Goal: Task Accomplishment & Management: Use online tool/utility

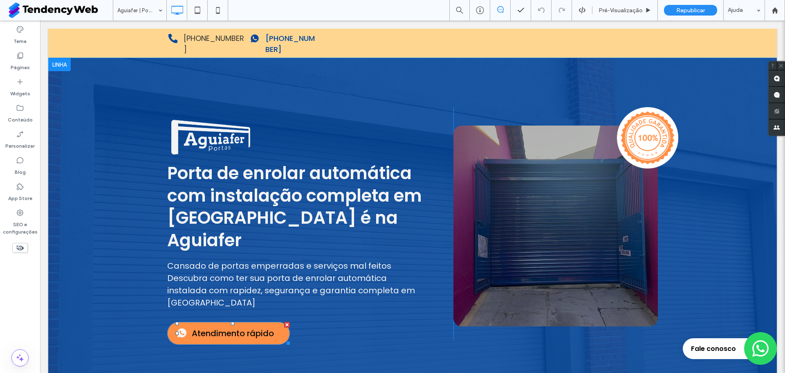
click at [232, 327] on span "Atendimento rápido" at bounding box center [233, 333] width 82 height 12
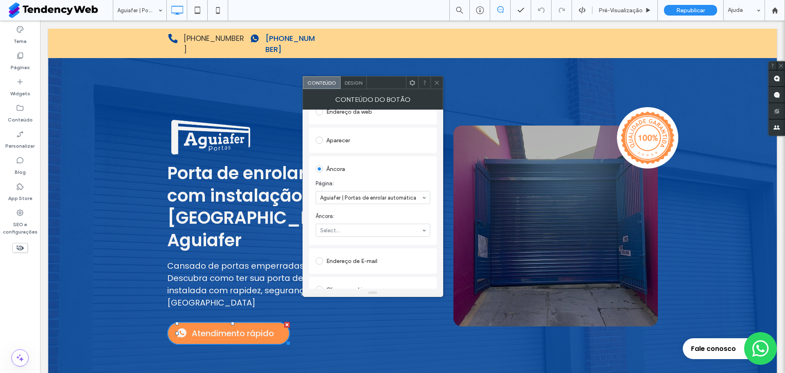
scroll to position [175, 0]
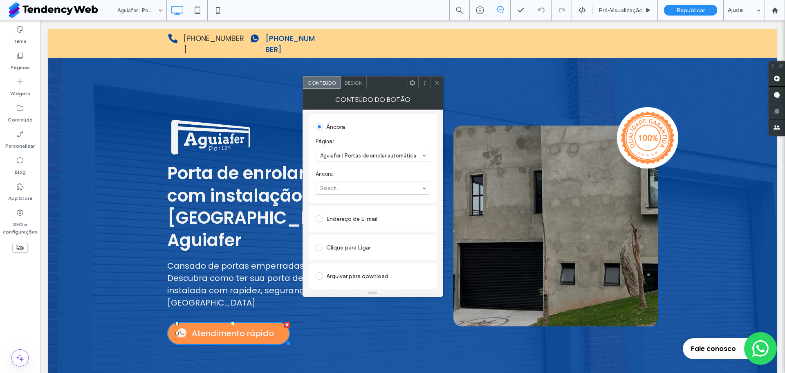
click at [409, 81] on icon at bounding box center [412, 83] width 6 height 6
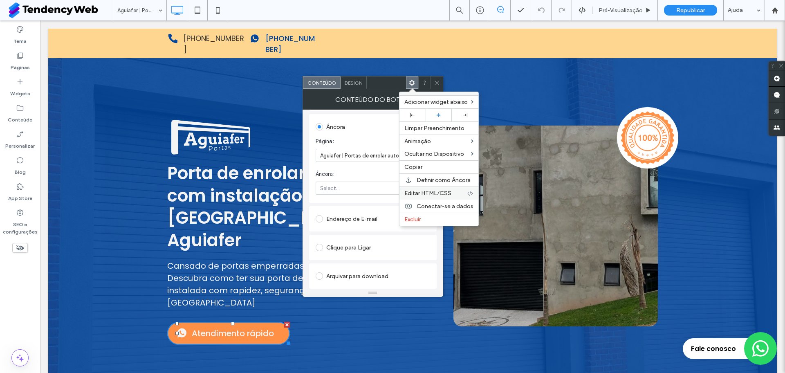
click at [420, 190] on span "Editar HTML/CSS" at bounding box center [428, 193] width 47 height 7
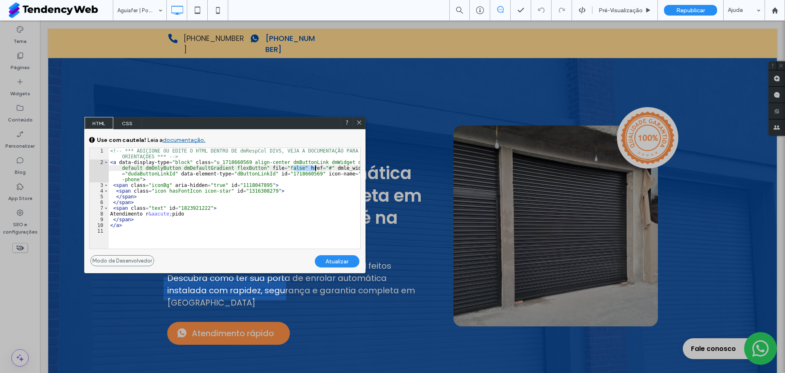
drag, startPoint x: 294, startPoint y: 167, endPoint x: 315, endPoint y: 167, distance: 21.7
click at [315, 167] on div "<!-- *** ADICIONE OU EDITE O HTML DENTRO DE dmRespCol DIVS, VEJA A DOCUMENTAÇĀO…" at bounding box center [235, 207] width 252 height 118
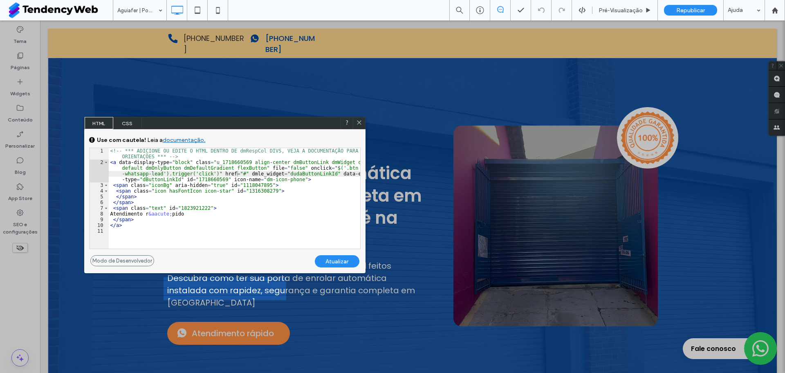
click at [340, 260] on div "Atualizar" at bounding box center [337, 261] width 45 height 12
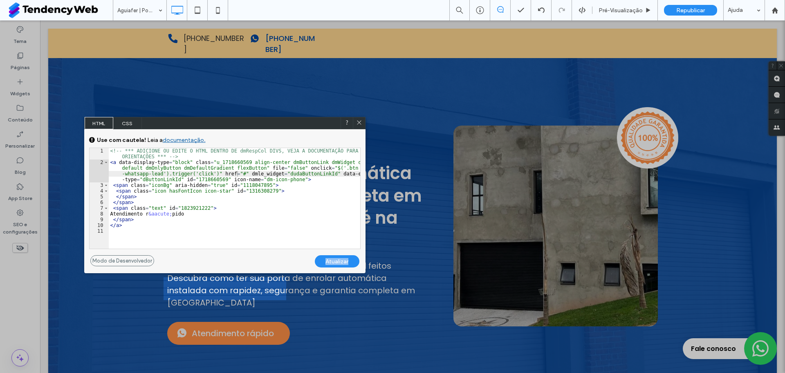
click at [362, 120] on icon at bounding box center [359, 122] width 6 height 6
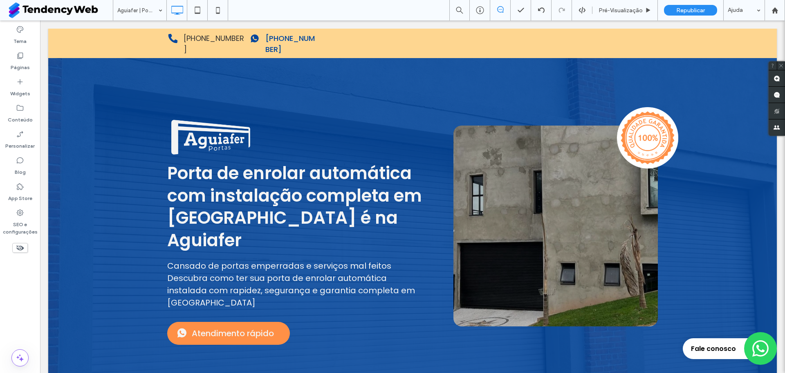
click at [745, 345] on button "Fale conosco pelo WhatsApp" at bounding box center [761, 348] width 33 height 33
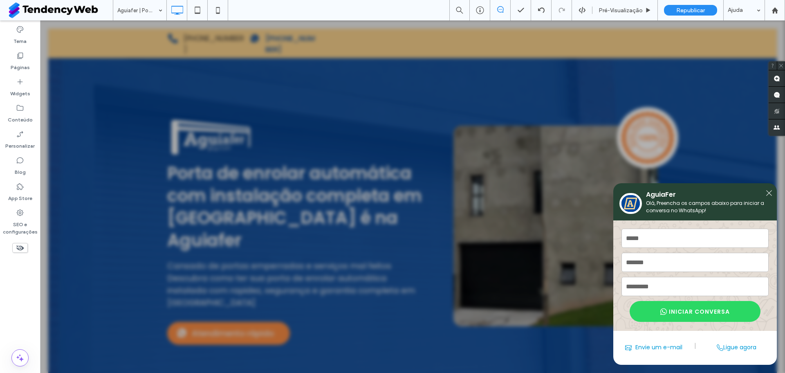
click at [536, 317] on div "AguiaFer Olá, Preencha os campos abaixo para iniciar a conversa no WhatsApp! No…" at bounding box center [412, 196] width 745 height 353
click at [770, 189] on icon at bounding box center [769, 192] width 7 height 7
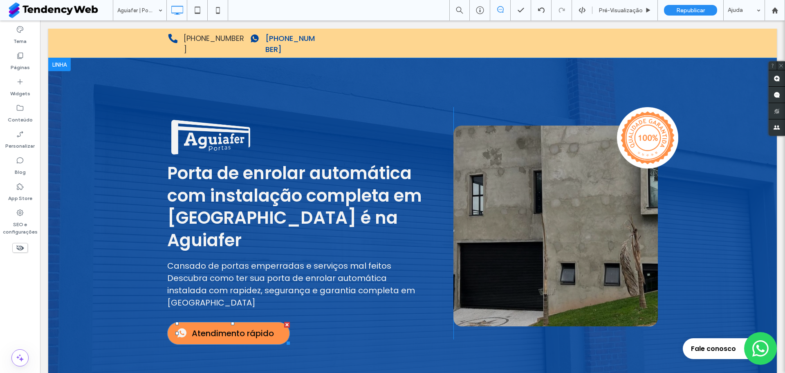
click at [245, 327] on span "Atendimento rápido" at bounding box center [233, 333] width 82 height 12
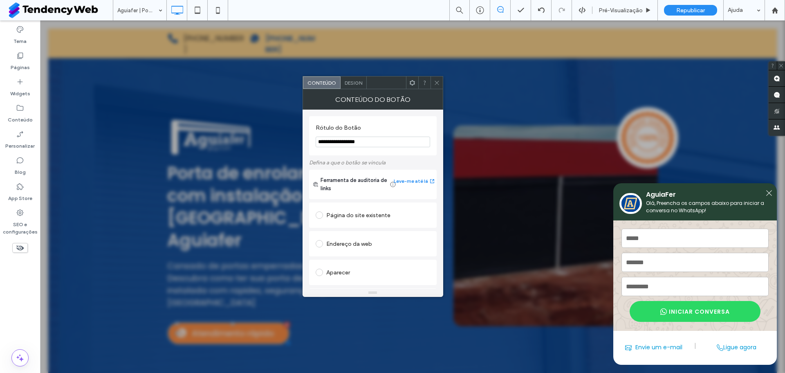
click at [437, 78] on span at bounding box center [437, 82] width 6 height 12
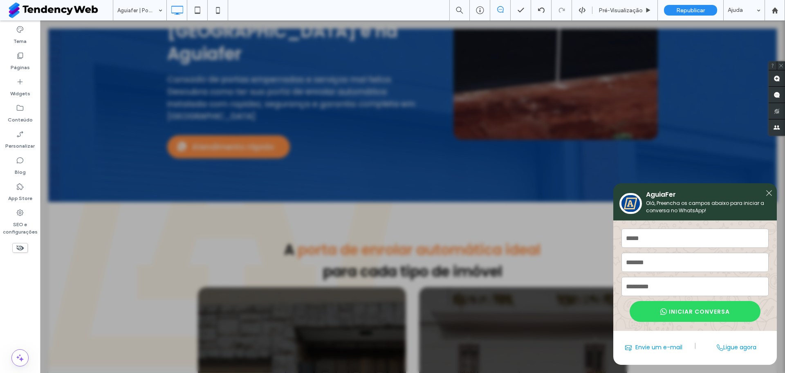
scroll to position [200, 0]
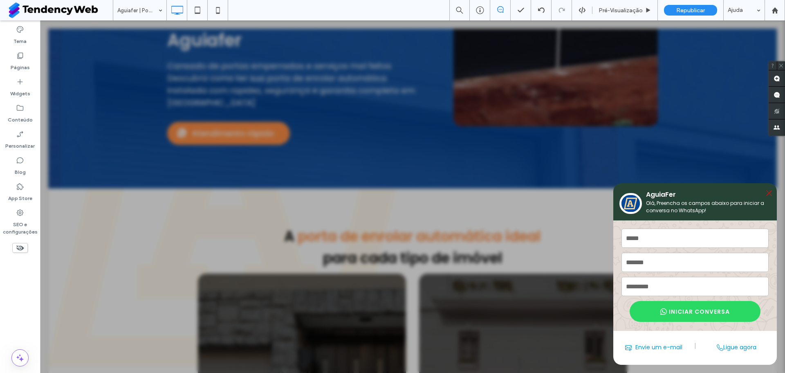
click at [770, 189] on icon at bounding box center [769, 192] width 7 height 7
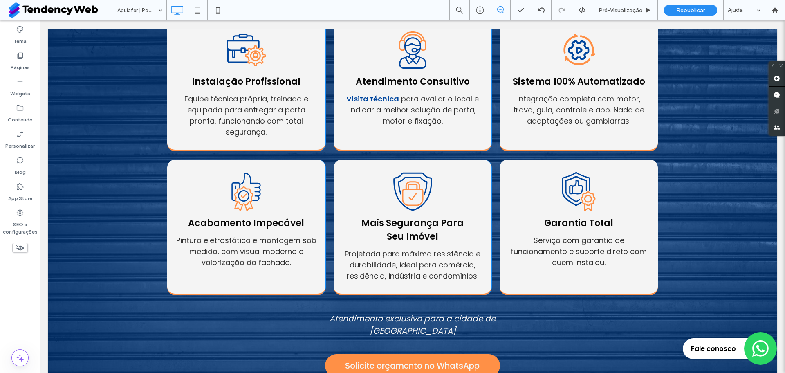
scroll to position [976, 0]
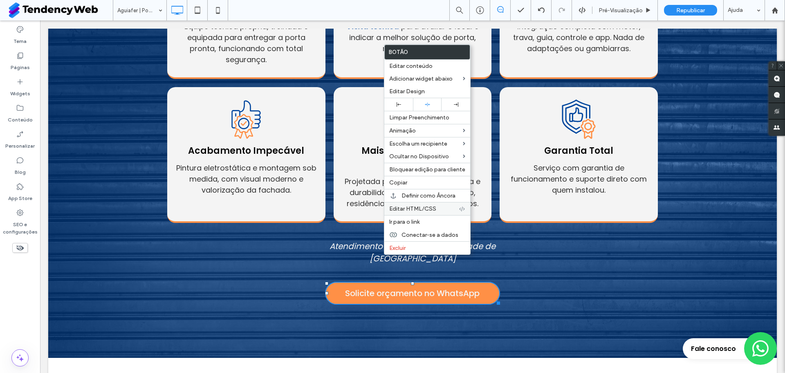
click at [411, 210] on span "Editar HTML/CSS" at bounding box center [412, 208] width 47 height 7
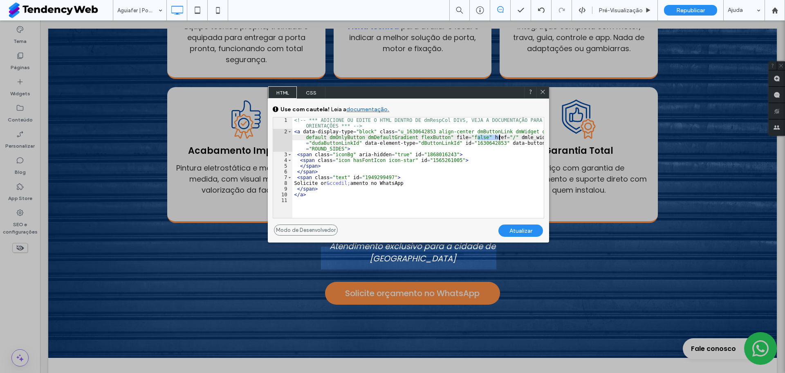
drag, startPoint x: 477, startPoint y: 138, endPoint x: 500, endPoint y: 136, distance: 23.0
click at [500, 136] on div "<!-- *** ADICIONE OU EDITE O HTML DENTRO DE dmRespCol DIVS, VEJA A DOCUMENTAÇĀO…" at bounding box center [418, 176] width 252 height 118
click at [532, 236] on div "Atualizar" at bounding box center [521, 231] width 45 height 12
click at [527, 231] on div "Atualizar" at bounding box center [521, 231] width 45 height 12
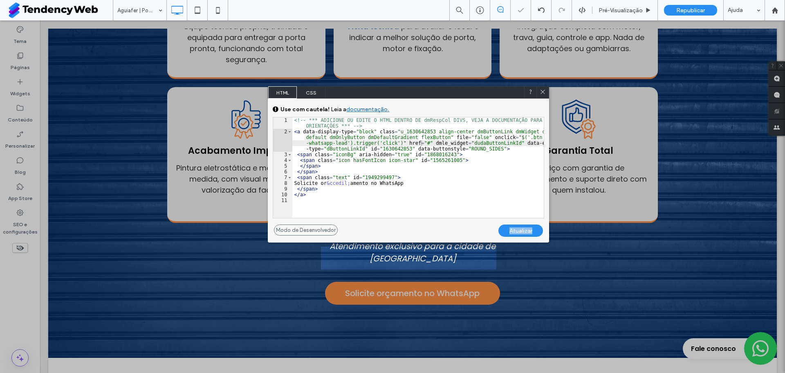
click at [527, 231] on div "Atualizar" at bounding box center [521, 231] width 45 height 12
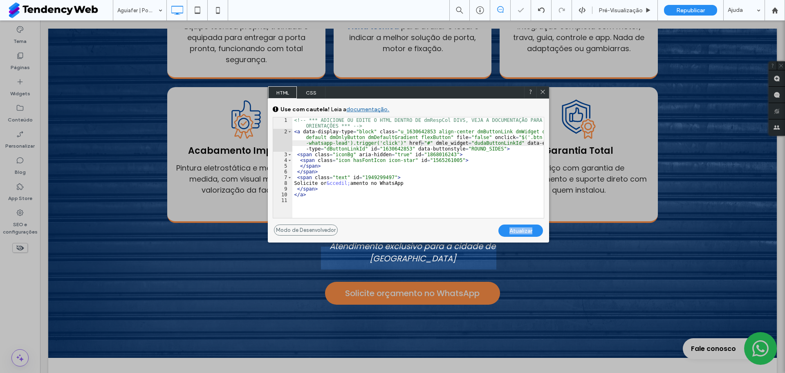
click at [527, 231] on div "Atualizar" at bounding box center [521, 231] width 45 height 12
click at [540, 90] on icon at bounding box center [543, 92] width 6 height 6
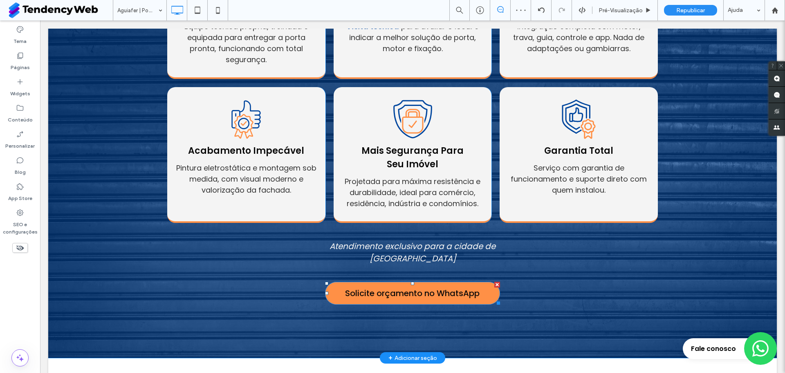
click at [411, 282] on div at bounding box center [412, 283] width 3 height 3
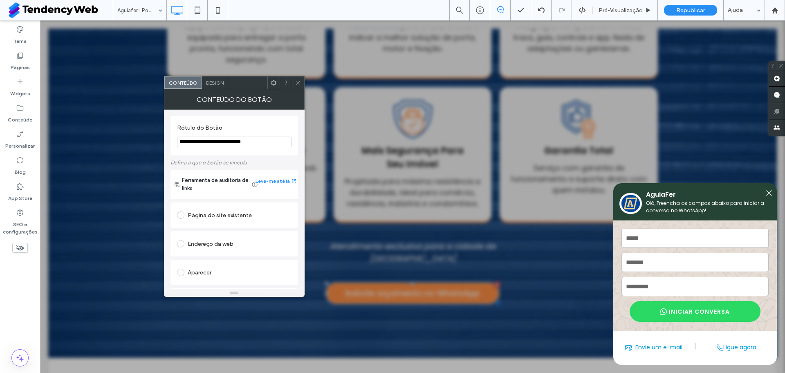
click at [299, 77] on span at bounding box center [298, 82] width 6 height 12
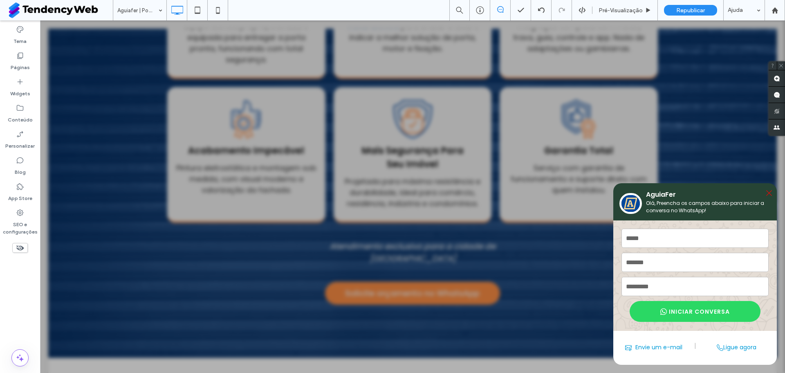
click at [769, 189] on icon at bounding box center [769, 192] width 7 height 7
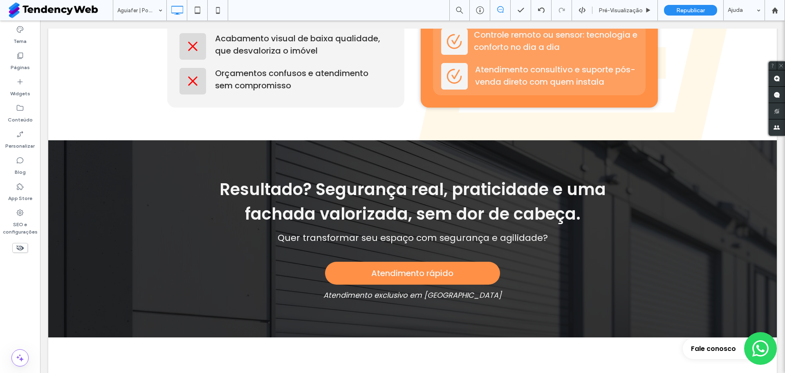
scroll to position [2212, 0]
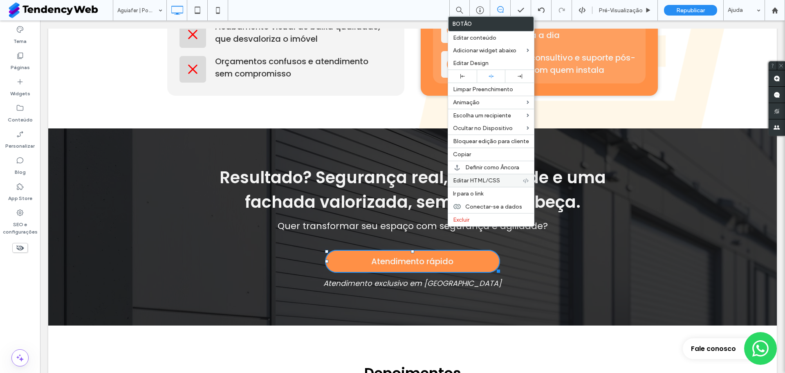
click at [462, 179] on span "Editar HTML/CSS" at bounding box center [476, 180] width 47 height 7
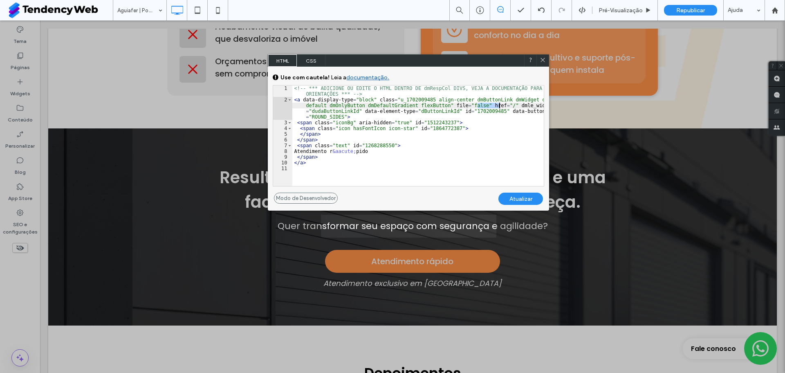
drag, startPoint x: 477, startPoint y: 108, endPoint x: 499, endPoint y: 106, distance: 22.5
click at [499, 106] on div "<!-- *** ADICIONE OU EDITE O HTML DENTRO DE dmRespCol DIVS, VEJA A DOCUMENTAÇĀO…" at bounding box center [418, 144] width 252 height 118
click at [505, 201] on div "Atualizar" at bounding box center [521, 199] width 45 height 12
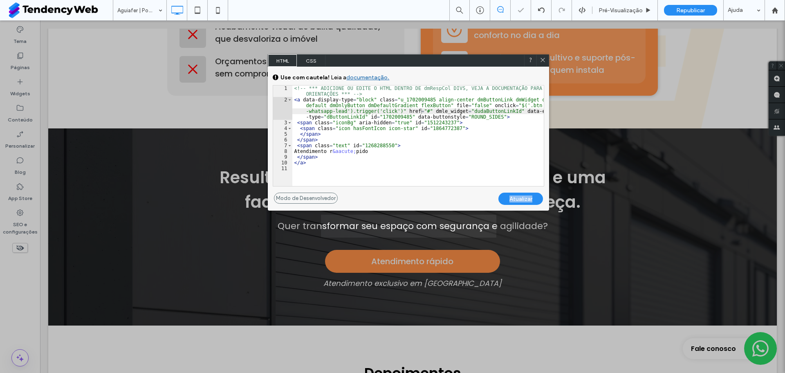
click at [505, 201] on div "Atualizar" at bounding box center [521, 199] width 45 height 12
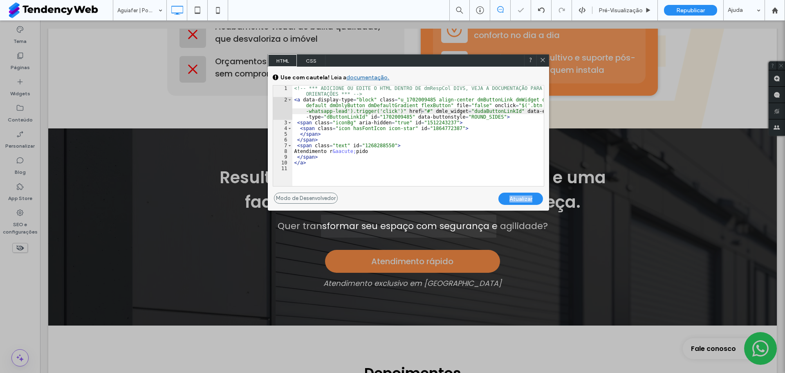
click at [505, 201] on div "Atualizar" at bounding box center [521, 199] width 45 height 12
click at [542, 58] on icon at bounding box center [543, 60] width 6 height 6
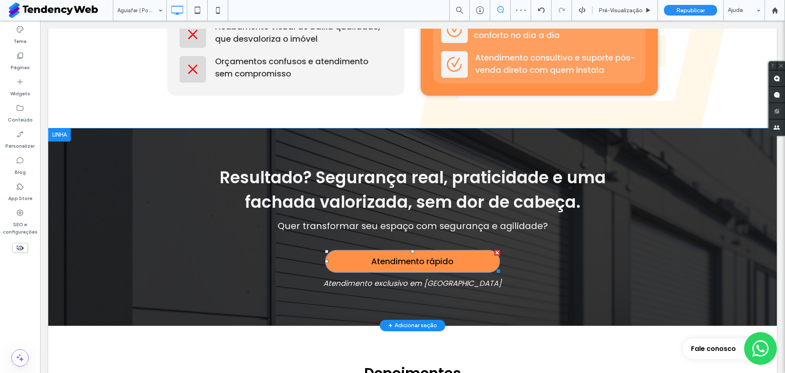
click at [436, 255] on span "Atendimento rápido" at bounding box center [412, 261] width 82 height 12
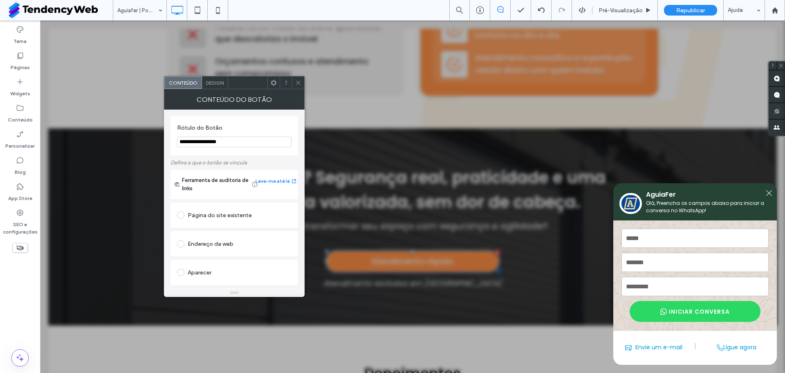
click at [301, 83] on icon at bounding box center [298, 83] width 6 height 6
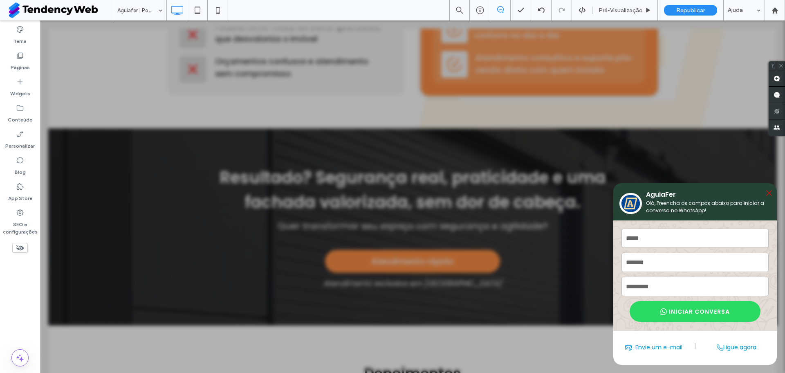
click at [771, 189] on icon at bounding box center [769, 192] width 7 height 7
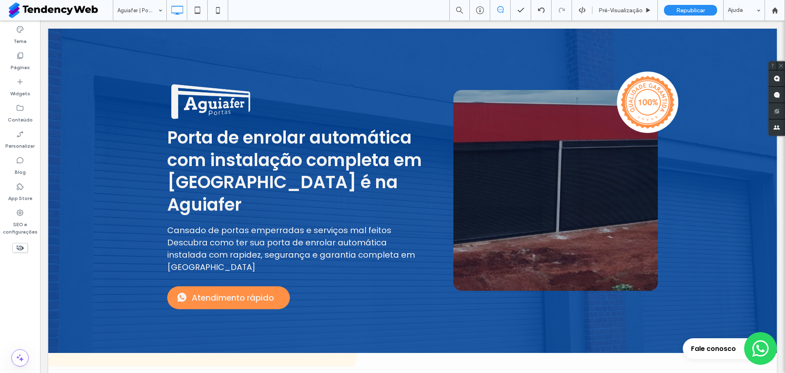
scroll to position [0, 0]
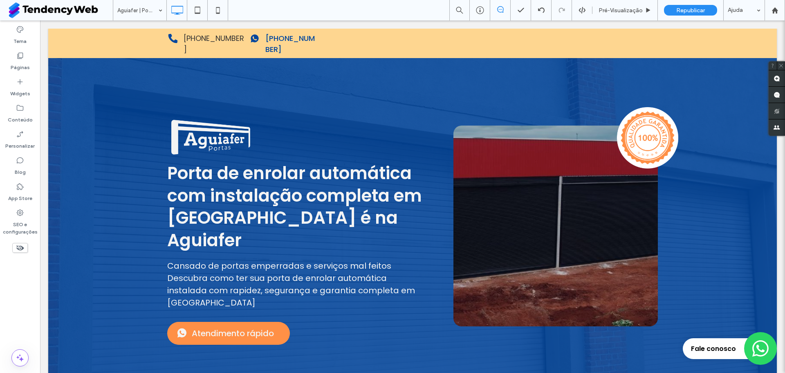
click at [22, 250] on use at bounding box center [20, 247] width 8 height 5
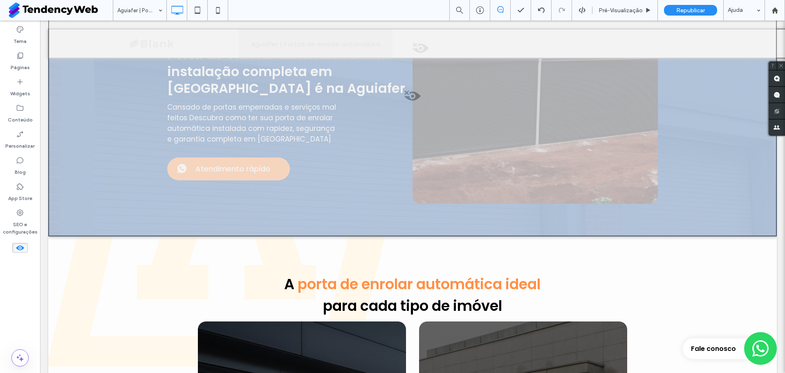
scroll to position [501, 0]
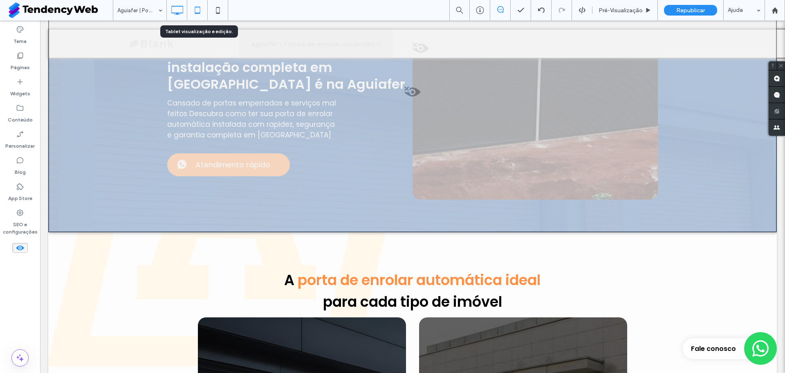
click at [192, 9] on icon at bounding box center [197, 10] width 16 height 16
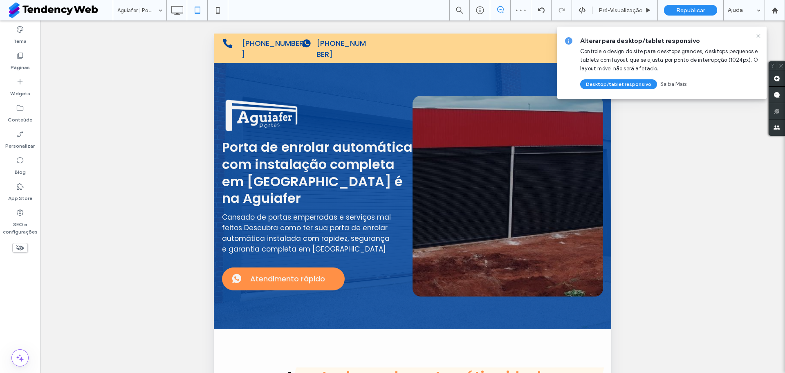
scroll to position [0, 0]
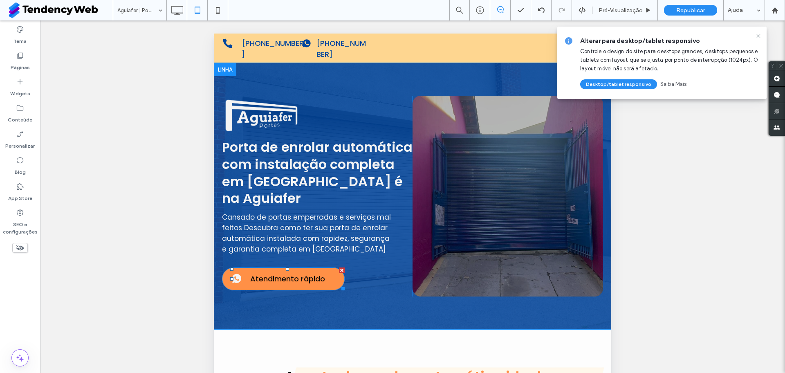
click at [285, 273] on span "Atendimento rápido" at bounding box center [287, 278] width 75 height 11
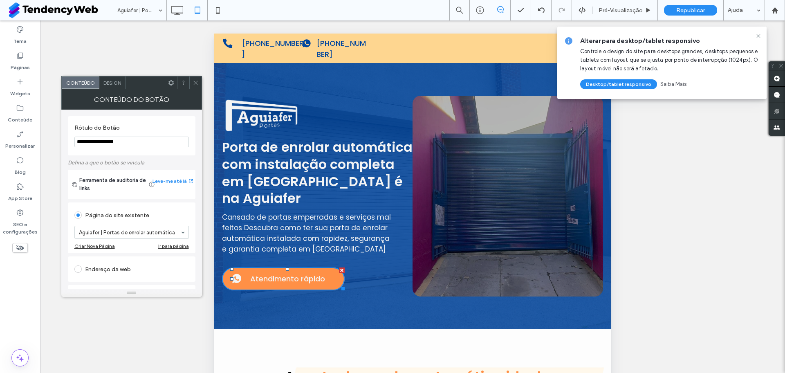
click at [170, 83] on icon at bounding box center [171, 83] width 6 height 6
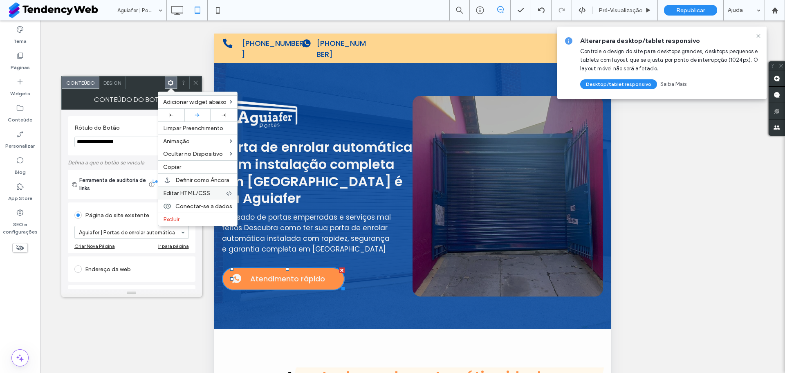
click at [204, 188] on div "Editar HTML/CSS" at bounding box center [197, 193] width 79 height 13
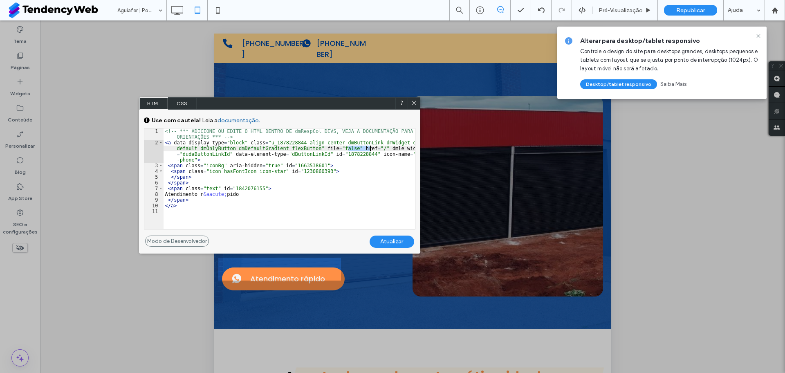
drag, startPoint x: 349, startPoint y: 147, endPoint x: 371, endPoint y: 146, distance: 22.5
click at [371, 146] on div "<!-- *** ADICIONE OU EDITE O HTML DENTRO DE dmRespCol DIVS, VEJA A DOCUMENTAÇĀO…" at bounding box center [290, 187] width 252 height 118
click at [382, 246] on div "Atualizar" at bounding box center [392, 242] width 45 height 12
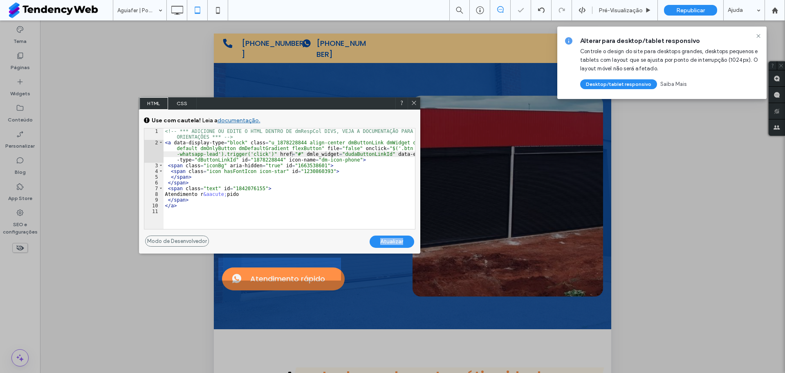
click at [382, 246] on div "Atualizar" at bounding box center [392, 242] width 45 height 12
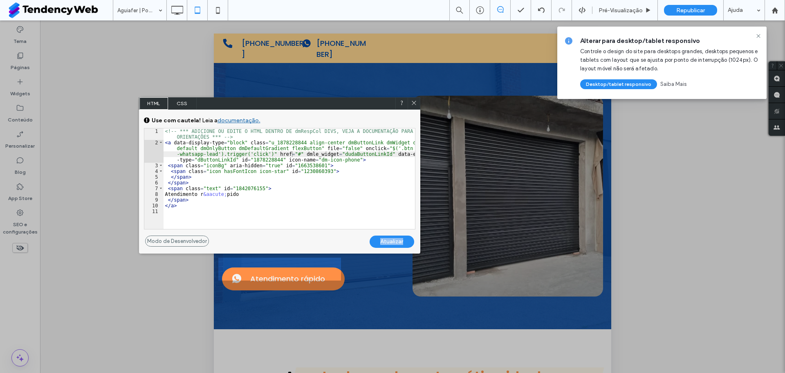
click at [382, 246] on div "Atualizar" at bounding box center [392, 242] width 45 height 12
drag, startPoint x: 412, startPoint y: 103, endPoint x: 192, endPoint y: 76, distance: 221.7
click at [412, 103] on icon at bounding box center [414, 103] width 6 height 6
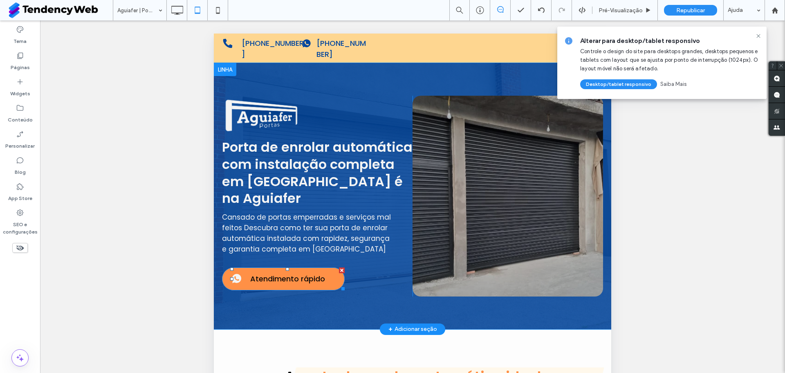
click at [270, 274] on link "Atendimento rápido" at bounding box center [283, 279] width 123 height 23
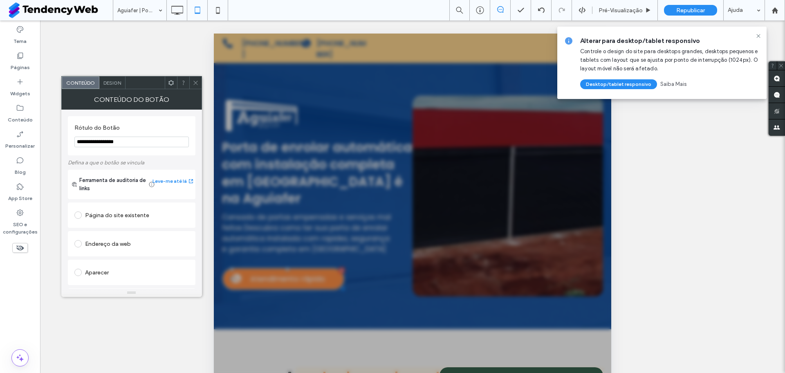
click at [197, 84] on icon at bounding box center [196, 83] width 6 height 6
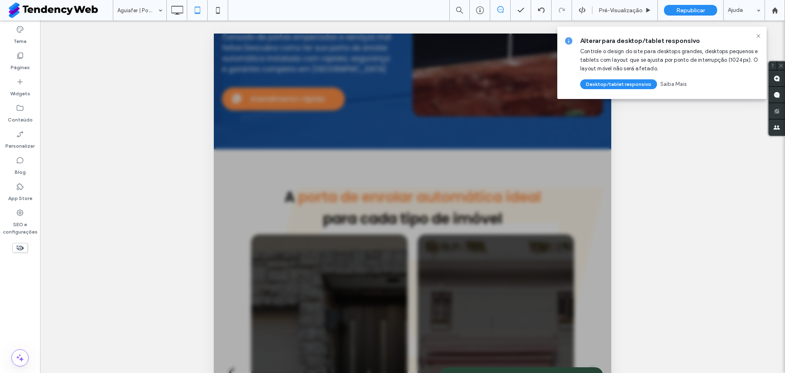
scroll to position [224, 0]
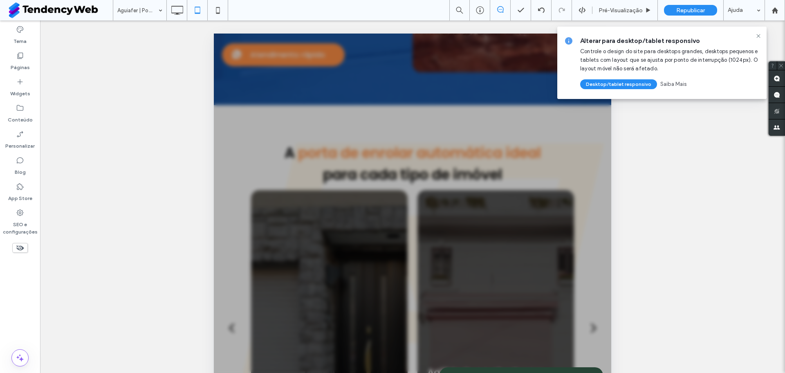
click at [596, 373] on icon at bounding box center [595, 376] width 7 height 7
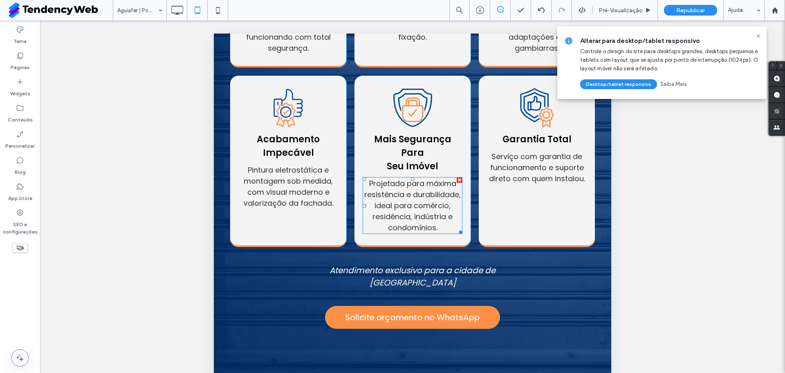
scroll to position [954, 0]
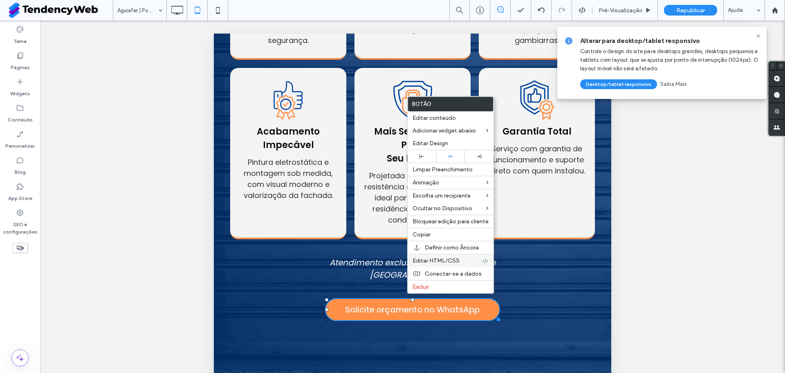
click at [423, 259] on span "Editar HTML/CSS" at bounding box center [436, 260] width 47 height 7
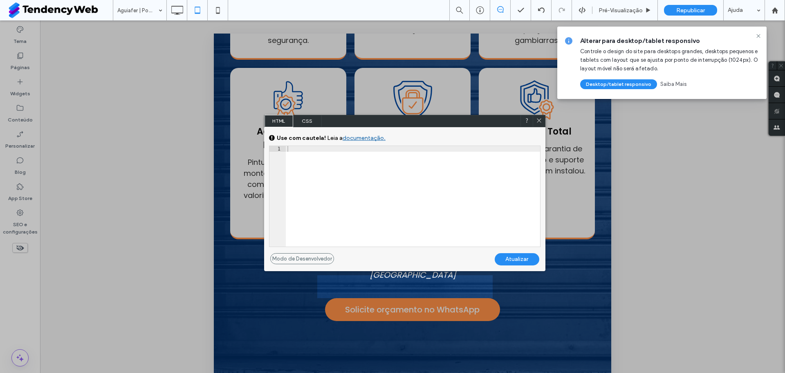
click at [366, 166] on div at bounding box center [413, 202] width 254 height 112
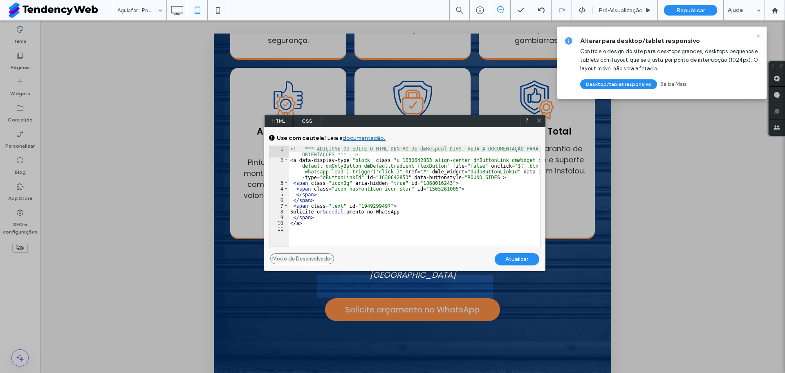
click at [538, 117] on icon at bounding box center [539, 120] width 6 height 6
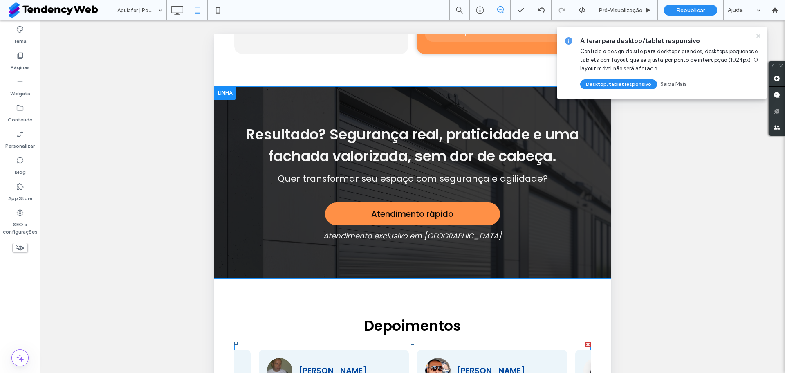
scroll to position [2207, 0]
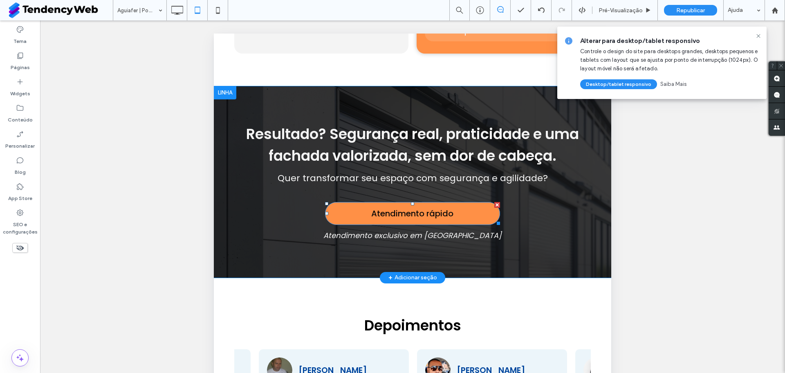
click at [414, 207] on span "Atendimento rápido" at bounding box center [412, 213] width 82 height 12
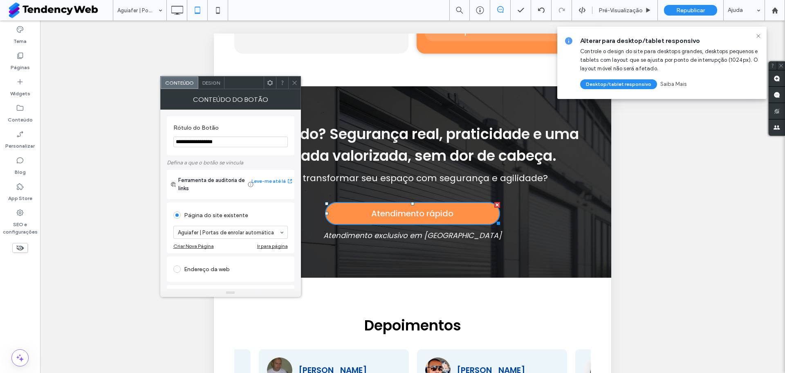
click at [274, 81] on div at bounding box center [270, 82] width 12 height 12
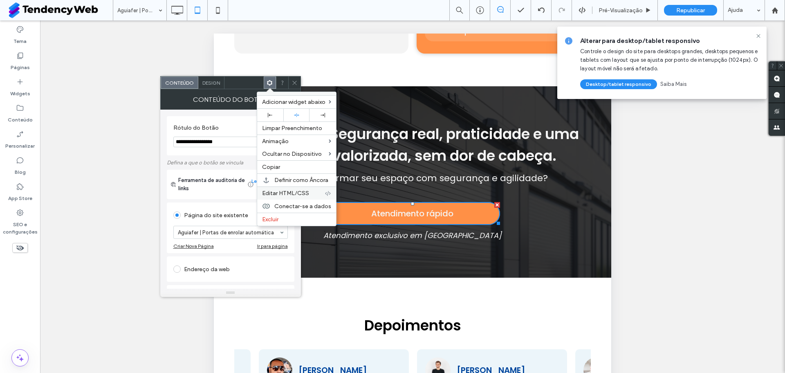
click at [301, 191] on span "Editar HTML/CSS" at bounding box center [285, 193] width 47 height 7
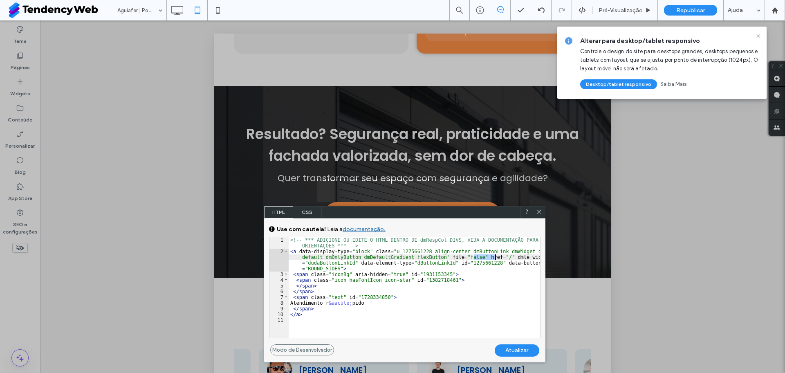
drag, startPoint x: 475, startPoint y: 257, endPoint x: 495, endPoint y: 259, distance: 20.5
click at [495, 259] on div "<!-- *** ADICIONE OU EDITE O HTML DENTRO DE dmRespCol DIVS, VEJA A DOCUMENTAÇĀO…" at bounding box center [415, 296] width 252 height 118
click at [511, 348] on div "Atualizar" at bounding box center [517, 350] width 45 height 12
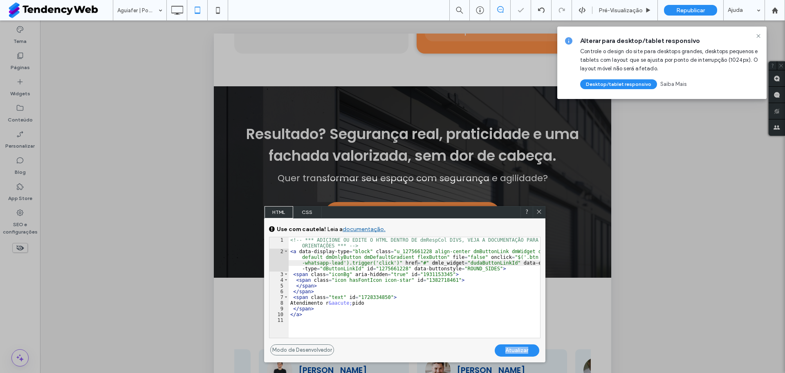
click at [511, 348] on div "Atualizar" at bounding box center [517, 350] width 45 height 12
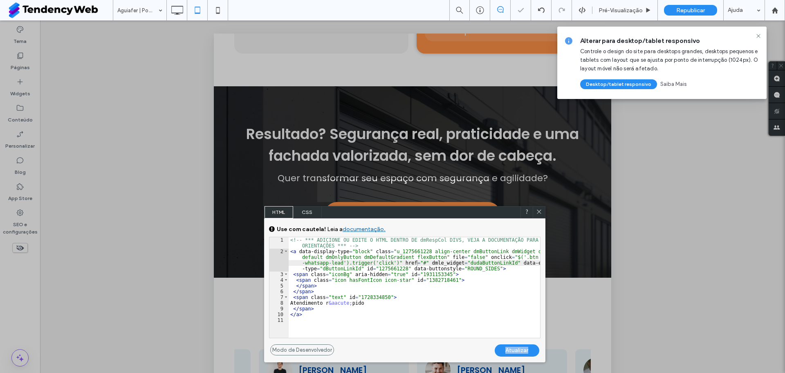
click at [511, 348] on div "Atualizar" at bounding box center [517, 350] width 45 height 12
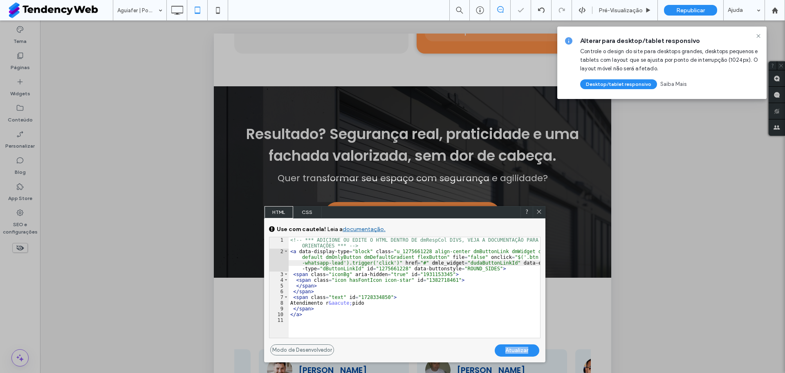
click at [511, 348] on div "Atualizar" at bounding box center [517, 350] width 45 height 12
click at [538, 214] on icon at bounding box center [539, 212] width 6 height 6
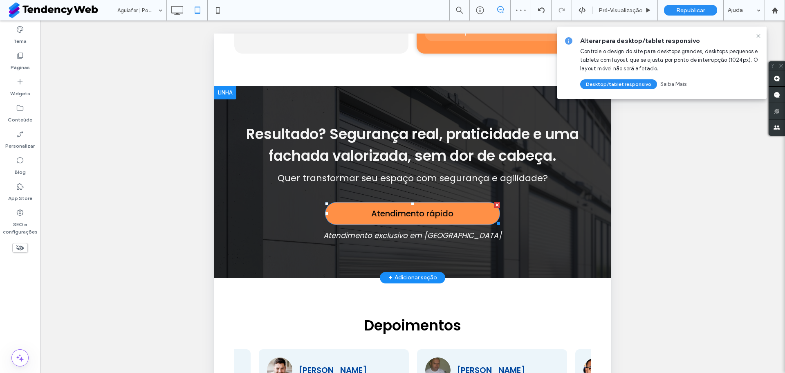
click at [447, 207] on span "Atendimento rápido" at bounding box center [412, 213] width 82 height 12
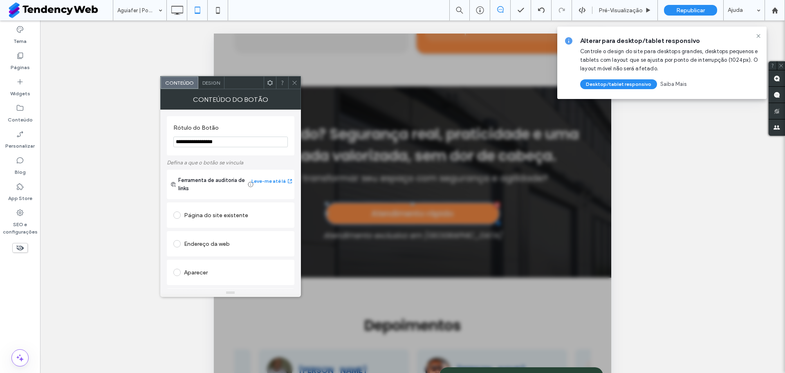
click at [296, 82] on icon at bounding box center [295, 83] width 6 height 6
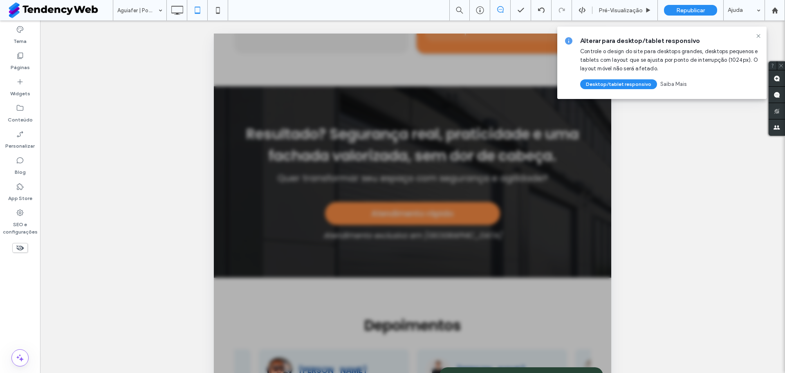
scroll to position [2261, 0]
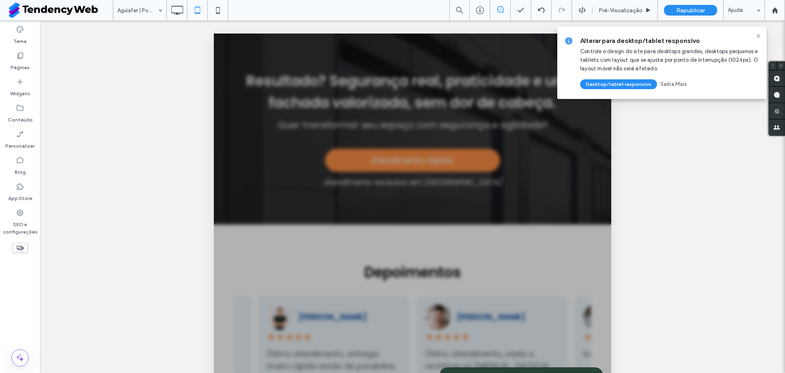
click at [598, 373] on icon at bounding box center [596, 377] width 6 height 6
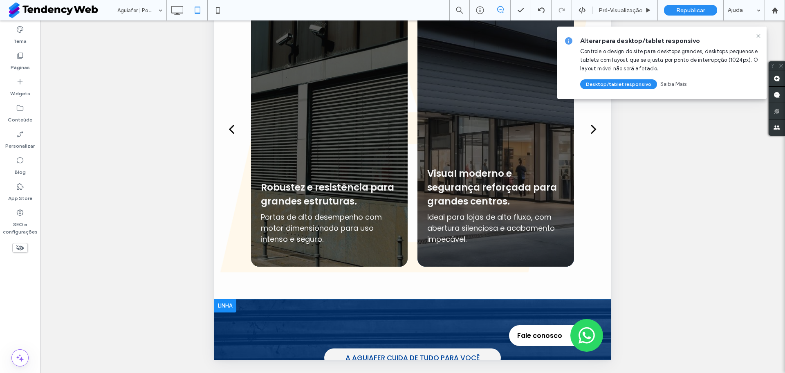
scroll to position [182, 0]
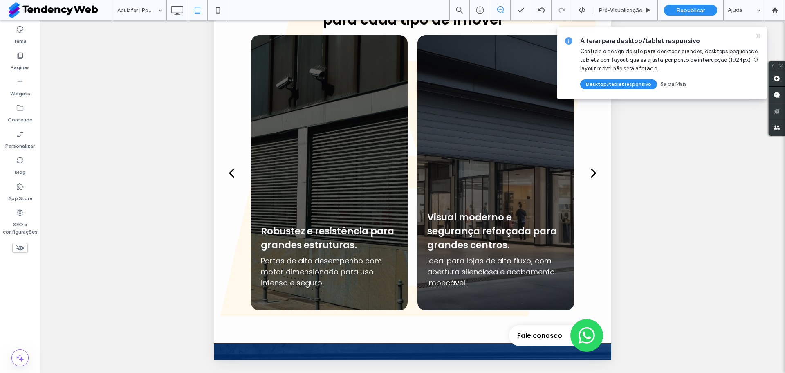
click at [756, 33] on icon at bounding box center [759, 36] width 7 height 7
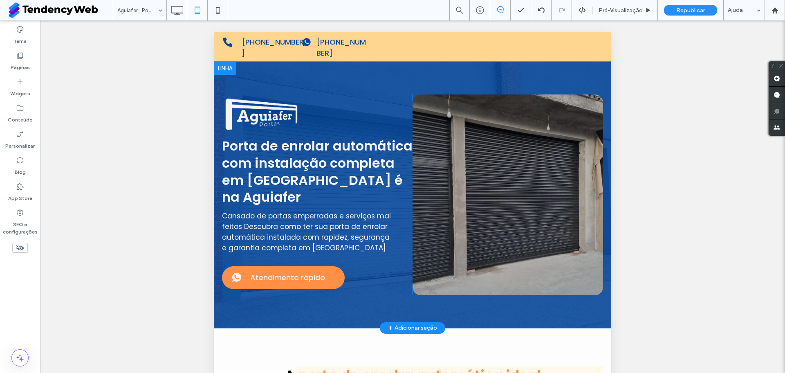
scroll to position [0, 0]
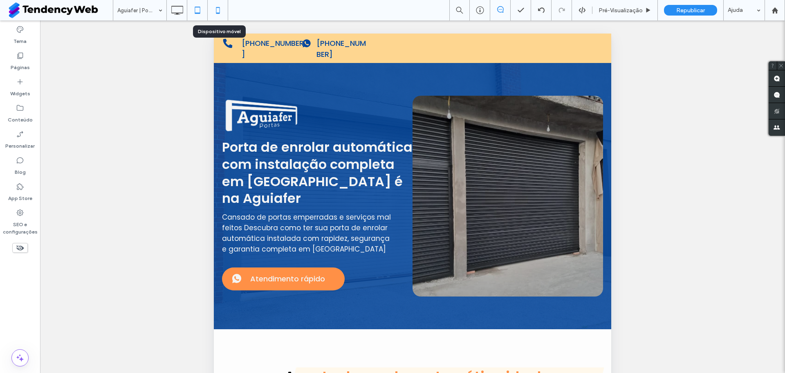
click at [218, 4] on icon at bounding box center [218, 10] width 16 height 16
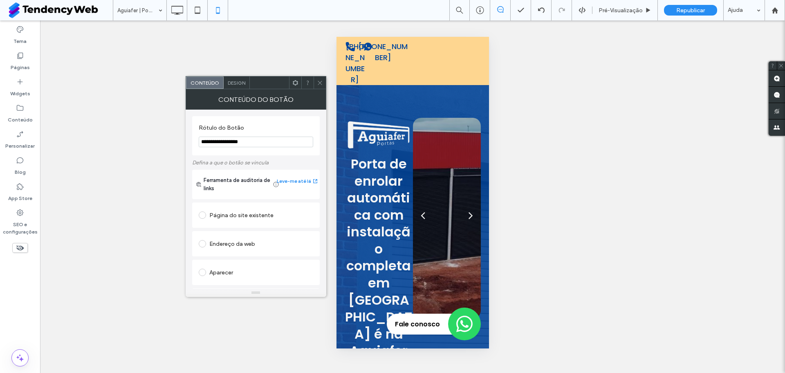
click at [299, 83] on div at bounding box center [295, 82] width 12 height 12
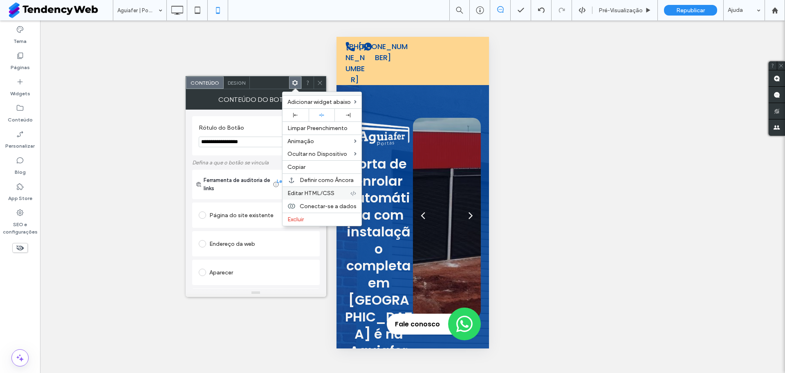
click at [312, 188] on div "Editar HTML/CSS" at bounding box center [322, 193] width 79 height 13
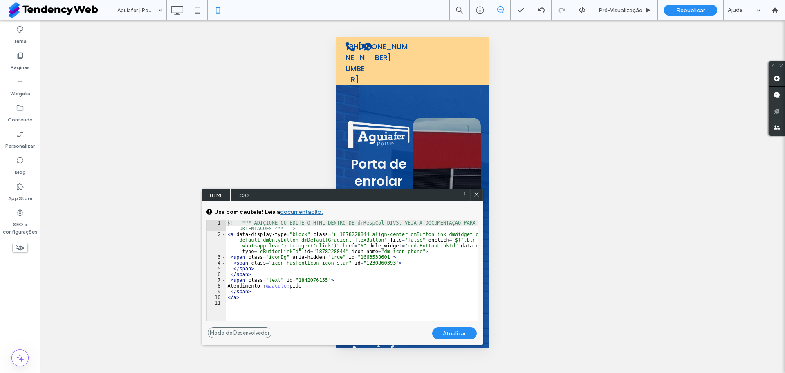
click at [477, 190] on div at bounding box center [476, 195] width 12 height 12
click at [477, 194] on use at bounding box center [477, 195] width 4 height 4
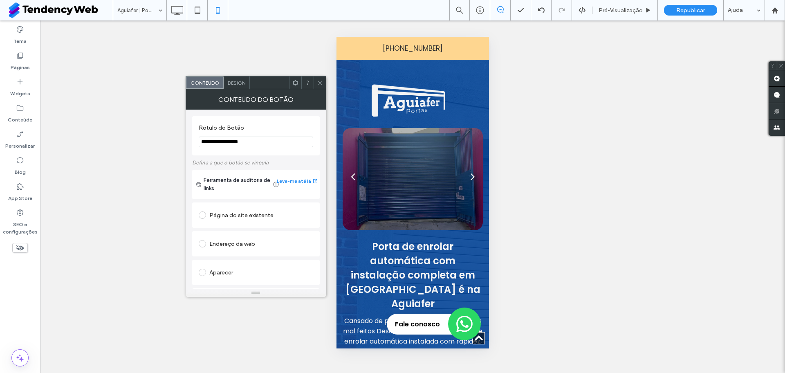
scroll to position [200, 0]
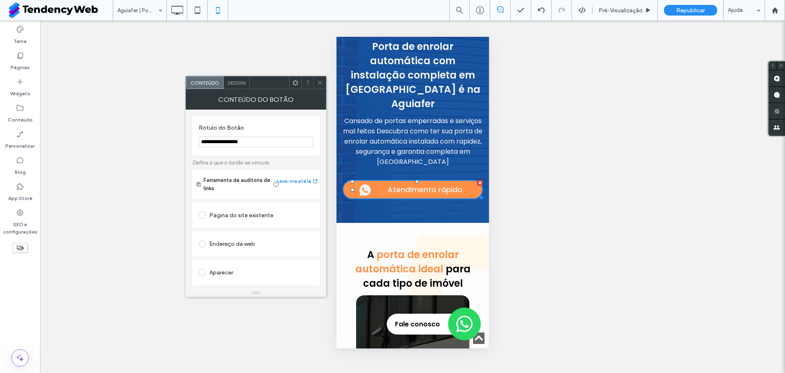
click at [324, 80] on div at bounding box center [320, 82] width 12 height 12
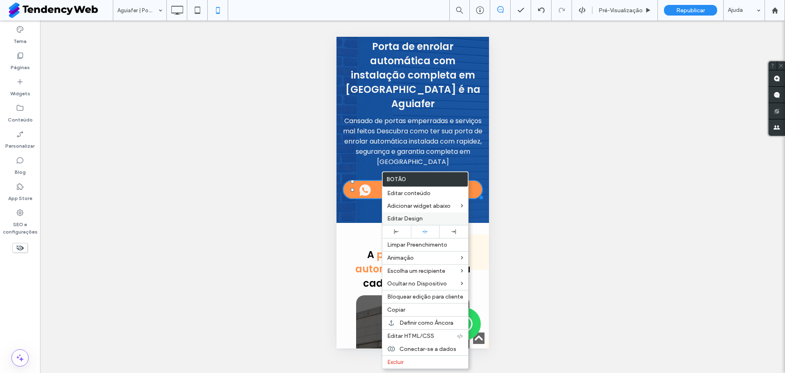
click at [418, 218] on span "Editar Design" at bounding box center [405, 218] width 36 height 7
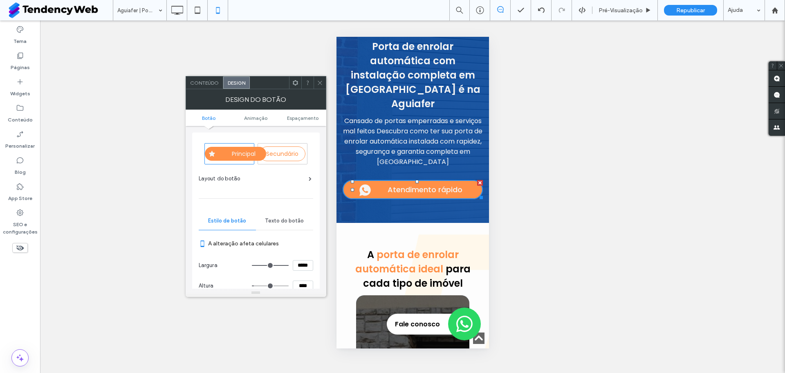
click at [292, 82] on icon at bounding box center [295, 83] width 6 height 6
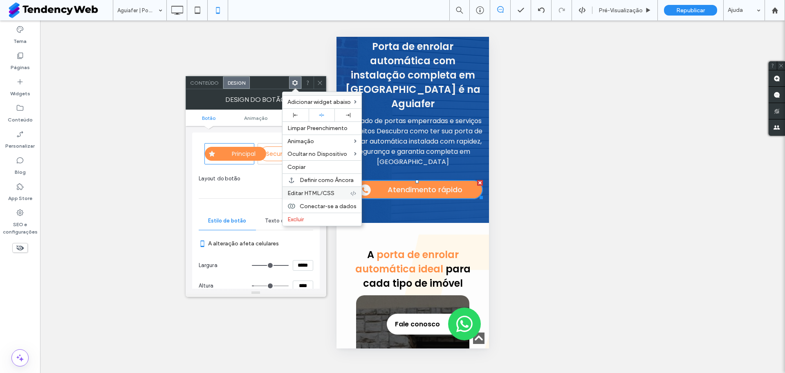
click at [295, 194] on span "Editar HTML/CSS" at bounding box center [311, 193] width 47 height 7
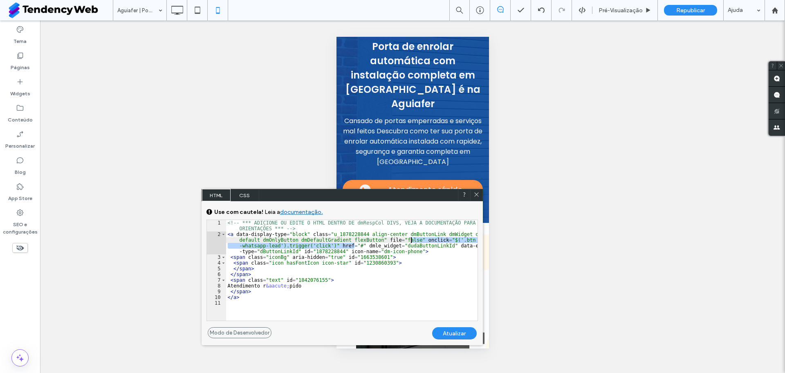
drag, startPoint x: 355, startPoint y: 247, endPoint x: 410, endPoint y: 242, distance: 55.9
click at [410, 242] on div "<!-- *** ADICIONE OU EDITE O HTML DENTRO DE dmRespCol DIVS, VEJA A DOCUMENTAÇĀO…" at bounding box center [352, 279] width 252 height 118
click at [453, 333] on div "Atualizar" at bounding box center [454, 333] width 45 height 12
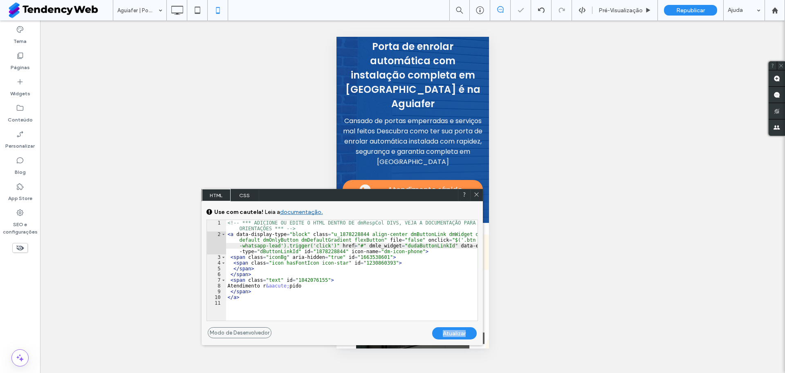
click at [453, 333] on div "Atualizar" at bounding box center [454, 333] width 45 height 12
click at [479, 193] on icon at bounding box center [477, 194] width 6 height 6
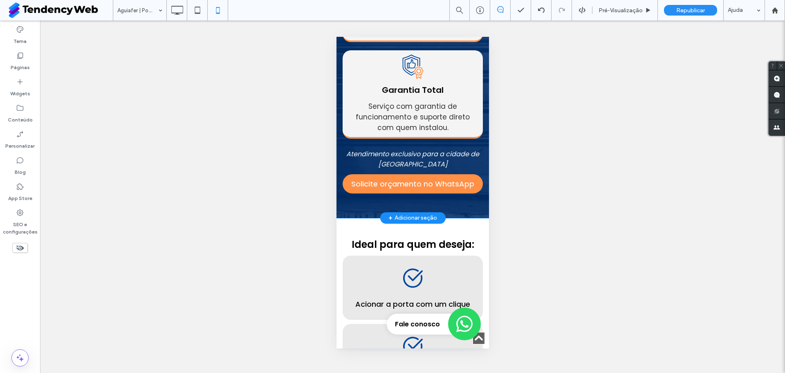
scroll to position [1292, 0]
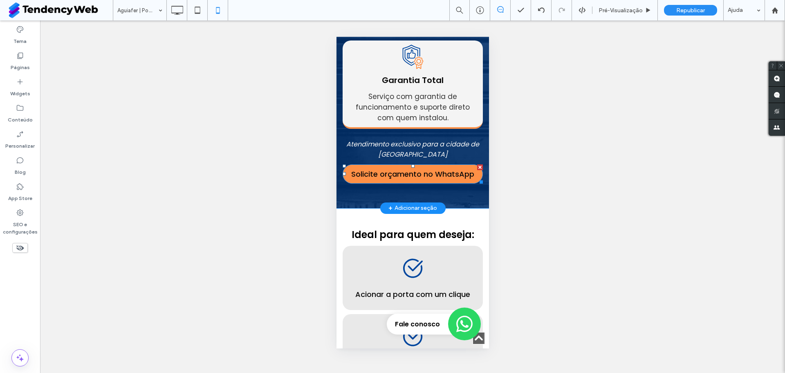
click at [434, 178] on span "Solicite orçamento no WhatsApp" at bounding box center [412, 174] width 123 height 11
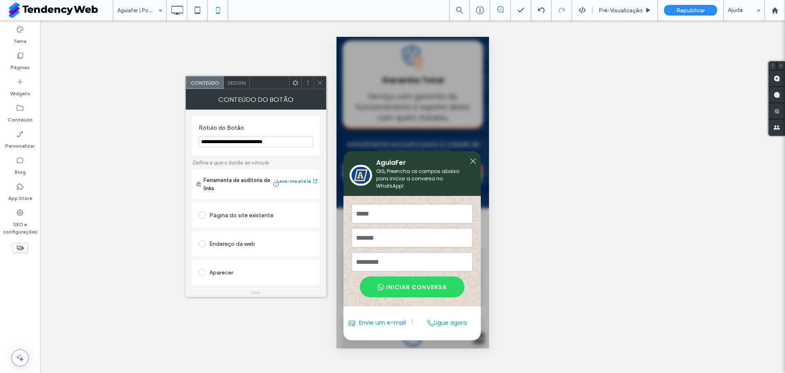
click at [315, 82] on div at bounding box center [320, 82] width 12 height 12
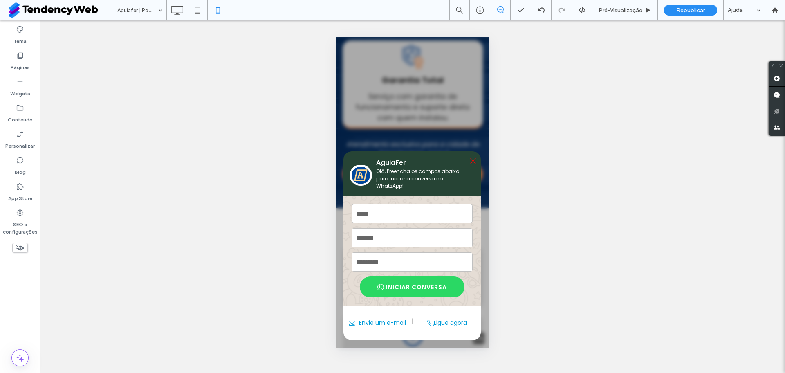
click at [474, 157] on icon at bounding box center [472, 160] width 7 height 7
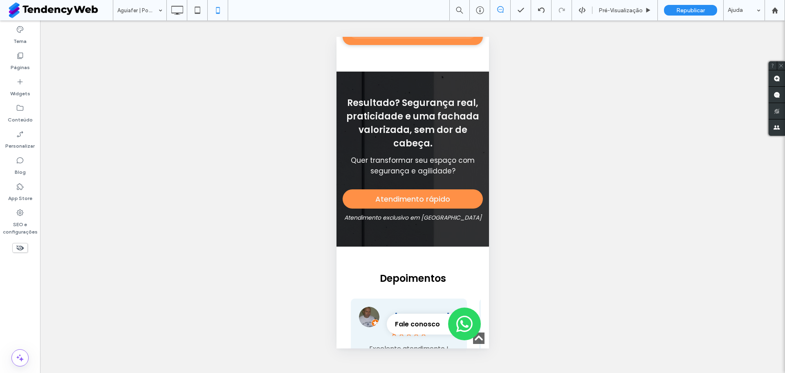
scroll to position [3062, 0]
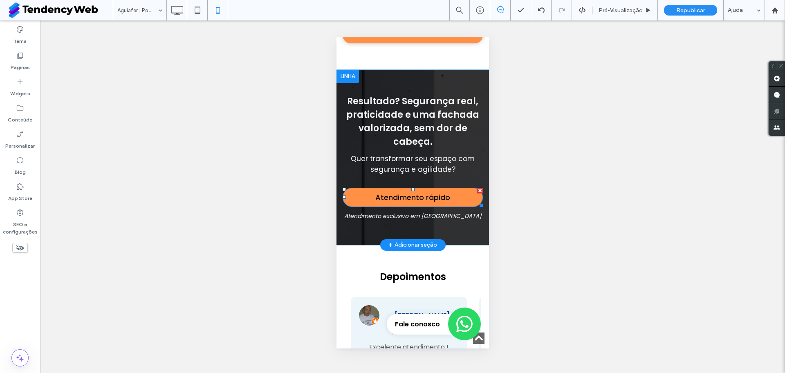
click at [400, 203] on span "Atendimento rápido" at bounding box center [412, 197] width 75 height 11
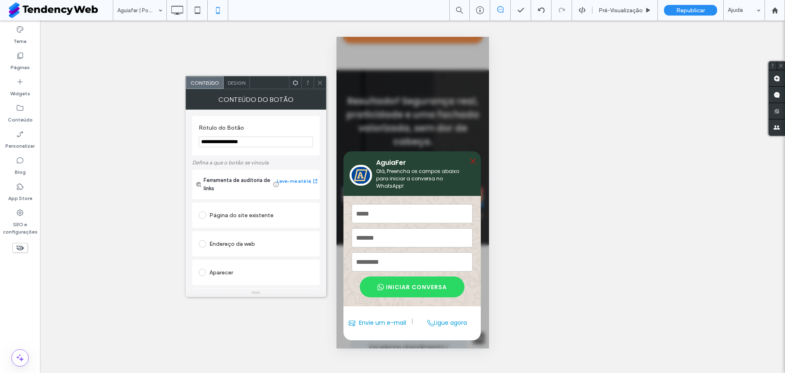
click at [470, 161] on icon at bounding box center [473, 161] width 6 height 6
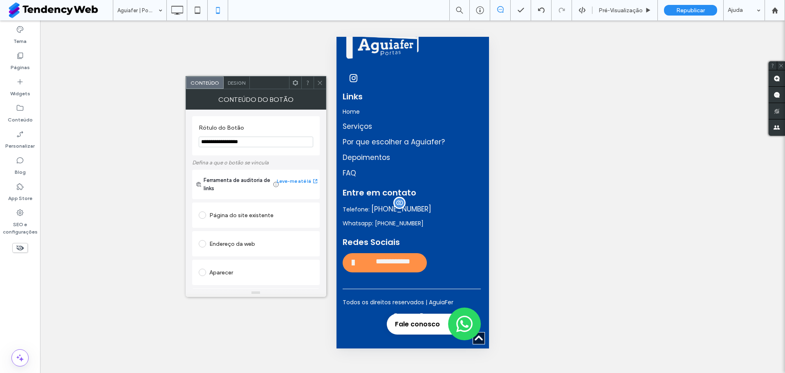
scroll to position [3800, 0]
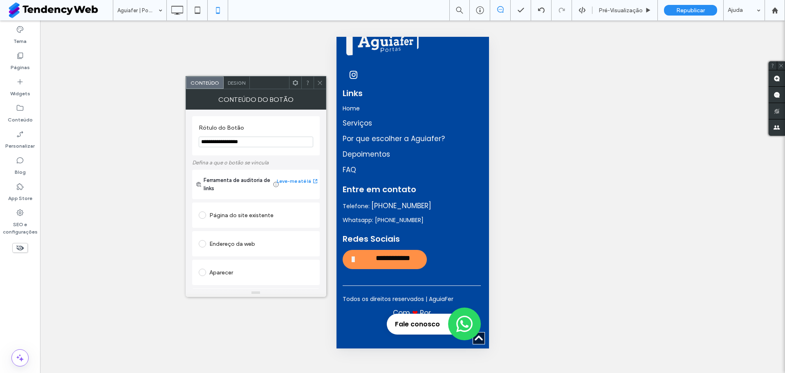
click at [396, 256] on span "**********" at bounding box center [393, 259] width 50 height 11
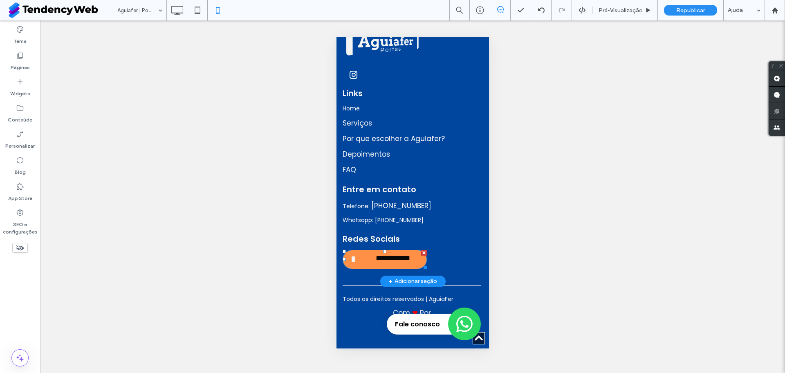
click at [396, 256] on span "**********" at bounding box center [393, 259] width 50 height 11
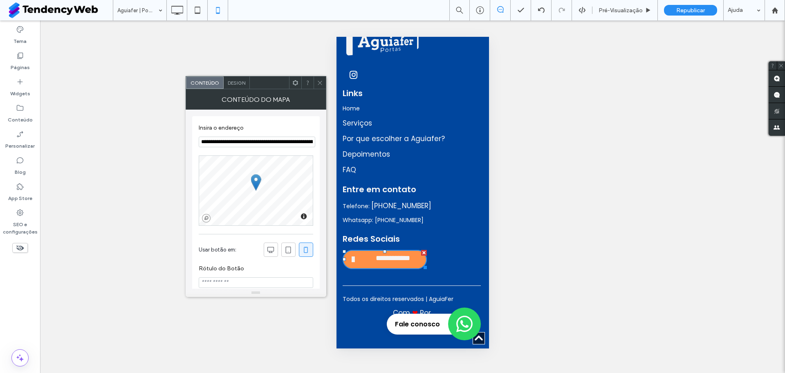
click at [318, 82] on icon at bounding box center [320, 83] width 6 height 6
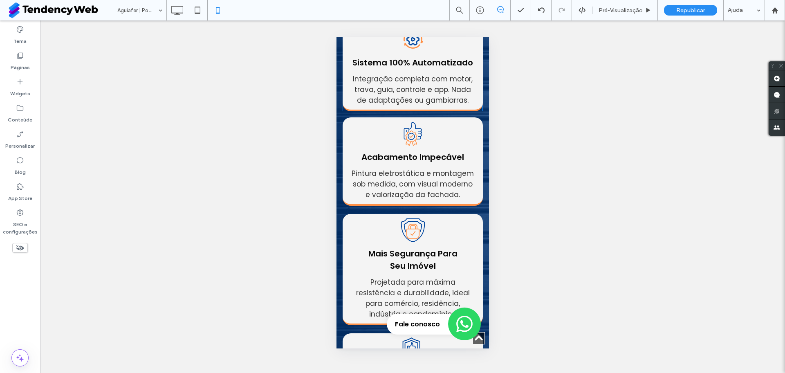
scroll to position [979, 0]
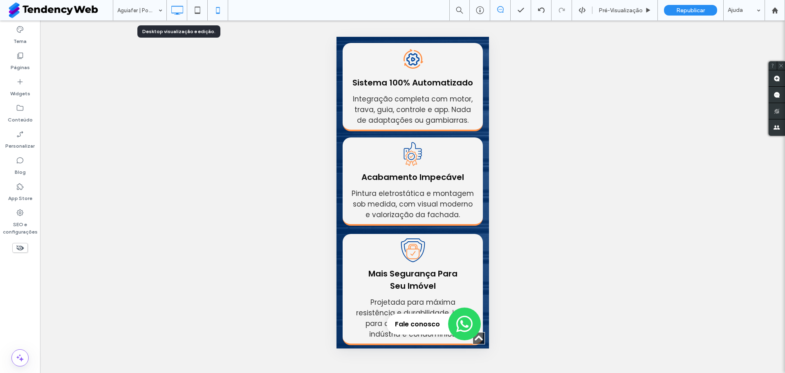
click at [176, 2] on icon at bounding box center [177, 10] width 16 height 16
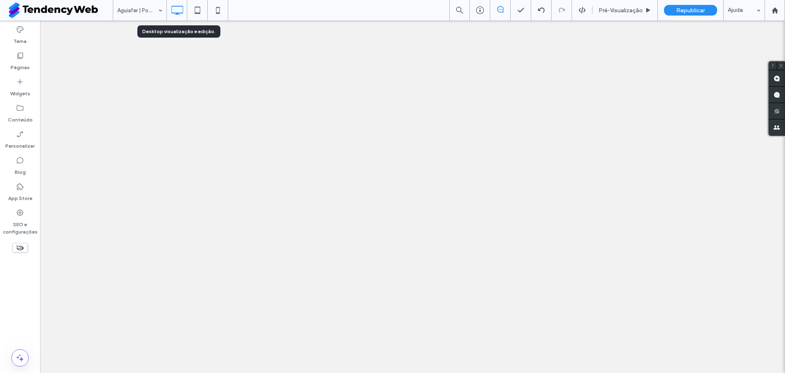
scroll to position [0, 0]
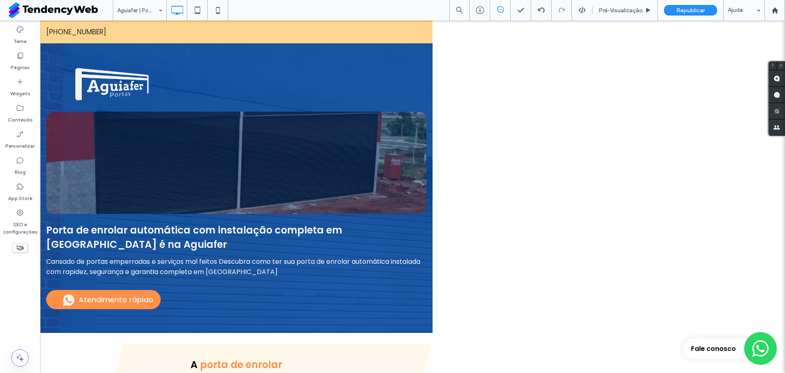
click at [687, 10] on span "Republicar" at bounding box center [691, 10] width 29 height 7
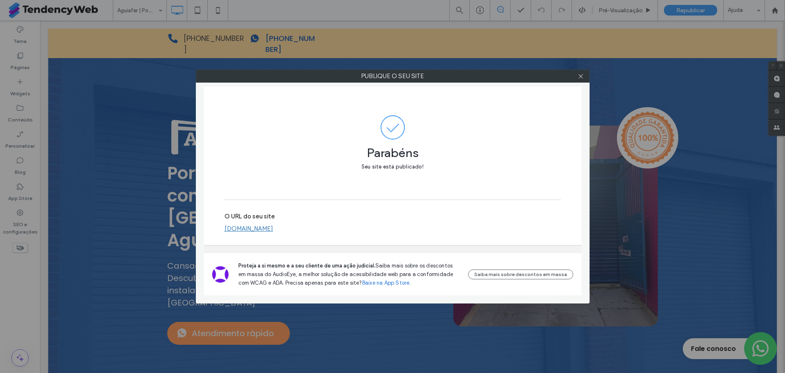
click at [273, 231] on link "[DOMAIN_NAME]" at bounding box center [249, 228] width 49 height 7
click at [583, 76] on icon at bounding box center [581, 76] width 6 height 6
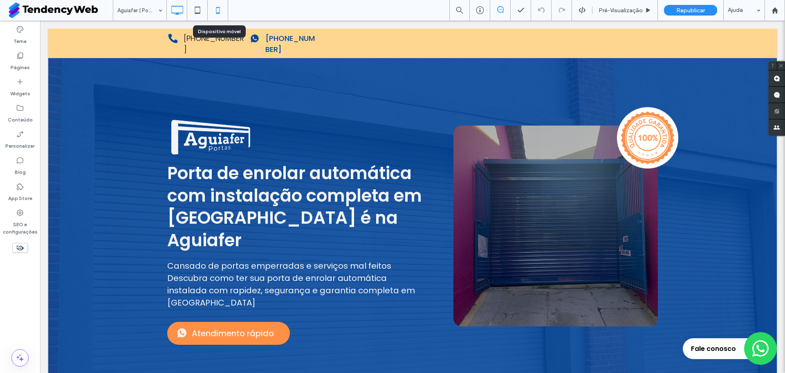
click at [212, 8] on icon at bounding box center [218, 10] width 16 height 16
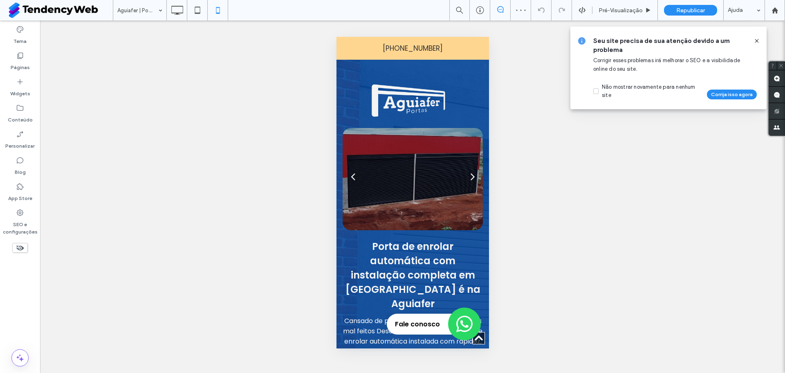
scroll to position [3685, 0]
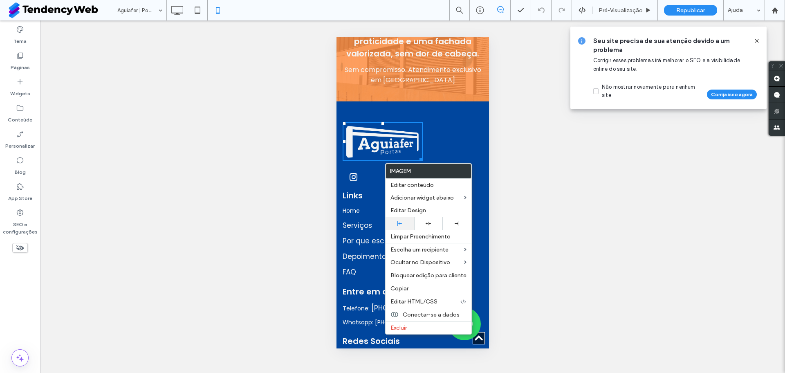
click at [401, 223] on use at bounding box center [400, 223] width 4 height 4
click at [430, 136] on div "Click To Paste" at bounding box center [411, 153] width 138 height 63
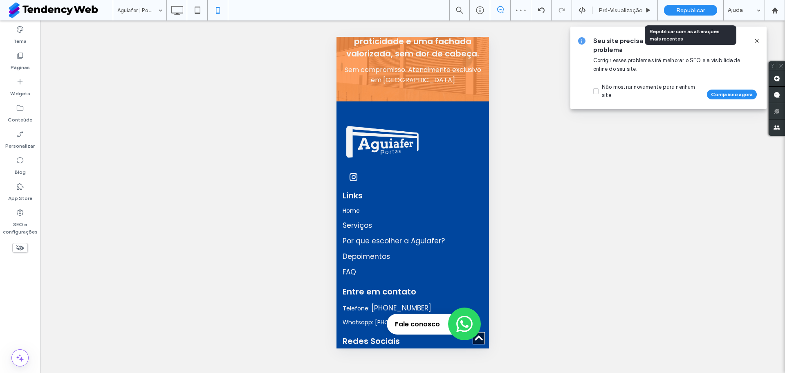
click at [679, 11] on span "Republicar" at bounding box center [691, 10] width 29 height 7
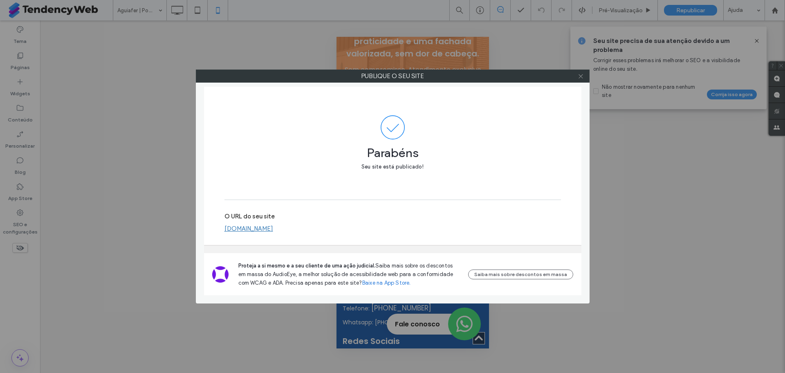
click at [582, 72] on span at bounding box center [581, 76] width 6 height 12
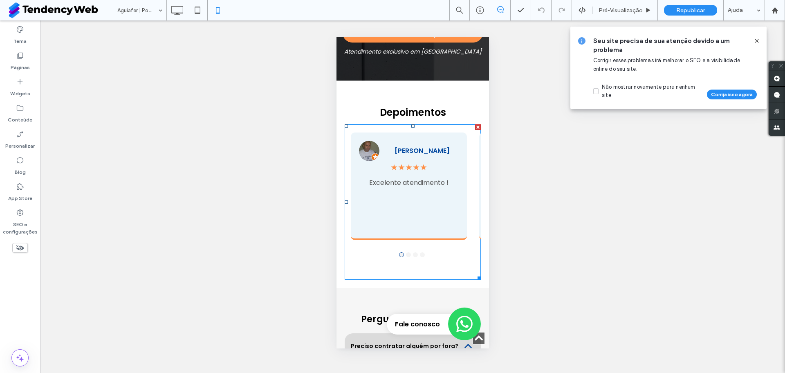
scroll to position [3220, 0]
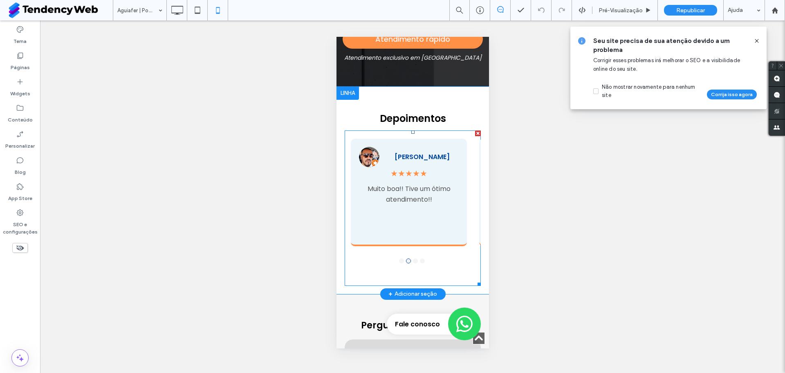
click at [436, 189] on span at bounding box center [412, 207] width 136 height 155
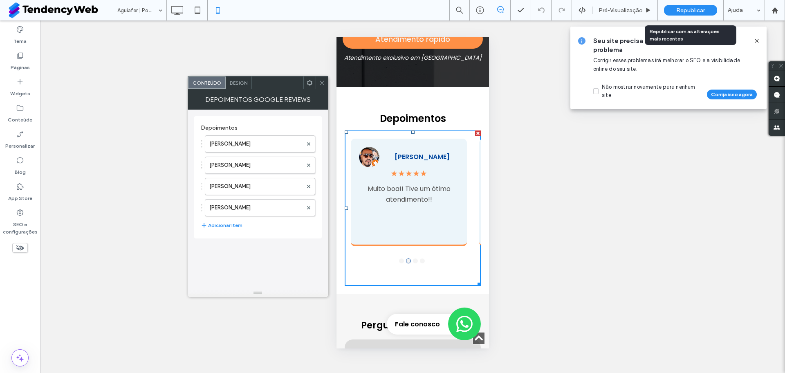
click at [686, 9] on span "Republicar" at bounding box center [691, 10] width 29 height 7
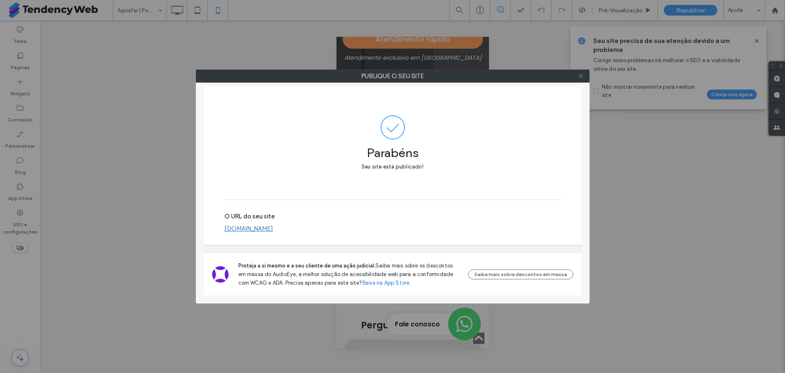
click at [578, 76] on icon at bounding box center [581, 76] width 6 height 6
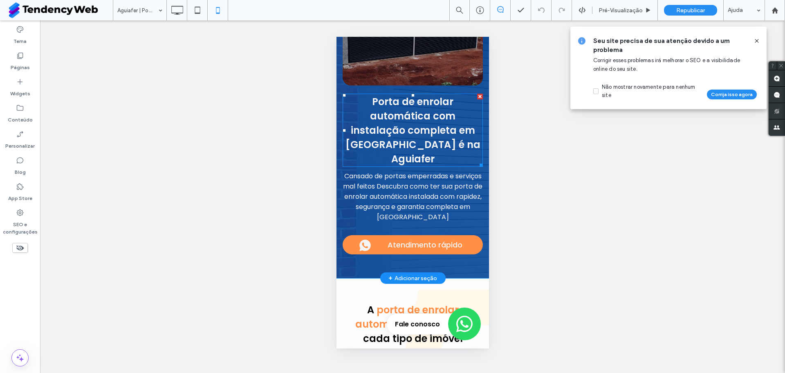
scroll to position [0, 0]
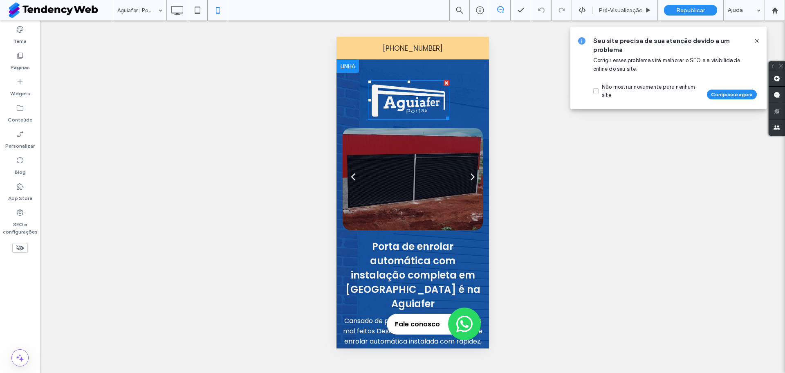
click at [408, 96] on img at bounding box center [408, 100] width 81 height 40
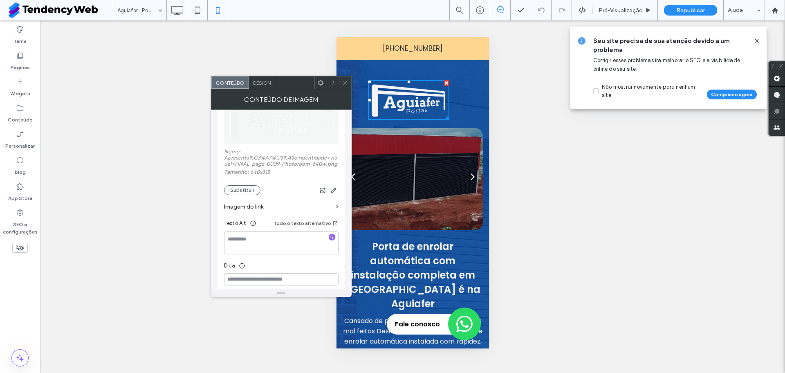
scroll to position [132, 0]
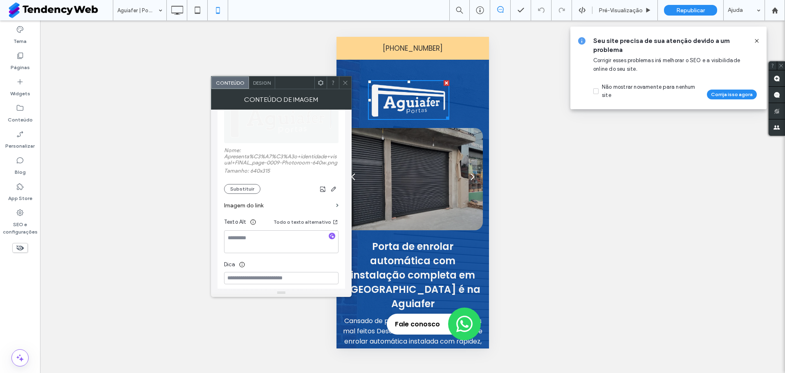
click at [310, 207] on label "Imagem do link" at bounding box center [278, 205] width 109 height 15
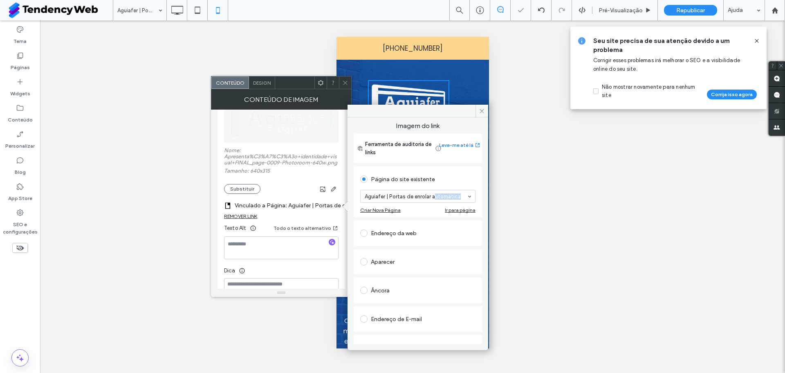
click at [435, 191] on section "Aguiafer | Portas de enrolar automática" at bounding box center [417, 196] width 115 height 21
click at [481, 113] on icon at bounding box center [482, 111] width 6 height 6
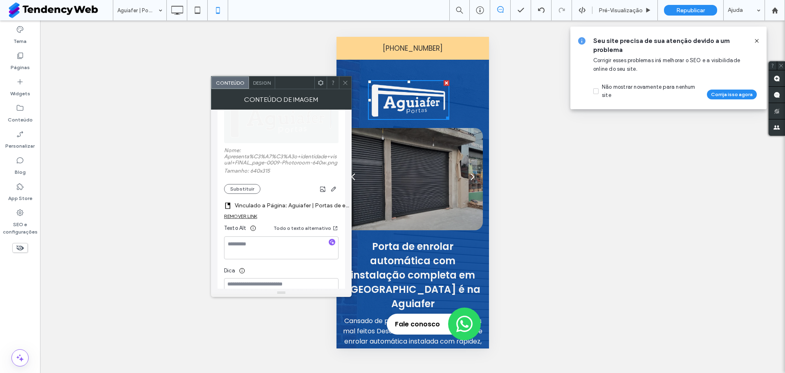
click at [345, 83] on use at bounding box center [345, 83] width 4 height 4
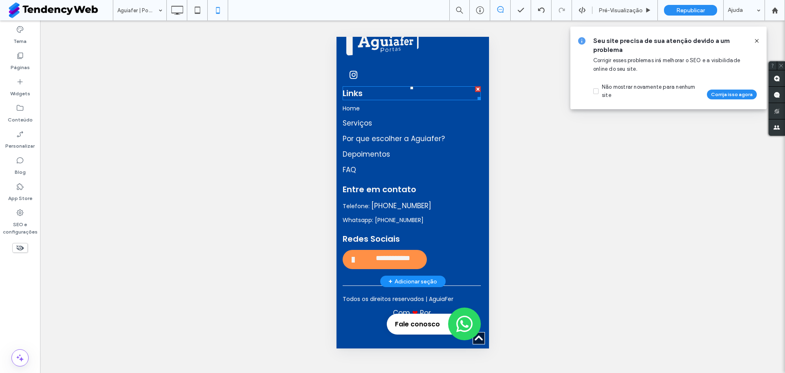
scroll to position [3714, 0]
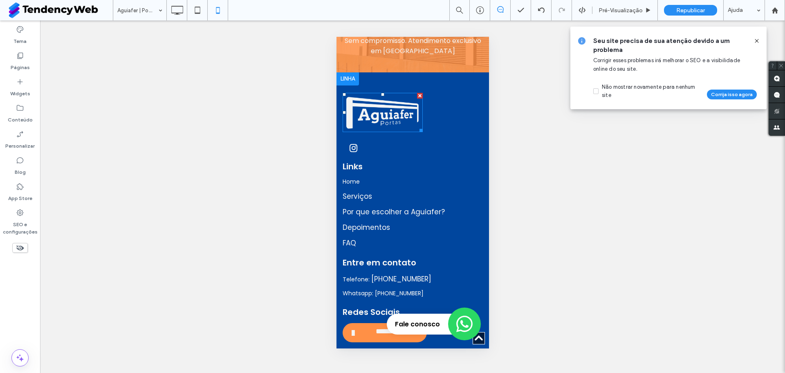
click at [363, 132] on img at bounding box center [382, 112] width 80 height 39
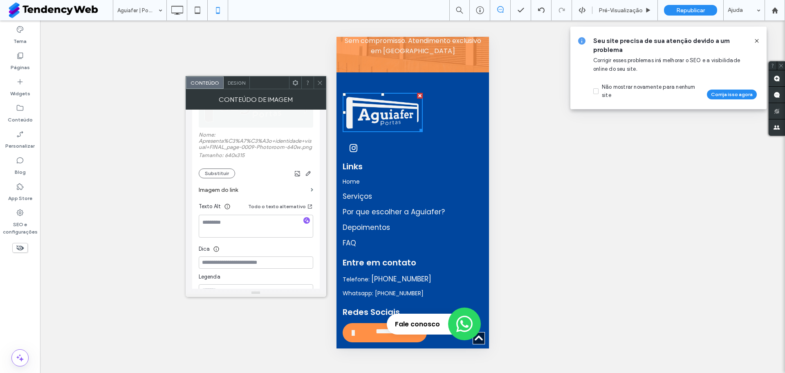
scroll to position [149, 0]
click at [291, 184] on label "Imagem do link" at bounding box center [253, 188] width 109 height 15
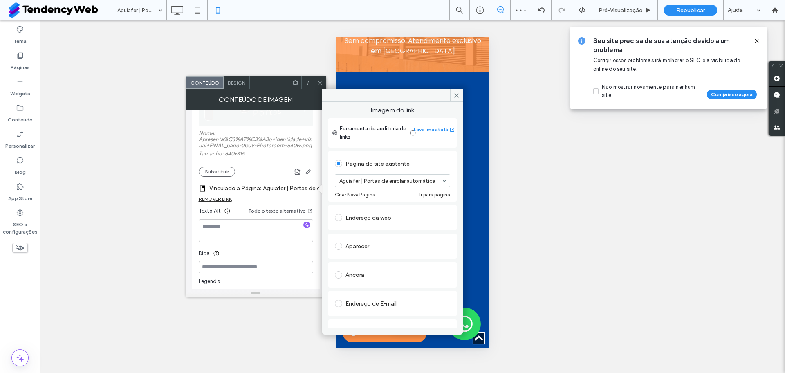
click at [324, 82] on div at bounding box center [320, 82] width 12 height 12
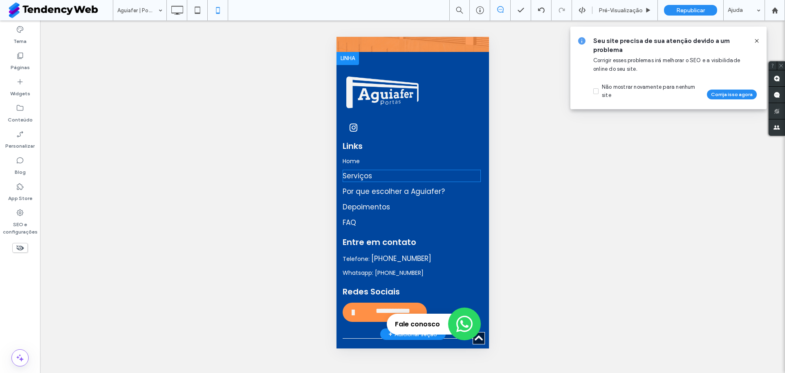
scroll to position [3735, 0]
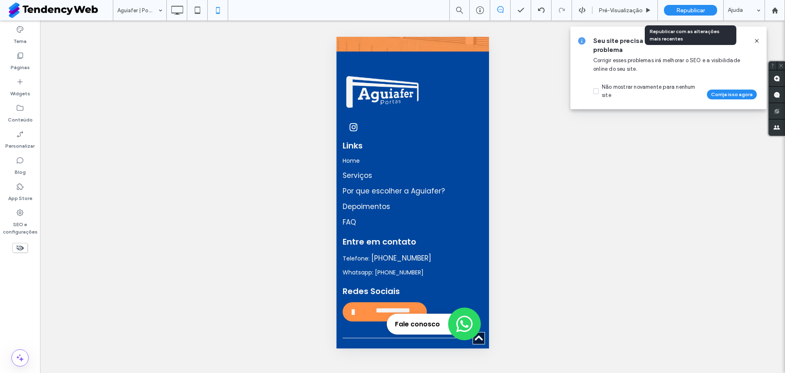
click at [691, 3] on div "Republicar" at bounding box center [690, 10] width 53 height 20
click at [693, 11] on span "Republicar" at bounding box center [691, 10] width 29 height 7
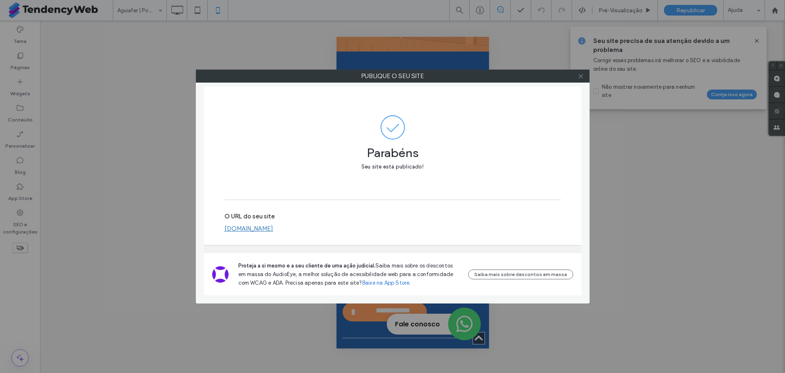
click at [581, 76] on use at bounding box center [581, 76] width 4 height 4
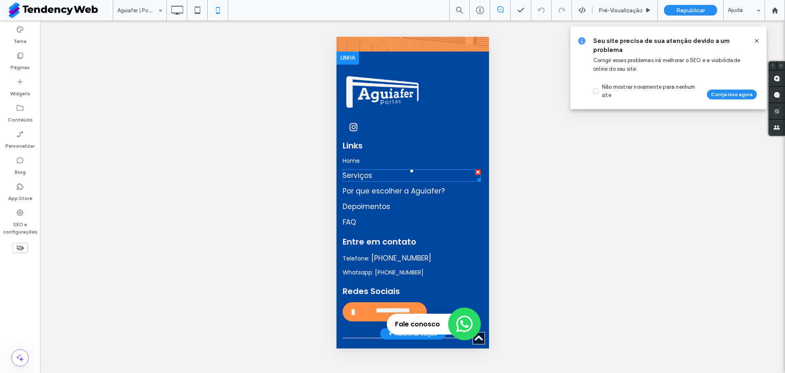
scroll to position [3789, 0]
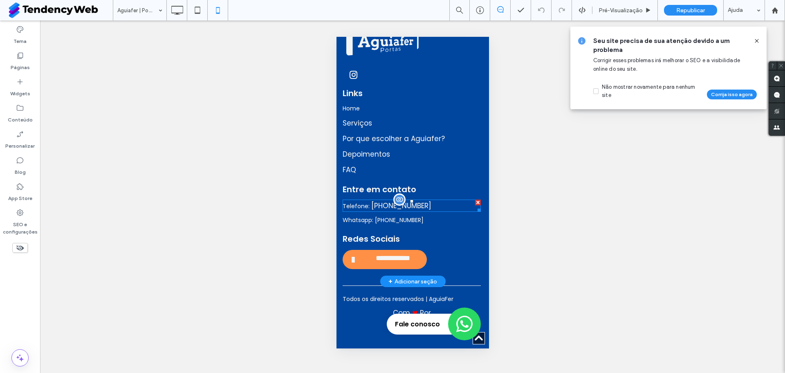
click at [366, 210] on span "Telefone:" at bounding box center [355, 206] width 27 height 8
click at [407, 211] on p "Telefone:" at bounding box center [411, 205] width 138 height 11
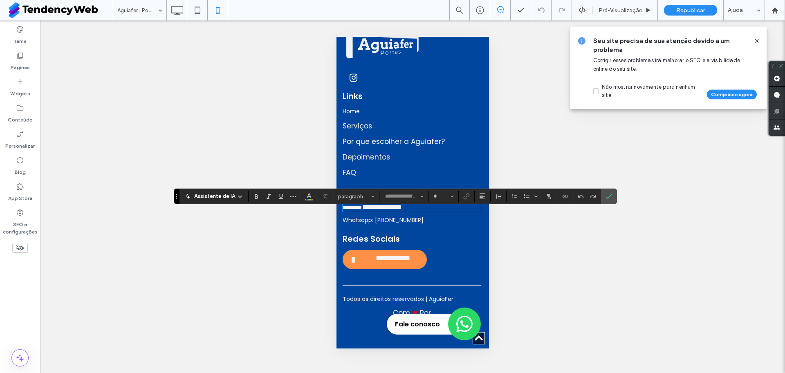
type input "*******"
click at [365, 224] on span "Whatsapp: [PHONE_NUMBER]" at bounding box center [382, 220] width 81 height 8
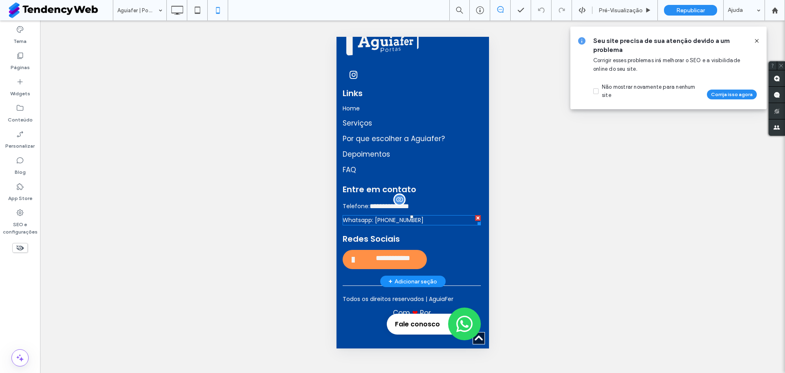
click at [365, 224] on span "Whatsapp: [PHONE_NUMBER]" at bounding box center [382, 220] width 81 height 8
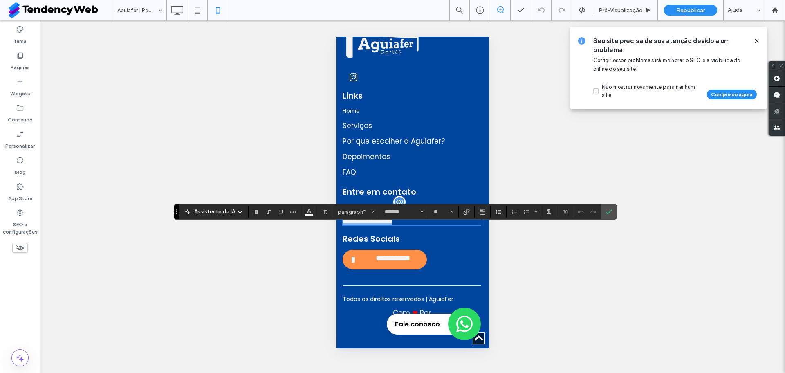
click at [365, 224] on span "**********" at bounding box center [367, 221] width 50 height 6
click at [610, 213] on icon "Confirmar" at bounding box center [609, 212] width 7 height 7
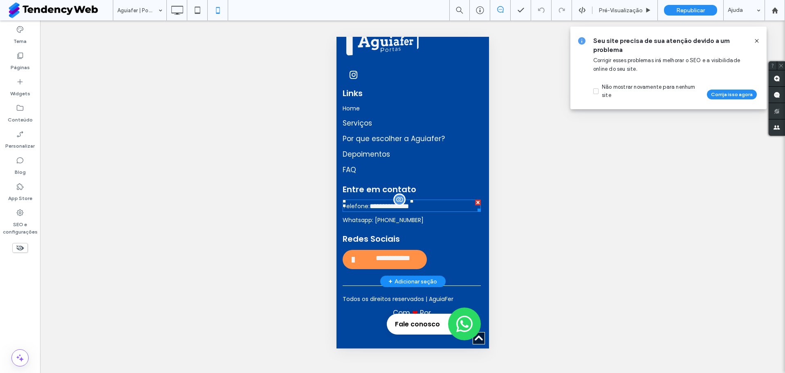
click at [381, 210] on span "**********" at bounding box center [388, 206] width 39 height 7
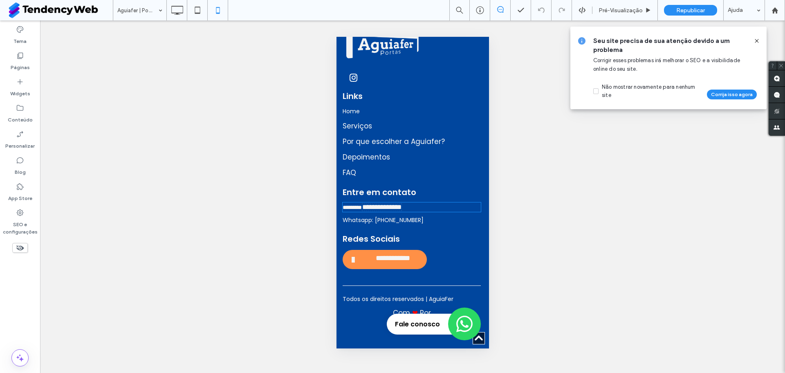
type input "*******"
type input "**"
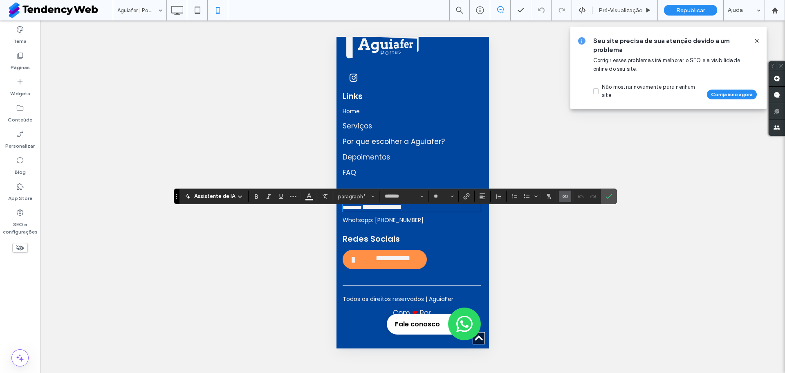
click at [383, 224] on span "Whatsapp: [PHONE_NUMBER]" at bounding box center [382, 220] width 81 height 8
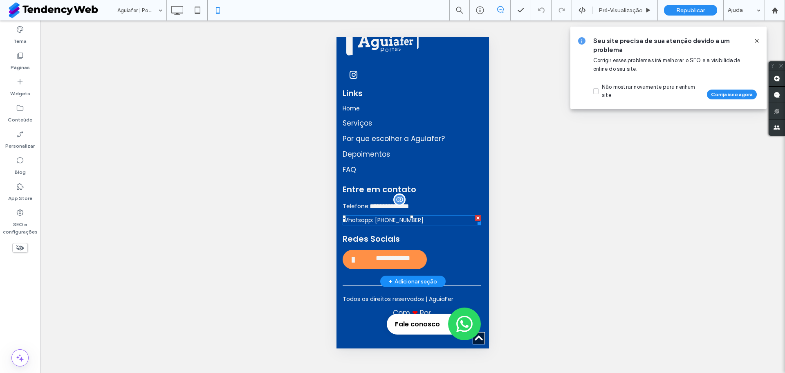
click at [383, 224] on span "Whatsapp: [PHONE_NUMBER]" at bounding box center [382, 220] width 81 height 8
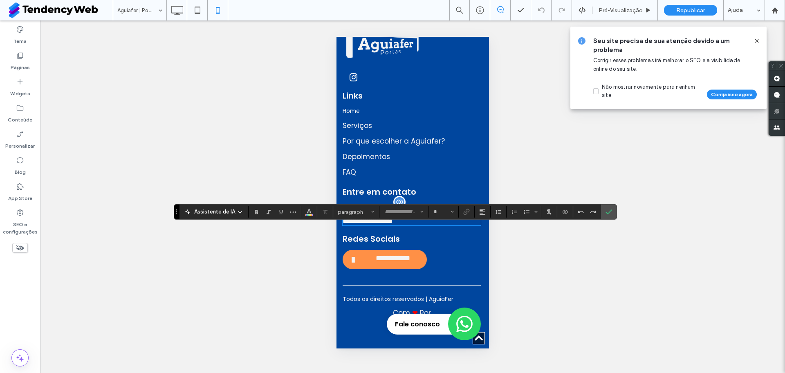
type input "*******"
type input "**"
click at [374, 224] on span "**********" at bounding box center [367, 221] width 50 height 6
drag, startPoint x: 374, startPoint y: 231, endPoint x: 430, endPoint y: 235, distance: 55.8
click at [430, 225] on p "**********" at bounding box center [411, 221] width 138 height 6
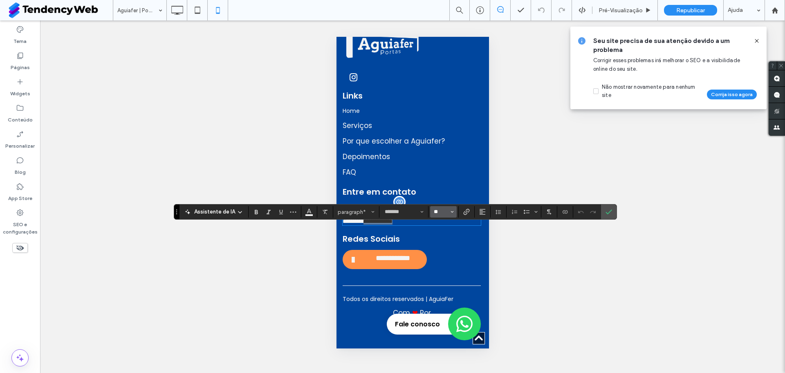
click at [437, 214] on input "**" at bounding box center [441, 212] width 16 height 7
type input "**"
click at [612, 207] on label "Confirmar" at bounding box center [609, 212] width 12 height 15
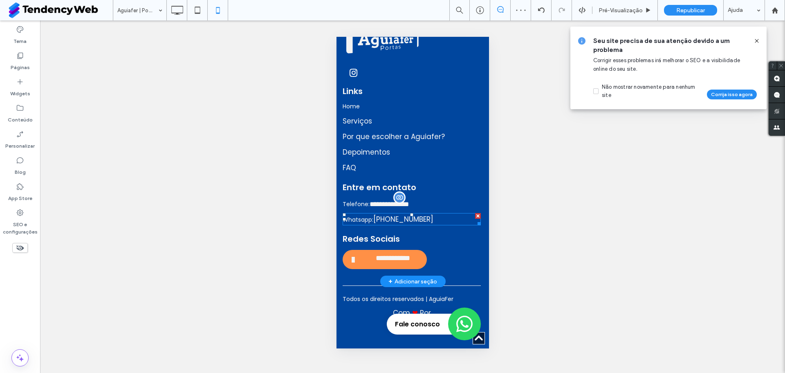
click at [405, 224] on span "[PHONE_NUMBER]" at bounding box center [403, 219] width 60 height 10
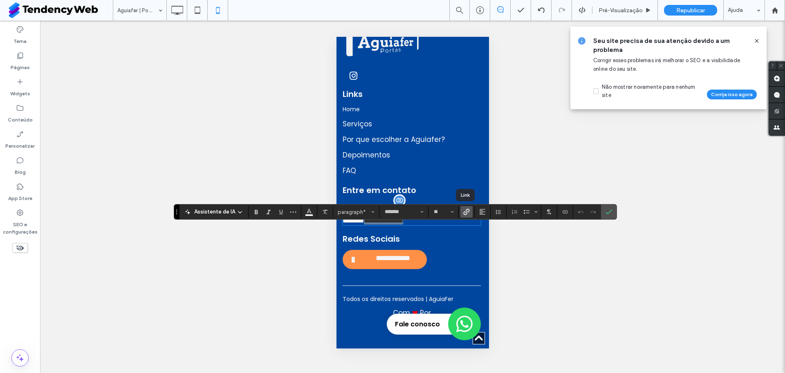
click at [466, 208] on span "Link" at bounding box center [466, 212] width 7 height 11
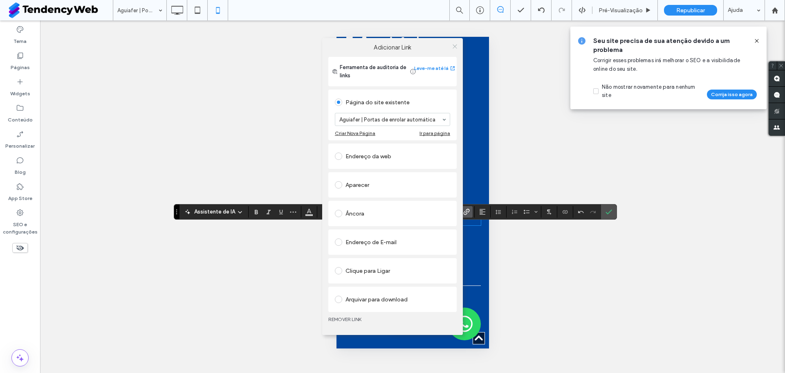
click at [456, 49] on icon at bounding box center [455, 46] width 6 height 6
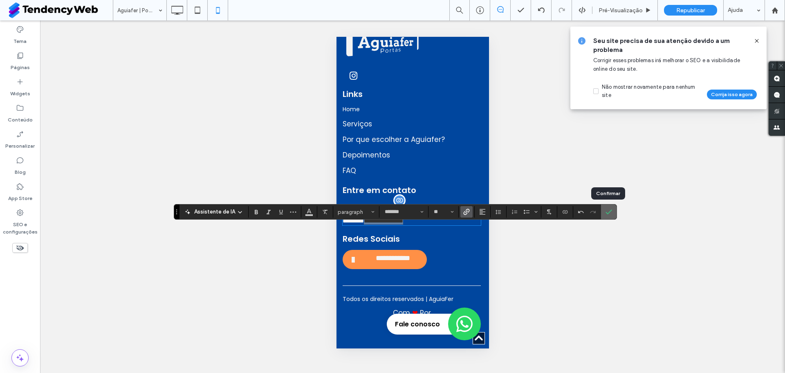
click at [608, 213] on use "Confirmar" at bounding box center [609, 212] width 7 height 5
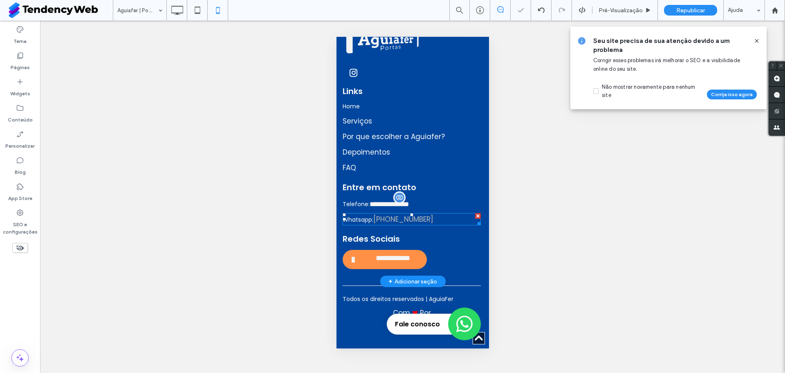
click at [409, 224] on link "[PHONE_NUMBER]" at bounding box center [403, 219] width 60 height 10
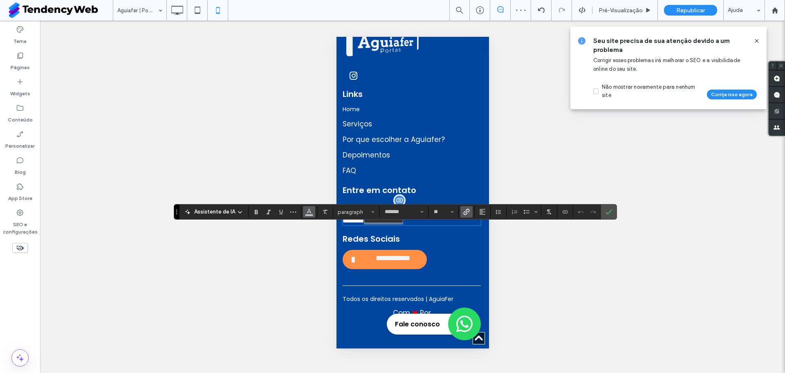
click at [304, 208] on button "Cor" at bounding box center [309, 211] width 12 height 11
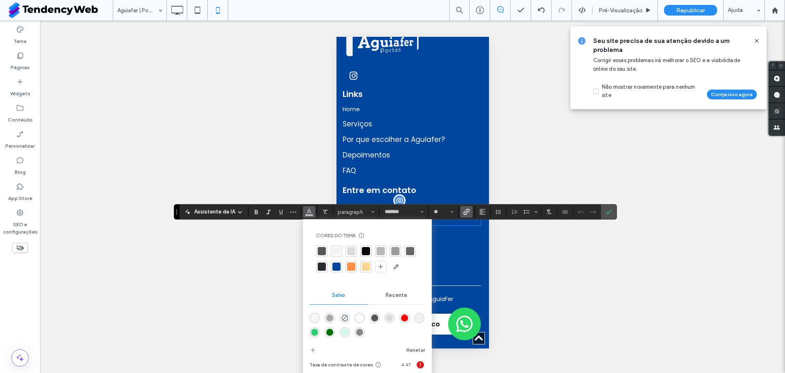
click at [358, 314] on div "rgba(255,255,255,1)" at bounding box center [360, 318] width 10 height 10
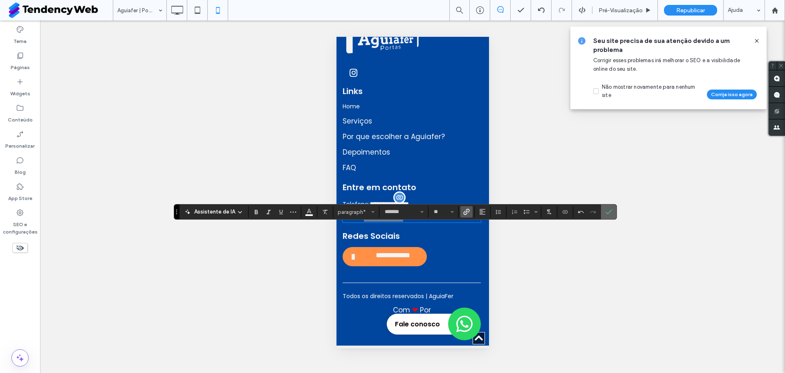
click at [601, 209] on section at bounding box center [609, 212] width 16 height 15
click at [606, 211] on icon "Confirmar" at bounding box center [609, 212] width 7 height 7
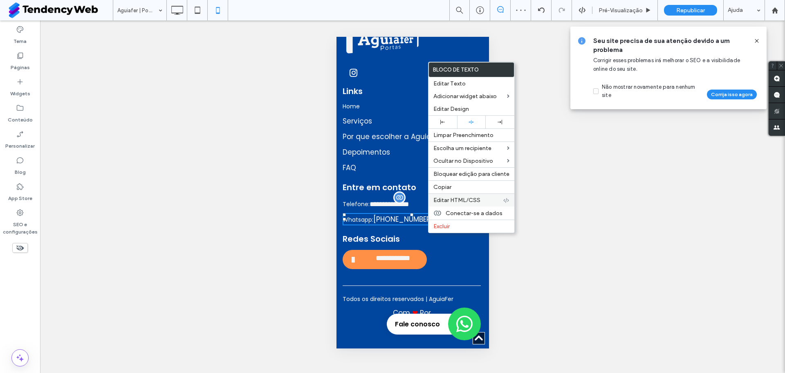
click at [462, 201] on span "Editar HTML/CSS" at bounding box center [457, 200] width 47 height 7
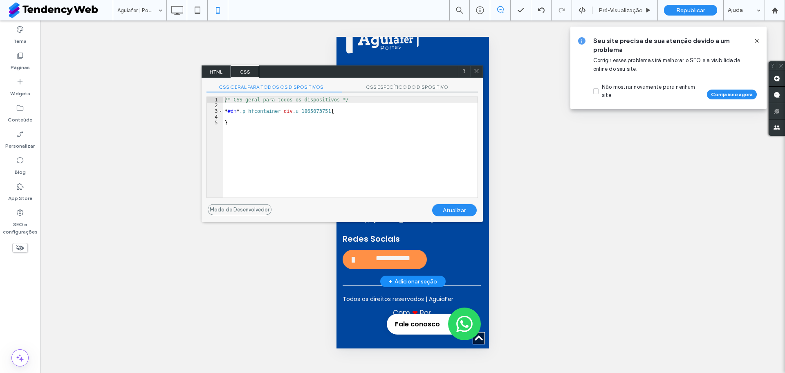
click at [223, 72] on span "HTML" at bounding box center [216, 71] width 29 height 12
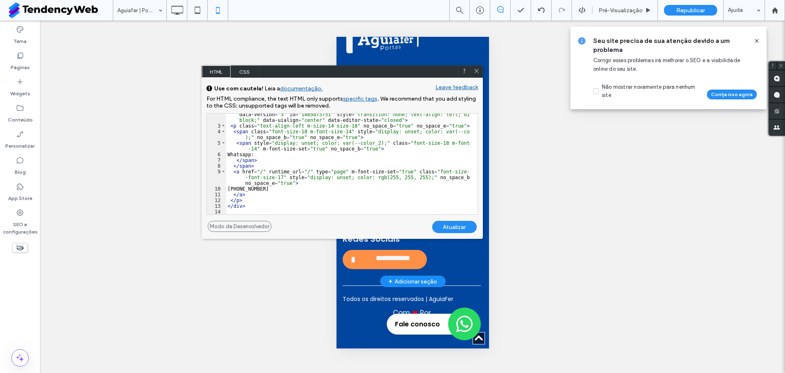
scroll to position [20, 0]
click at [482, 71] on div at bounding box center [476, 71] width 12 height 12
click at [477, 71] on icon at bounding box center [477, 71] width 6 height 6
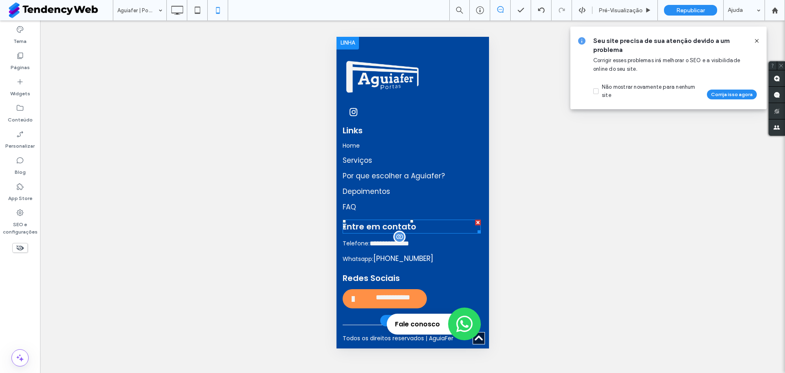
scroll to position [3749, 0]
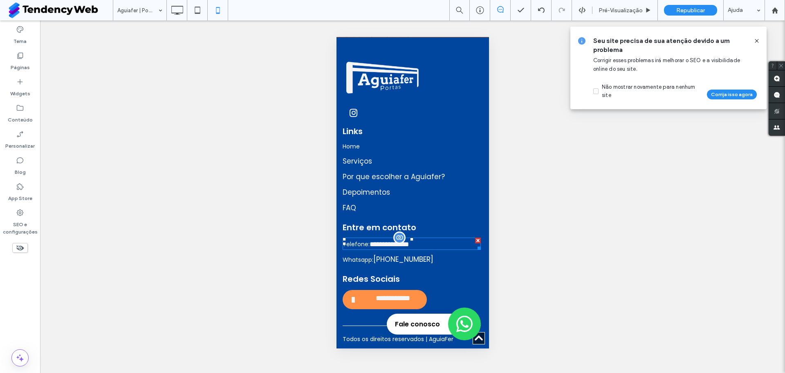
click at [409, 248] on span "**********" at bounding box center [388, 244] width 39 height 7
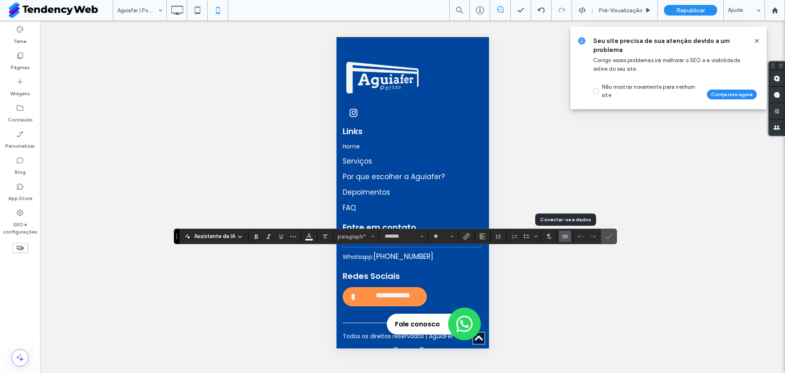
click at [567, 236] on icon "Conectar-se a dados" at bounding box center [565, 236] width 7 height 7
click at [610, 241] on span "Confirmar" at bounding box center [609, 236] width 7 height 14
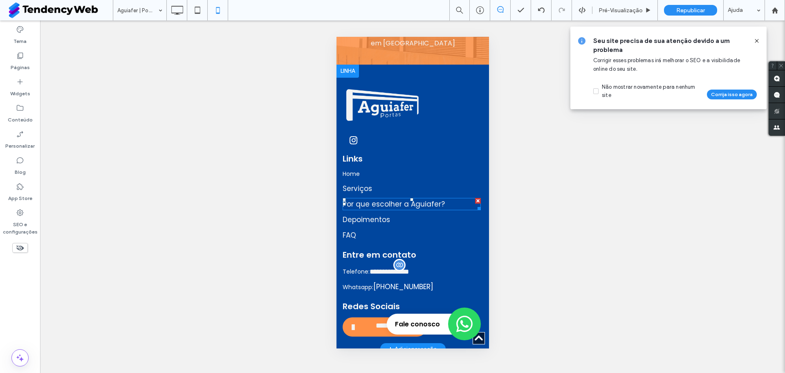
scroll to position [3721, 0]
click at [358, 194] on span "Serviços" at bounding box center [356, 189] width 29 height 10
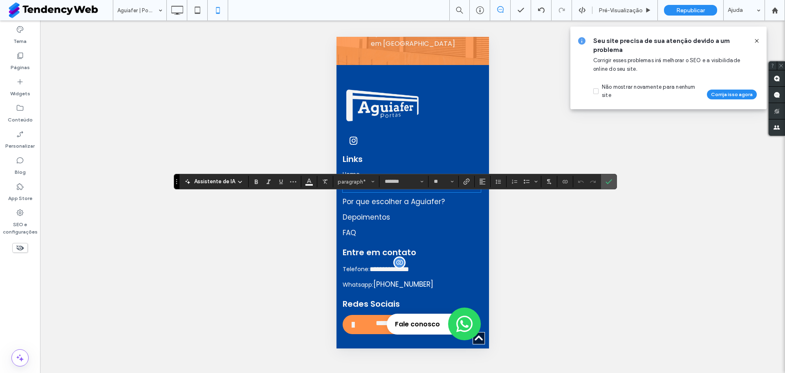
click at [358, 207] on span "Por que escolher a Aguiafer?" at bounding box center [393, 202] width 102 height 10
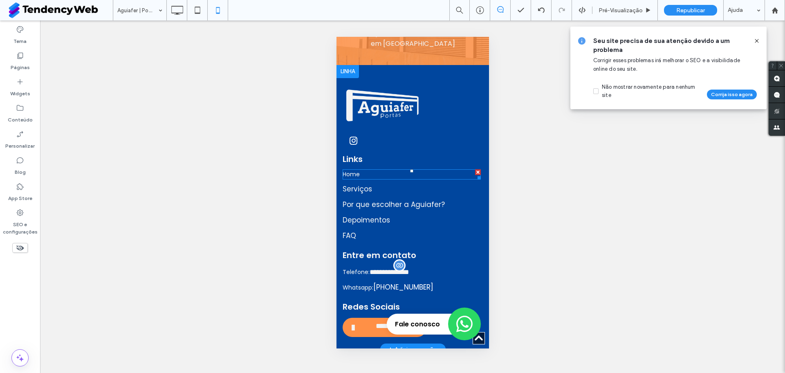
click at [361, 179] on p "Home" at bounding box center [411, 174] width 138 height 9
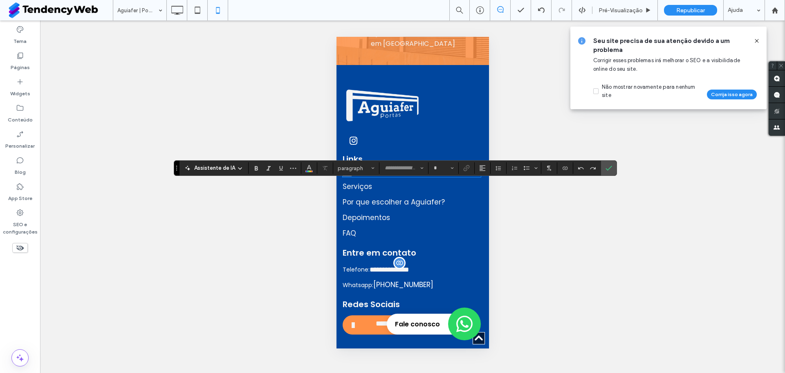
type input "*******"
type input "**"
click at [441, 171] on input "**" at bounding box center [441, 168] width 16 height 7
type input "**"
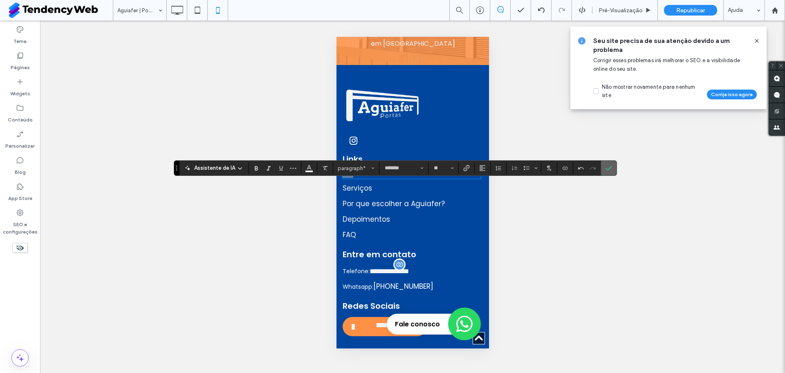
click at [609, 168] on use "Confirmar" at bounding box center [609, 168] width 7 height 5
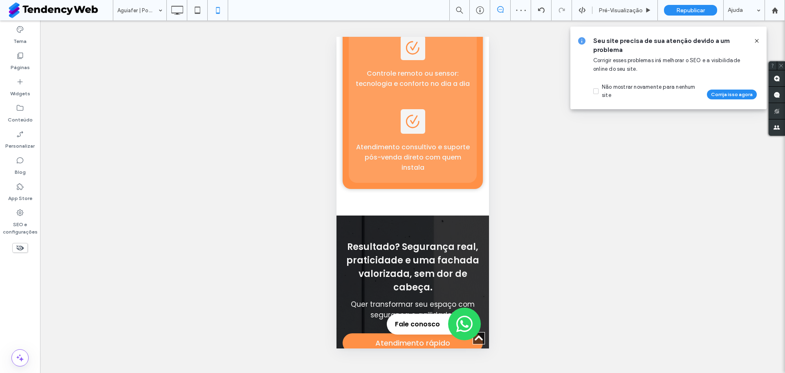
scroll to position [2879, 0]
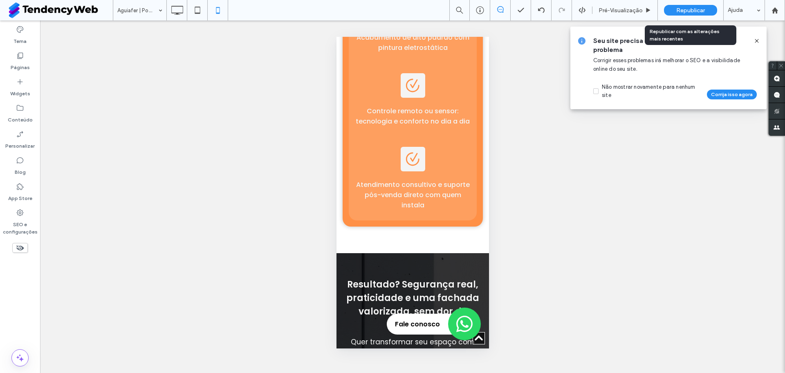
click at [704, 10] on span "Republicar" at bounding box center [691, 10] width 29 height 7
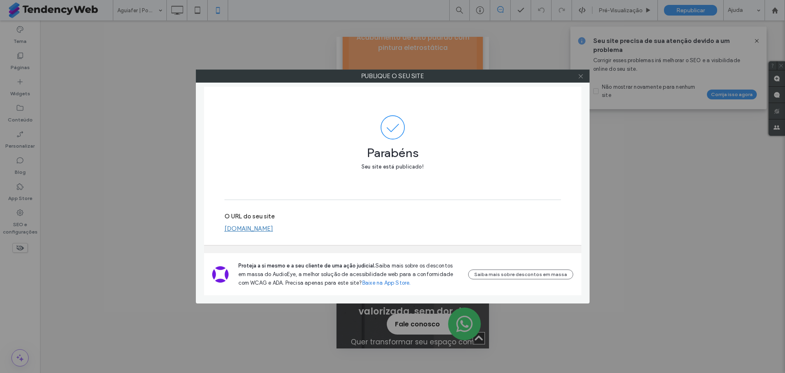
click at [580, 78] on icon at bounding box center [581, 76] width 6 height 6
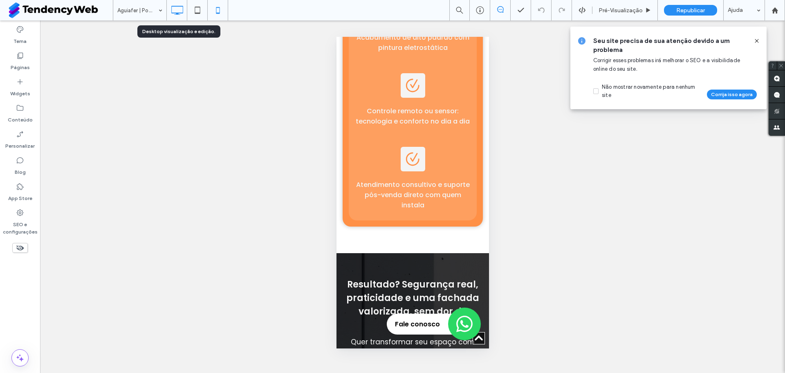
click at [175, 16] on icon at bounding box center [177, 10] width 16 height 16
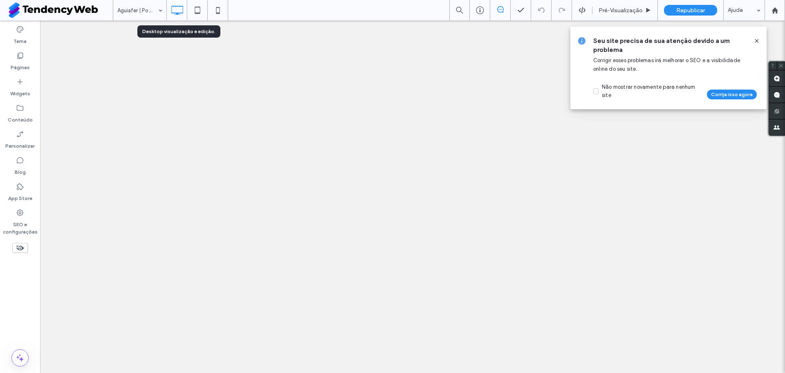
scroll to position [0, 0]
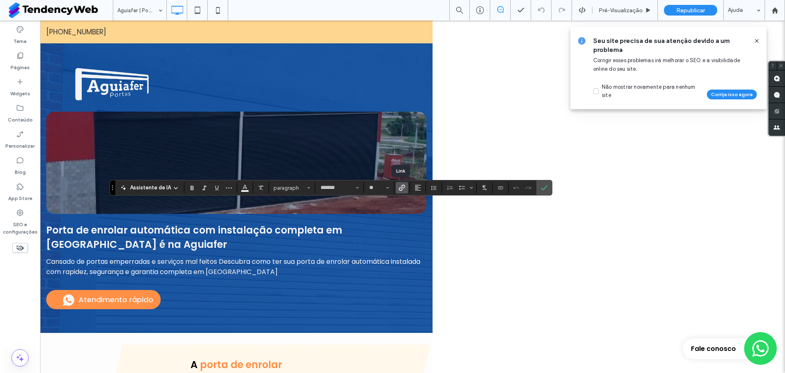
click at [402, 189] on icon "Link" at bounding box center [402, 187] width 7 height 7
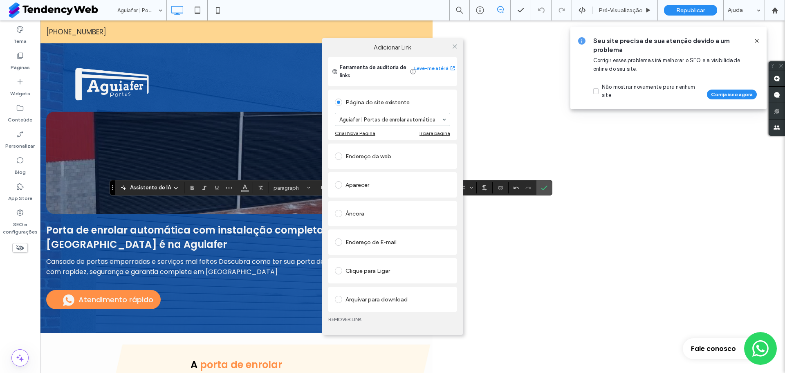
click at [245, 188] on div "Adicionar Link Ferramenta de auditoria de links Leve-me até lá Página do site e…" at bounding box center [392, 186] width 785 height 373
click at [457, 45] on icon at bounding box center [455, 46] width 6 height 6
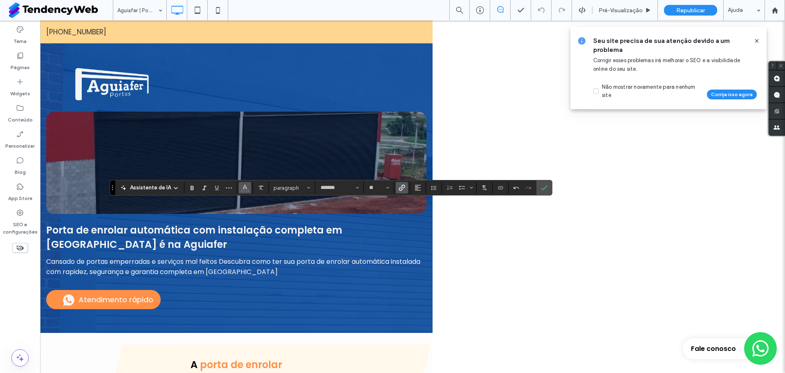
click at [239, 191] on button "Cor" at bounding box center [245, 187] width 12 height 11
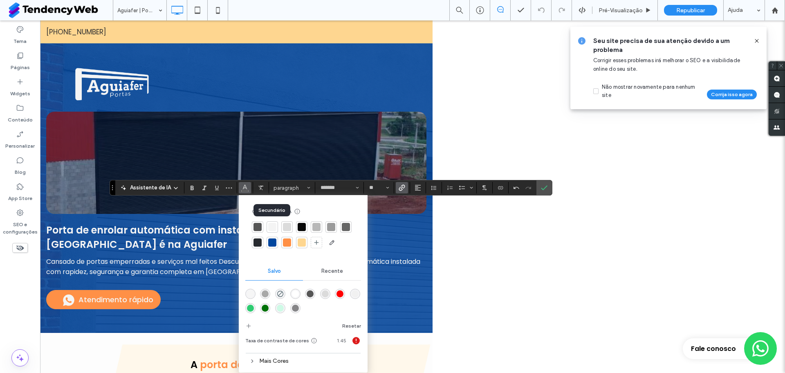
click at [272, 225] on div at bounding box center [272, 227] width 8 height 8
click at [288, 365] on div "Mais Cores" at bounding box center [303, 362] width 116 height 11
click at [295, 297] on div "rgba(255,255,255,1)" at bounding box center [295, 295] width 7 height 7
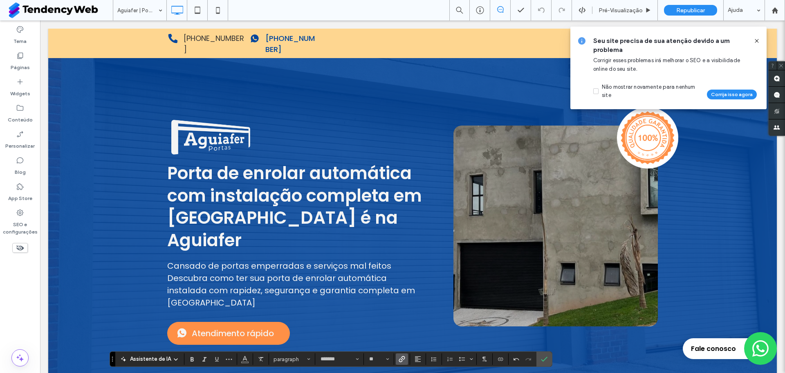
scroll to position [2846, 0]
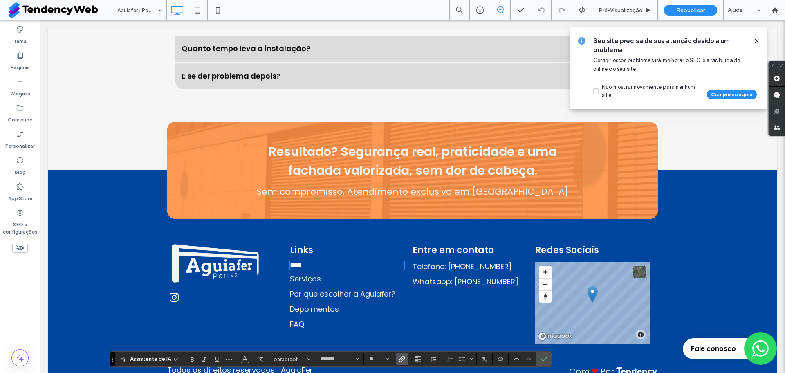
click at [298, 274] on span "Serviços" at bounding box center [305, 279] width 31 height 10
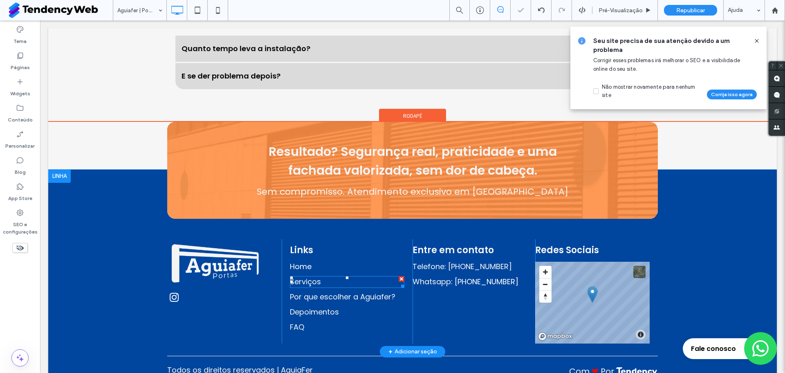
click at [298, 277] on span "Serviços" at bounding box center [305, 282] width 31 height 10
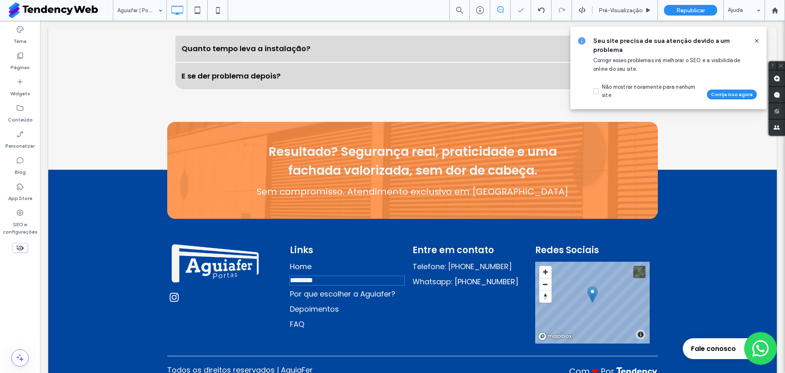
type input "*******"
type input "**"
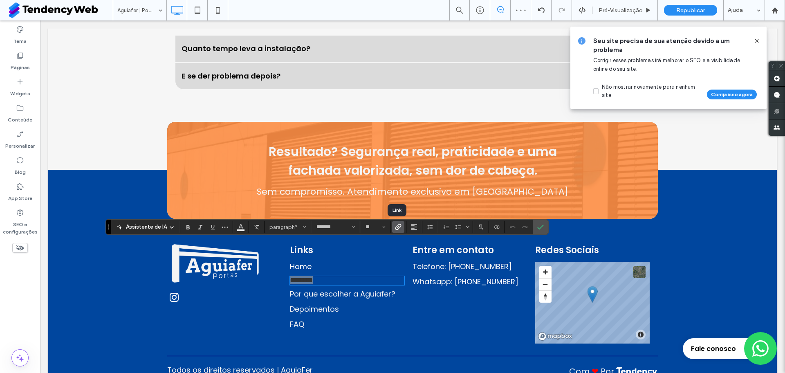
click at [396, 228] on icon "Link" at bounding box center [398, 227] width 7 height 7
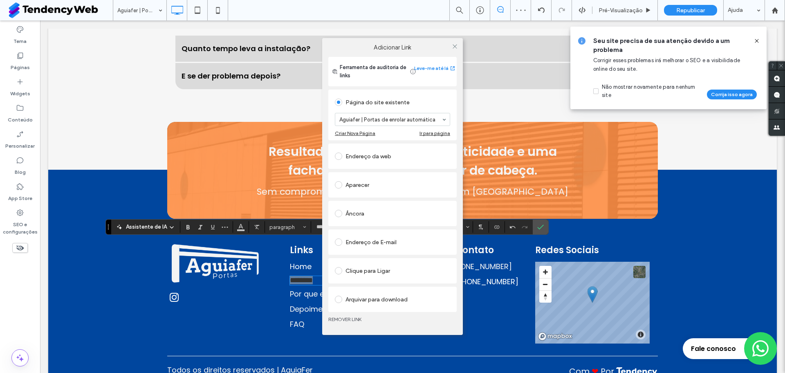
click at [356, 208] on div "Âncora" at bounding box center [392, 213] width 115 height 13
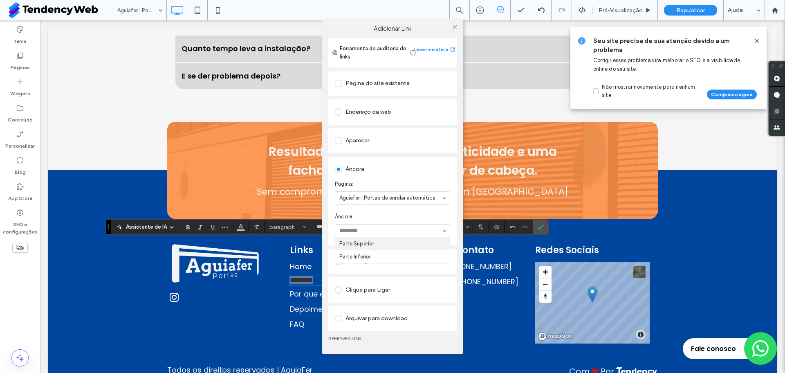
click at [371, 228] on input at bounding box center [391, 231] width 102 height 6
click at [456, 26] on use at bounding box center [455, 27] width 4 height 4
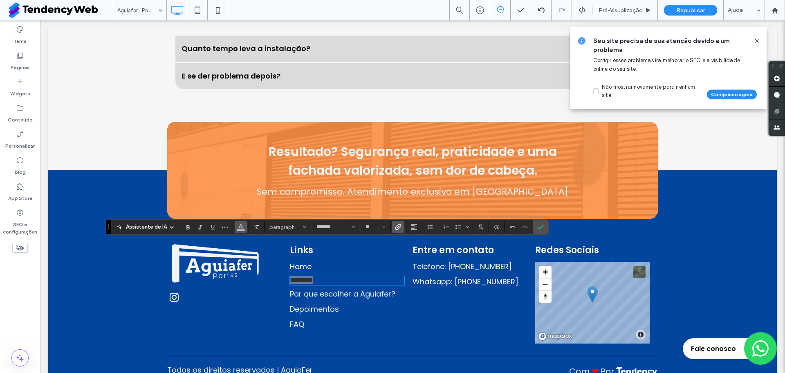
click at [235, 226] on button "Cor" at bounding box center [241, 226] width 12 height 11
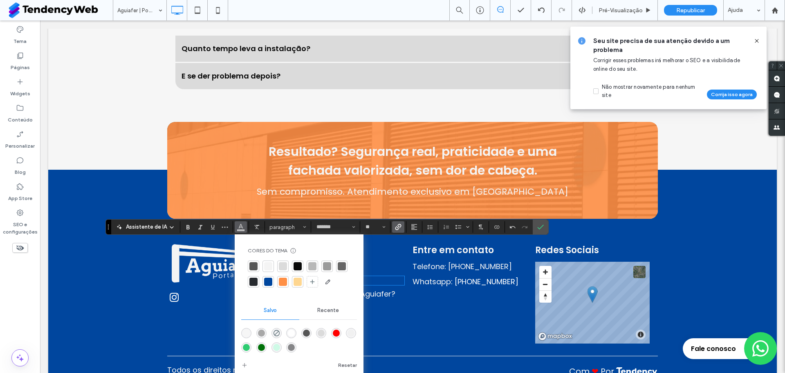
click at [289, 333] on div "rgba(255,255,255,1)" at bounding box center [291, 333] width 7 height 7
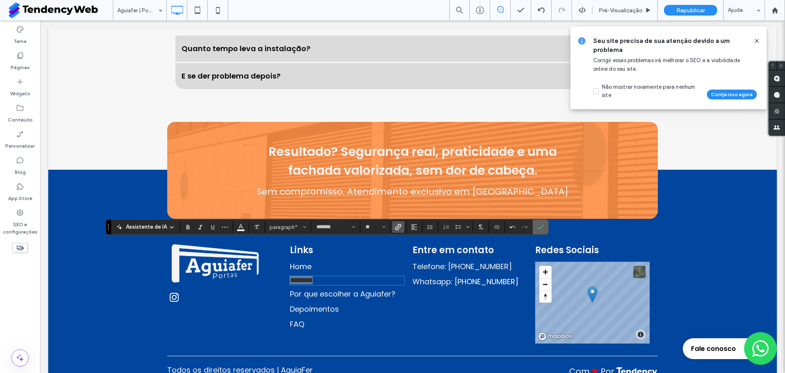
click at [538, 228] on use "Confirmar" at bounding box center [541, 227] width 7 height 5
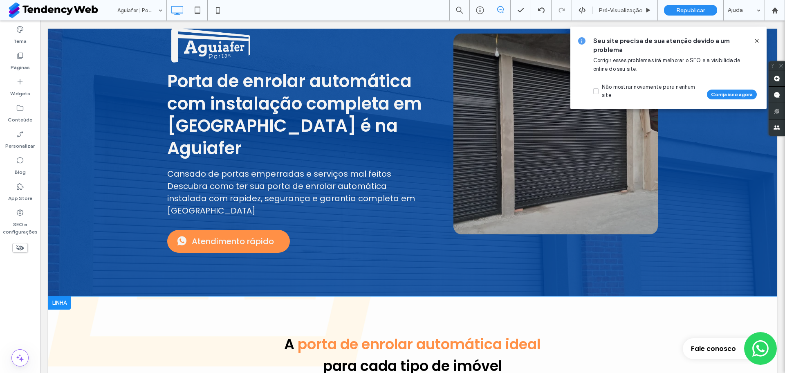
scroll to position [6, 0]
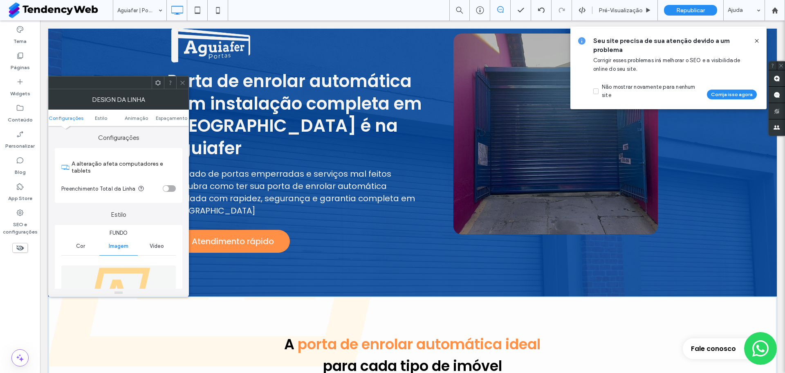
click at [157, 82] on icon at bounding box center [158, 83] width 6 height 6
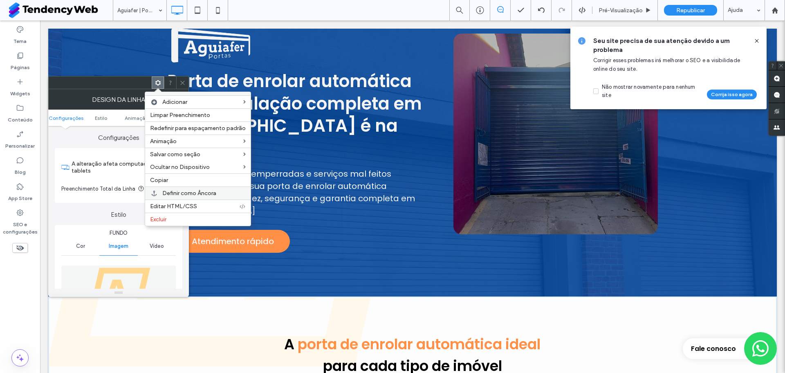
click at [205, 197] on div "Definir como Âncora" at bounding box center [198, 193] width 106 height 13
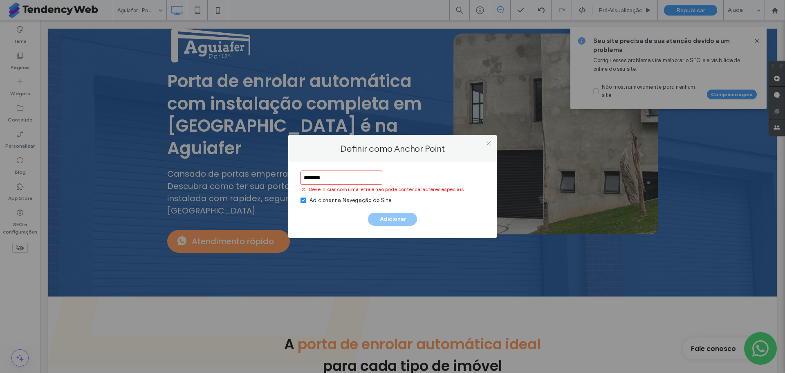
click at [321, 180] on input "********" at bounding box center [342, 178] width 82 height 14
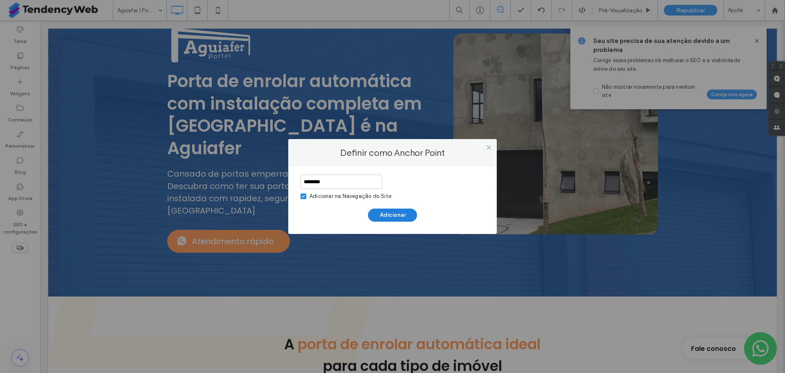
type input "********"
click at [379, 214] on button "Adicionar" at bounding box center [392, 215] width 49 height 13
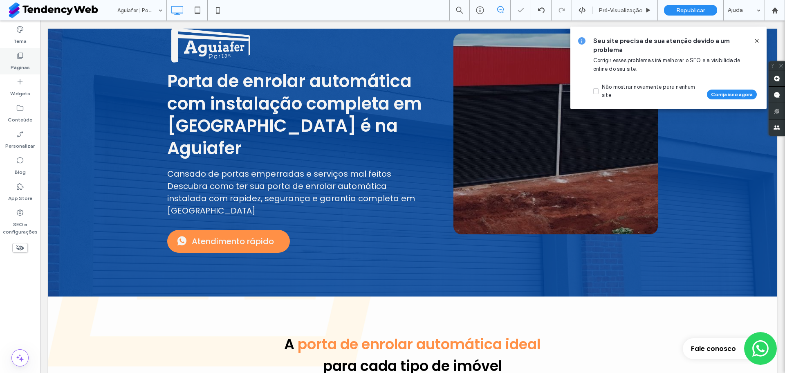
click at [25, 61] on label "Páginas" at bounding box center [20, 65] width 19 height 11
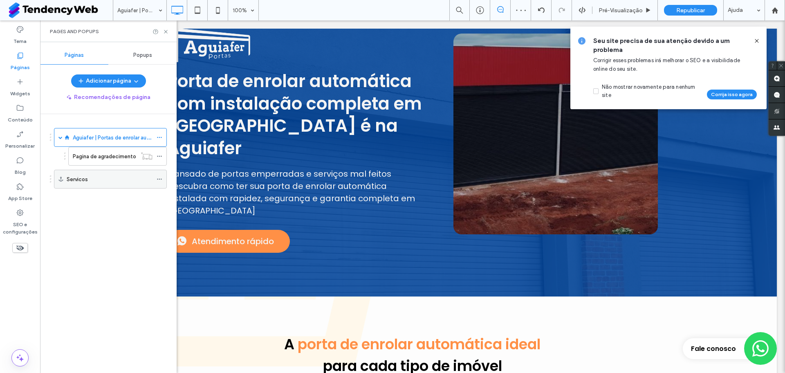
click at [160, 183] on span at bounding box center [160, 179] width 6 height 12
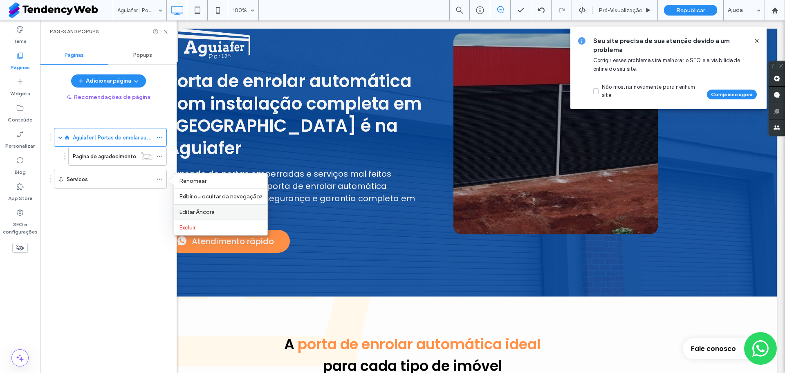
click at [195, 209] on span "Editar Âncora" at bounding box center [197, 212] width 36 height 7
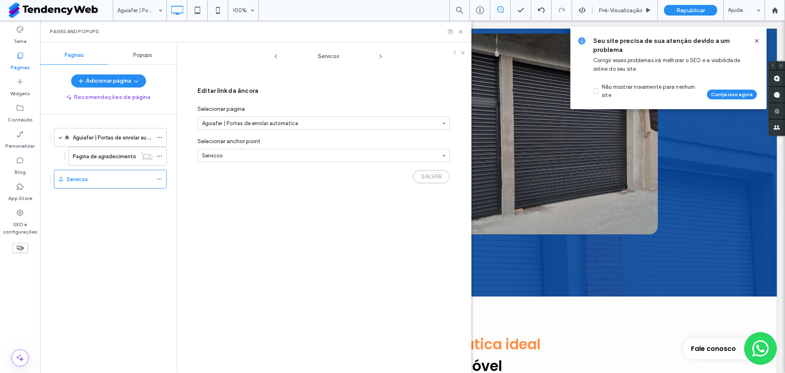
click at [198, 237] on div "Servicos Editar link da âncora Selecionar página Aguiafer | Portas de enrolar a…" at bounding box center [328, 209] width 286 height 327
click at [227, 210] on div "Servicos Editar link da âncora Selecionar página Aguiafer | Portas de enrolar a…" at bounding box center [328, 209] width 286 height 327
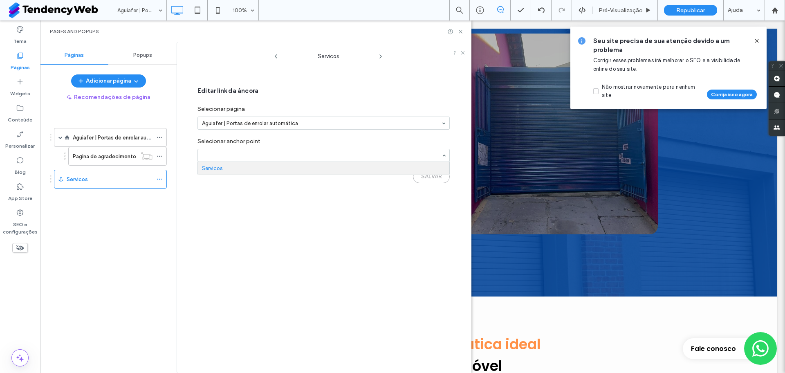
click at [262, 158] on input at bounding box center [321, 156] width 239 height 6
click at [460, 29] on icon at bounding box center [461, 32] width 6 height 6
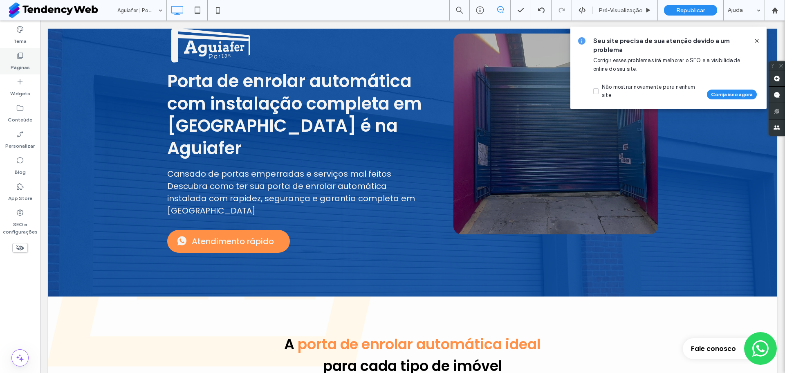
click at [23, 62] on label "Páginas" at bounding box center [20, 65] width 19 height 11
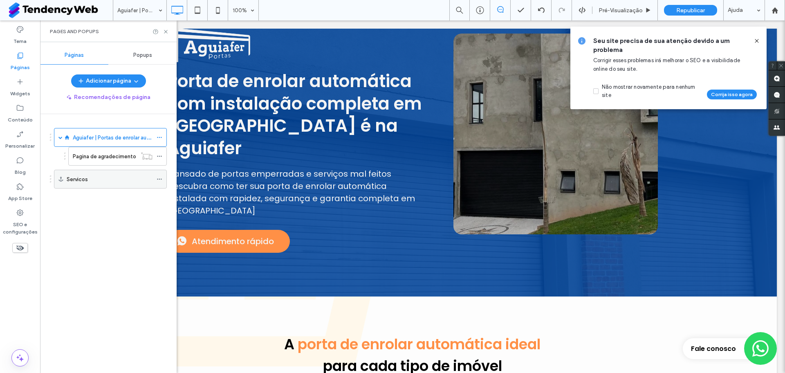
click at [161, 180] on icon at bounding box center [160, 179] width 6 height 6
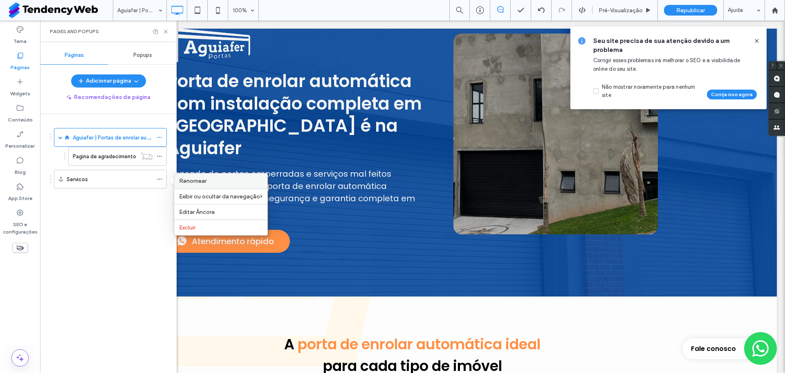
click at [219, 175] on div "Renomear" at bounding box center [220, 180] width 93 height 15
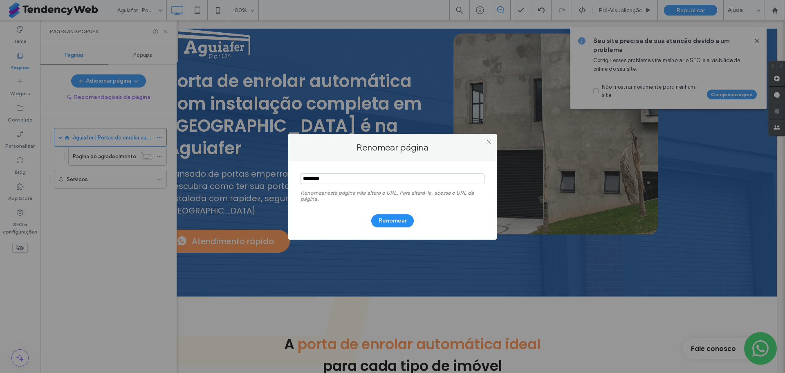
click at [317, 177] on input "notEmpty" at bounding box center [393, 178] width 184 height 11
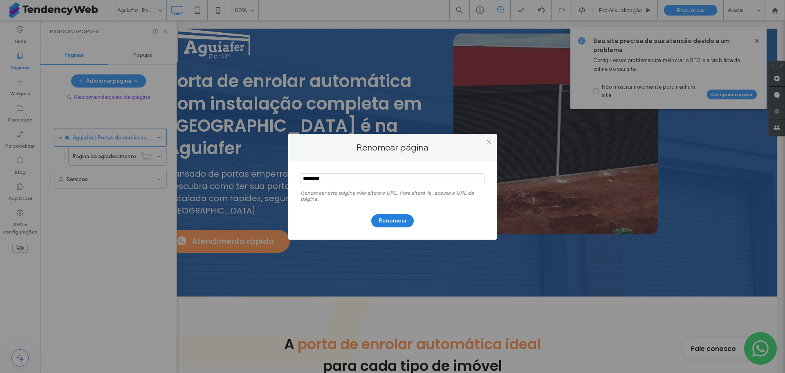
type input "********"
click at [386, 223] on button "Renomear" at bounding box center [392, 220] width 43 height 13
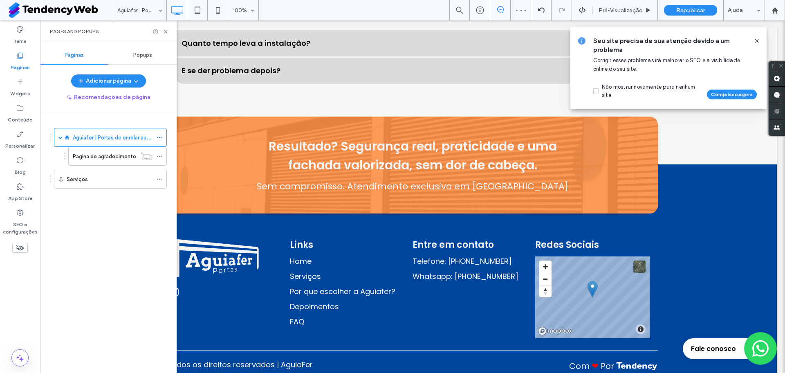
scroll to position [2846, 0]
click at [299, 271] on link "Serviços" at bounding box center [305, 276] width 31 height 10
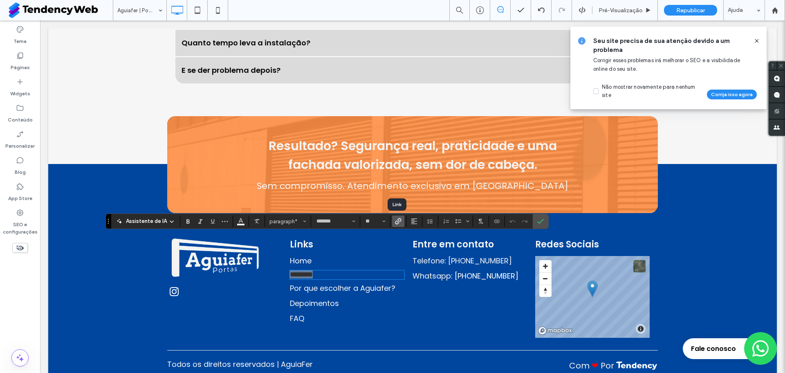
click at [396, 220] on icon "Link" at bounding box center [398, 221] width 7 height 7
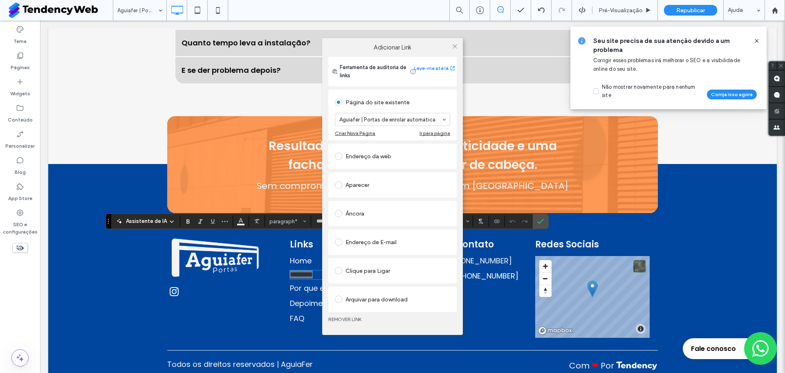
click at [364, 218] on div "Âncora" at bounding box center [392, 213] width 115 height 13
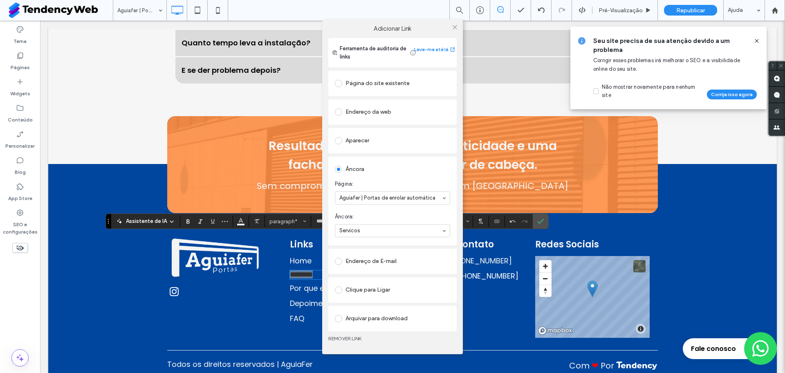
click at [538, 223] on div "Adicionar Link Ferramenta de auditoria de links Leve-me até lá Página do site e…" at bounding box center [392, 186] width 785 height 373
click at [457, 27] on icon at bounding box center [455, 27] width 6 height 6
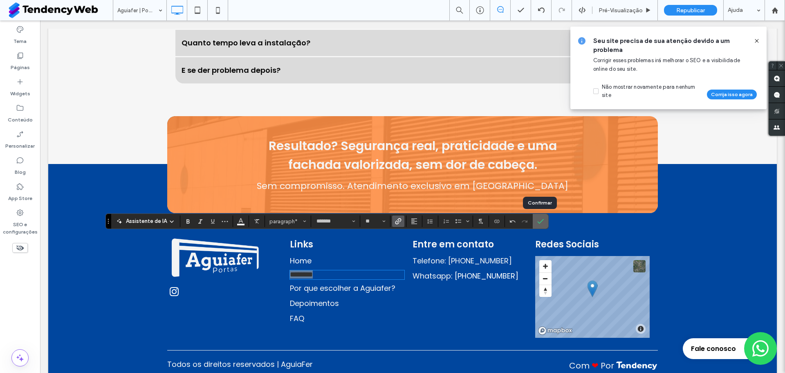
click at [539, 215] on span "Confirmar" at bounding box center [540, 221] width 4 height 15
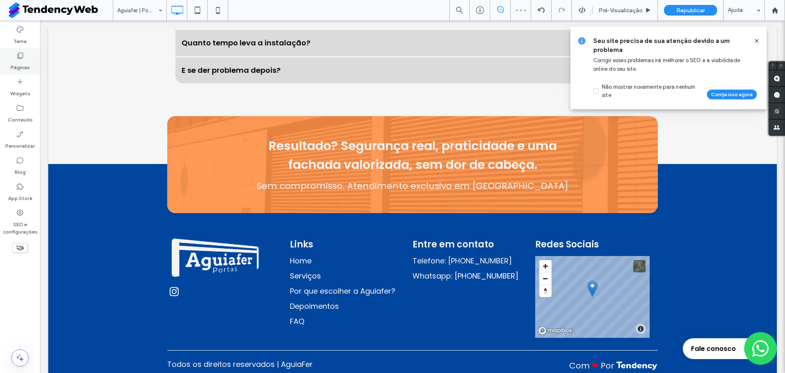
click at [28, 74] on div "Páginas" at bounding box center [20, 61] width 40 height 26
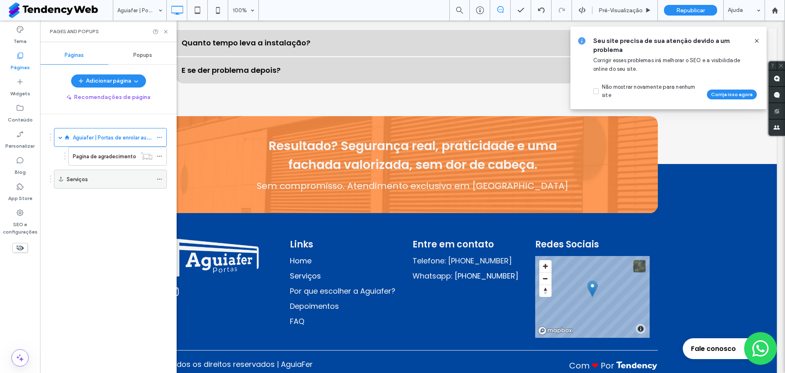
click at [157, 180] on icon at bounding box center [160, 179] width 6 height 6
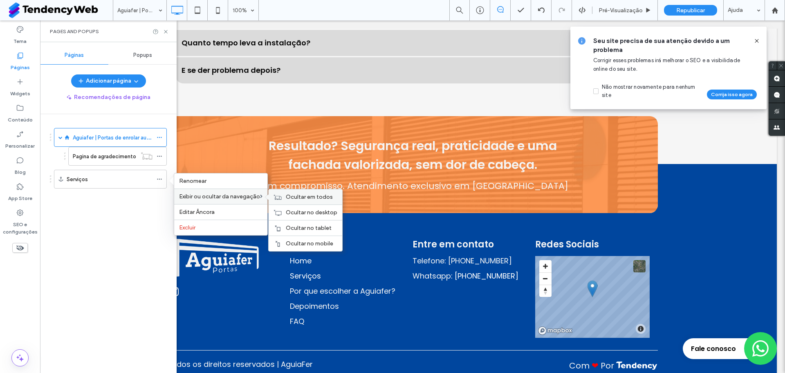
click at [307, 201] on div "Ocultar em todos" at bounding box center [306, 196] width 74 height 15
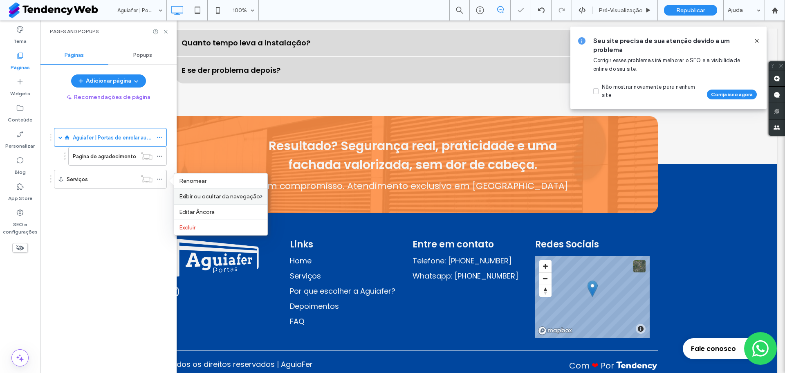
click at [115, 238] on div "Aguiafer | Portas de enrolar automática Pagina de agradecimento Serviços" at bounding box center [113, 241] width 127 height 255
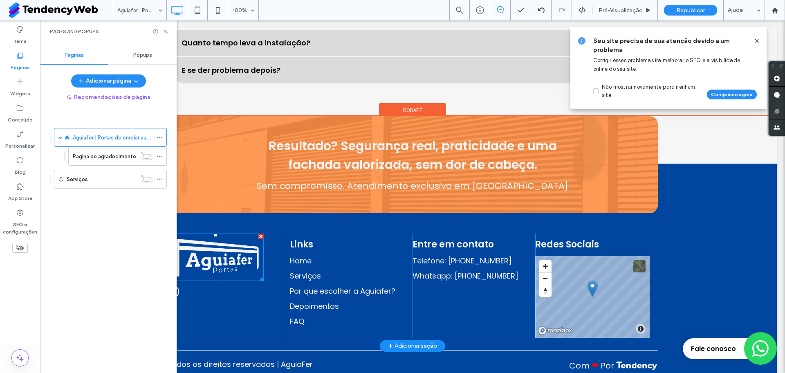
scroll to position [5, 0]
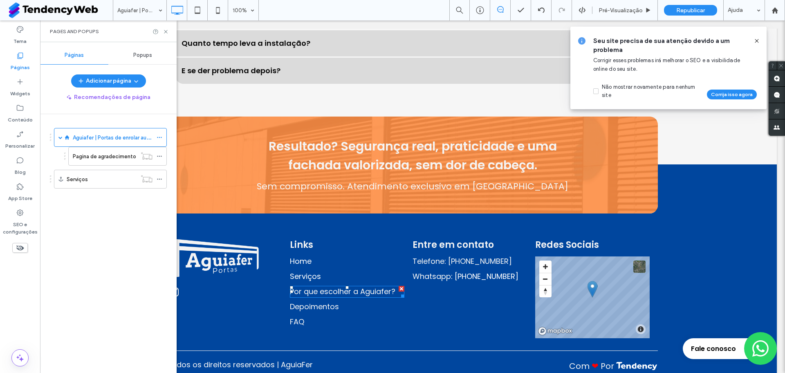
click at [298, 286] on span "Por que escolher a Aguiafer?" at bounding box center [343, 291] width 106 height 10
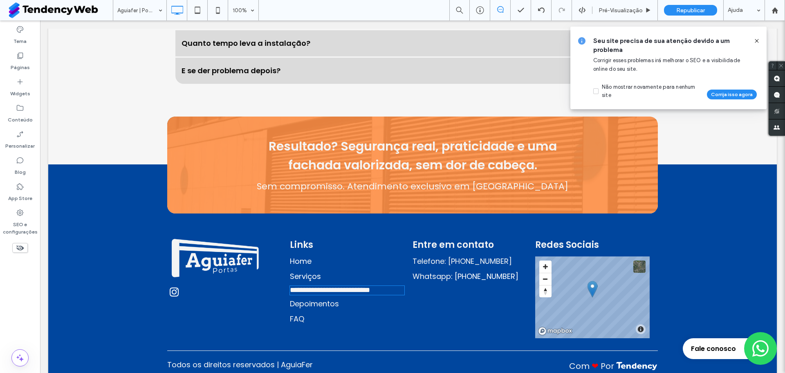
click at [298, 286] on span "**********" at bounding box center [330, 289] width 80 height 7
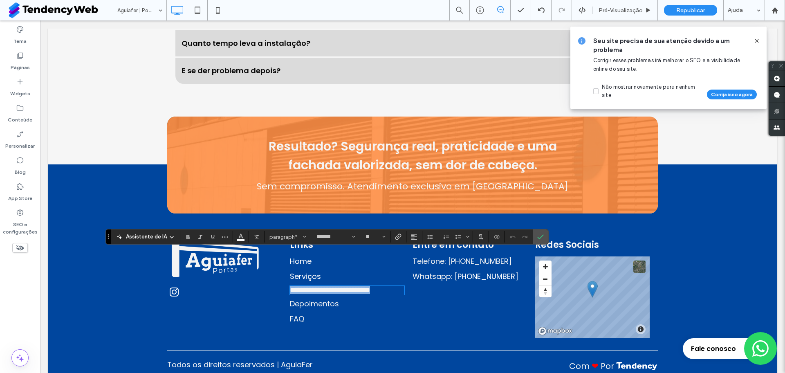
copy span "**********"
click at [262, 298] on div "Click To Paste" at bounding box center [224, 286] width 115 height 104
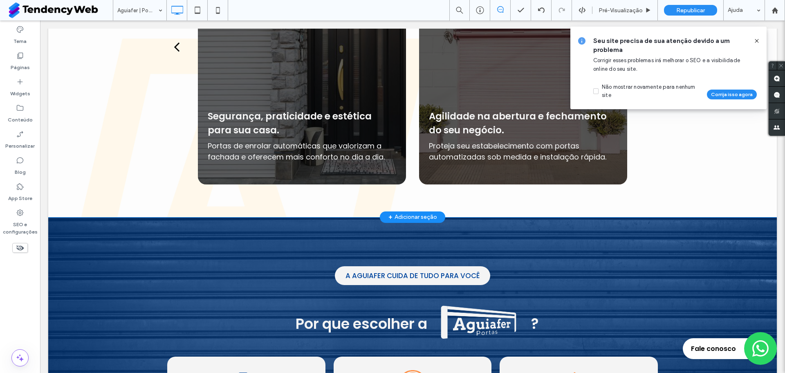
scroll to position [566, 0]
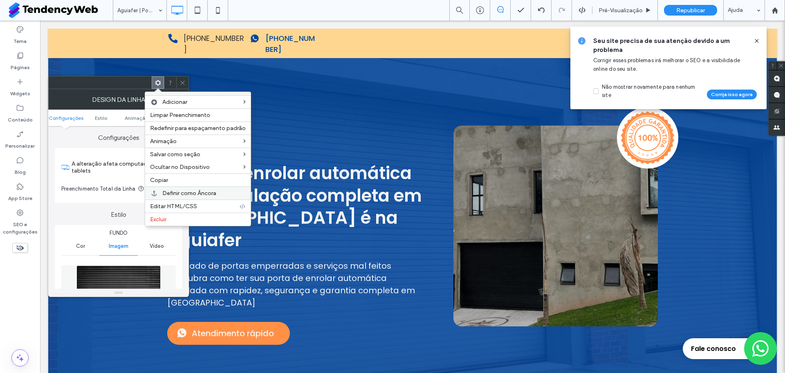
click at [194, 191] on span "Definir como Âncora" at bounding box center [189, 193] width 54 height 7
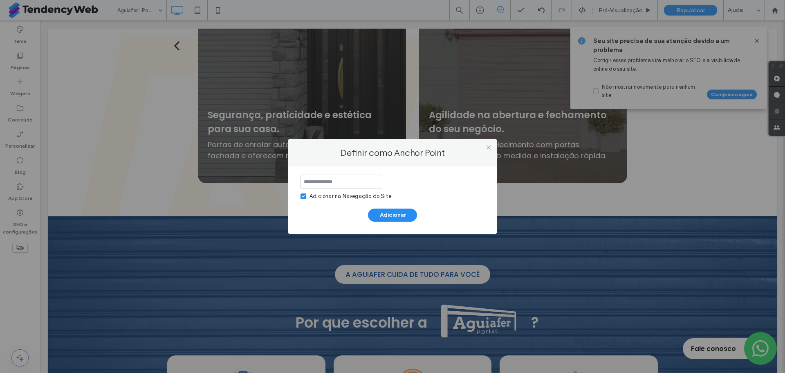
scroll to position [6, 0]
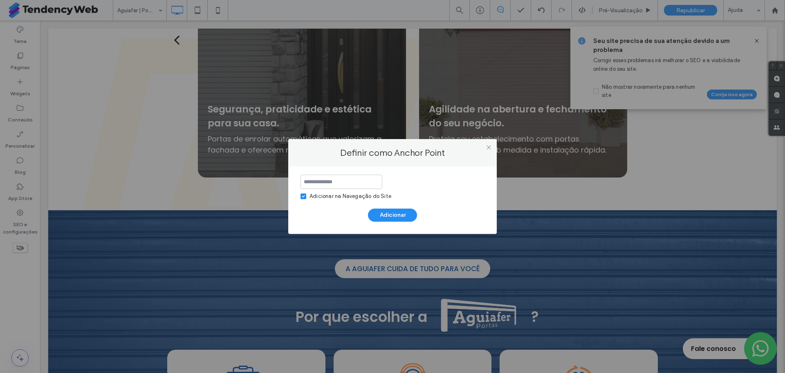
click at [304, 181] on input at bounding box center [342, 182] width 82 height 14
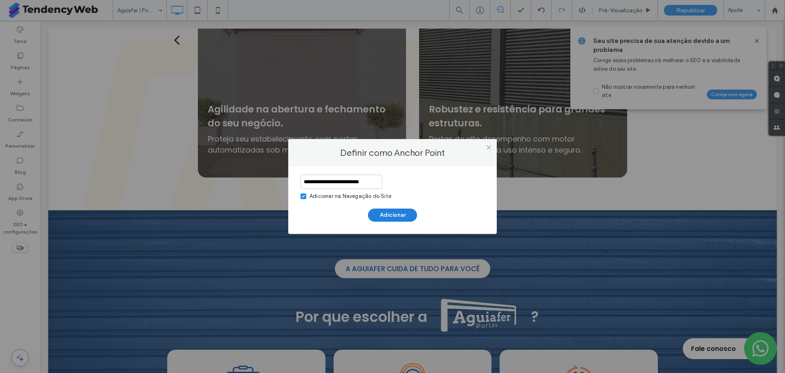
type input "**********"
click at [383, 213] on button "Adicionar" at bounding box center [392, 215] width 49 height 13
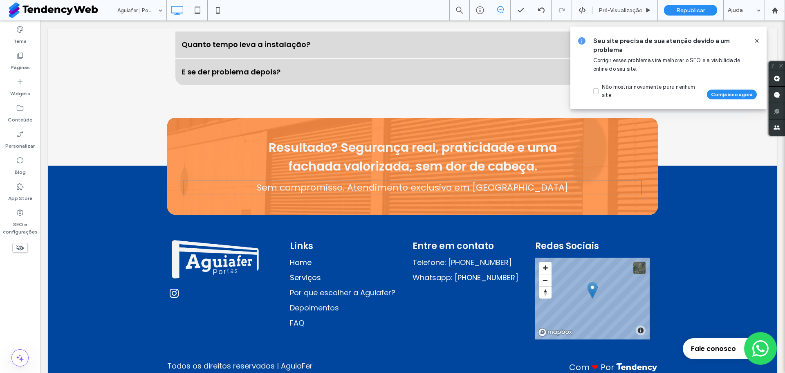
scroll to position [2846, 0]
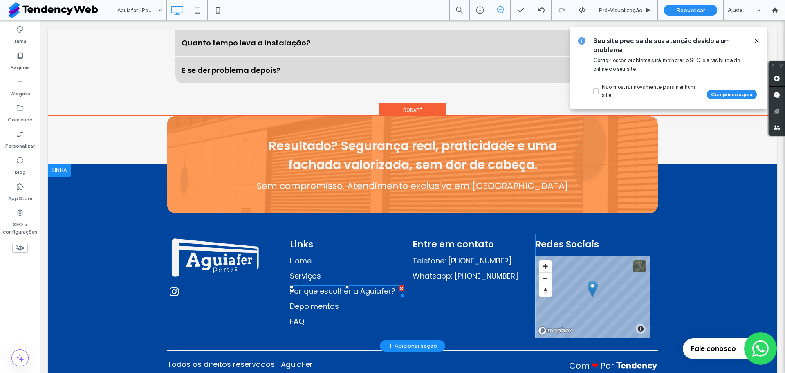
click at [324, 286] on span "Por que escolher a Aguiafer?" at bounding box center [343, 291] width 106 height 10
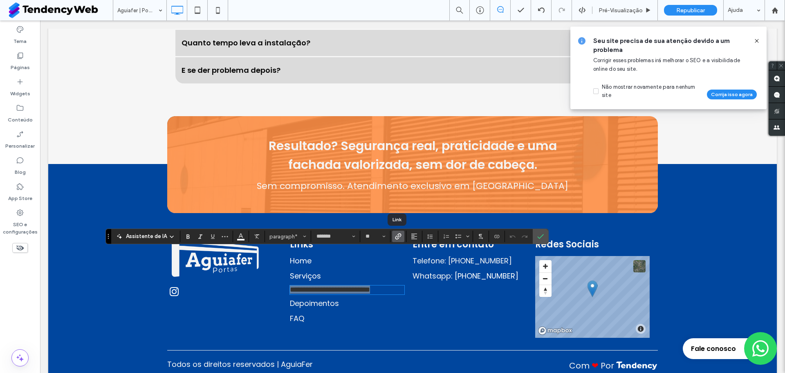
click at [392, 236] on label "Link" at bounding box center [398, 236] width 12 height 11
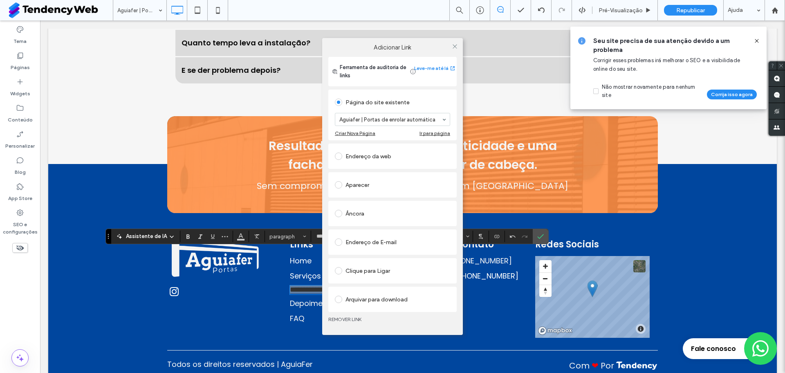
click at [357, 207] on div "Âncora" at bounding box center [392, 213] width 115 height 13
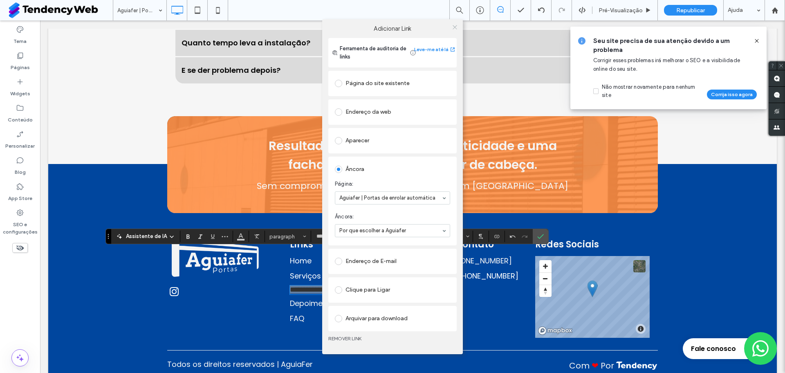
click at [455, 31] on span at bounding box center [455, 27] width 6 height 12
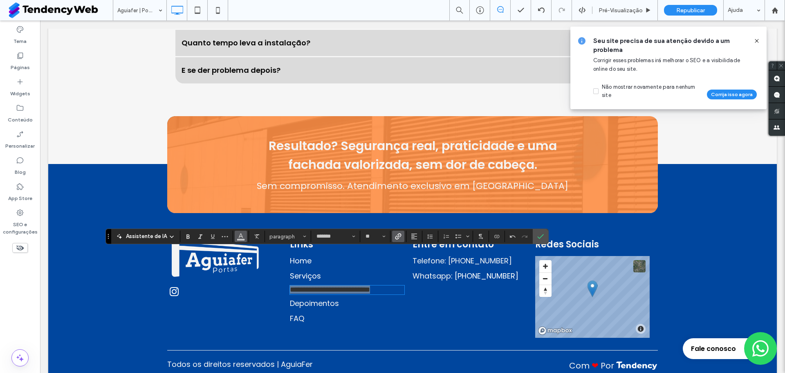
click at [238, 238] on icon "Cor" at bounding box center [241, 235] width 7 height 7
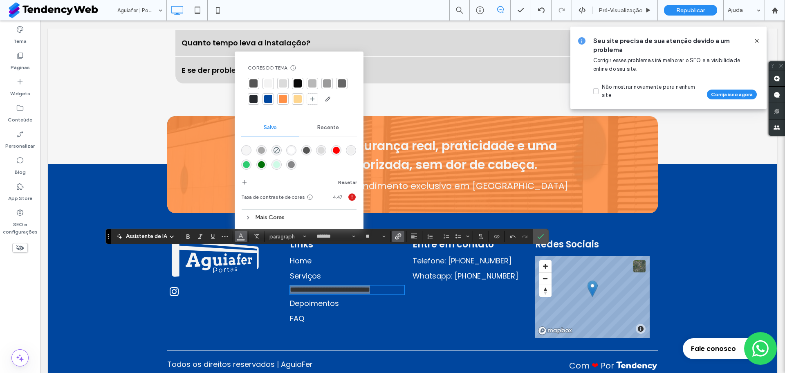
click at [288, 151] on div "rgba(255,255,255,1)" at bounding box center [291, 150] width 7 height 7
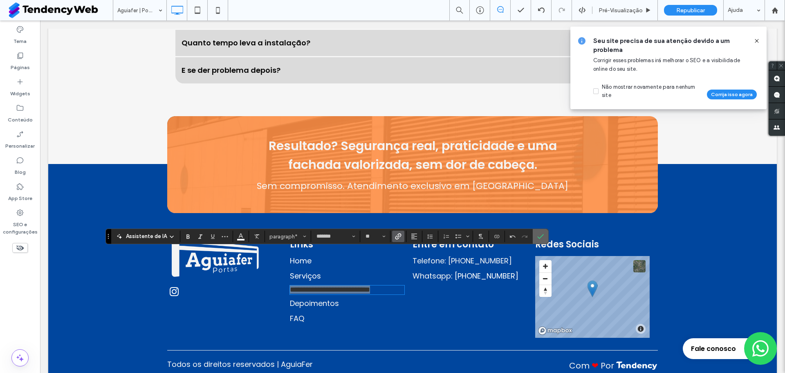
click at [544, 238] on label "Confirmar" at bounding box center [541, 236] width 12 height 15
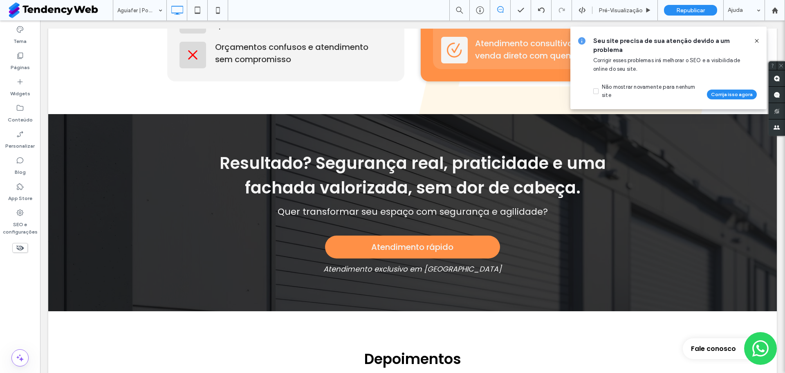
scroll to position [6, 0]
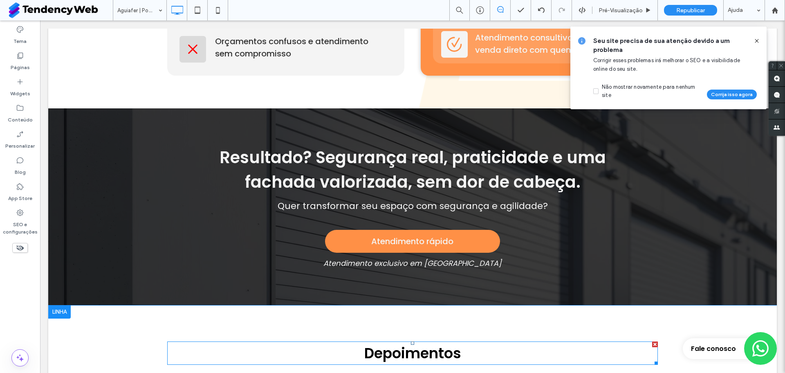
click at [381, 343] on span "Depoimentos" at bounding box center [412, 353] width 97 height 20
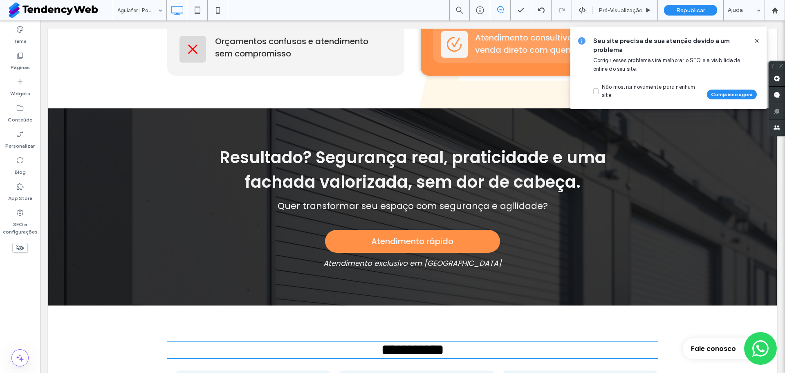
click at [382, 343] on span "**********" at bounding box center [413, 350] width 62 height 14
type input "*******"
type input "**"
copy span "**********"
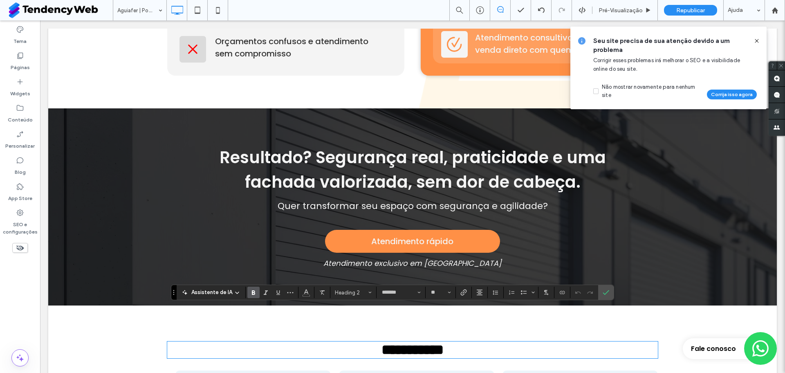
click at [603, 291] on icon "Confirmar" at bounding box center [606, 292] width 7 height 7
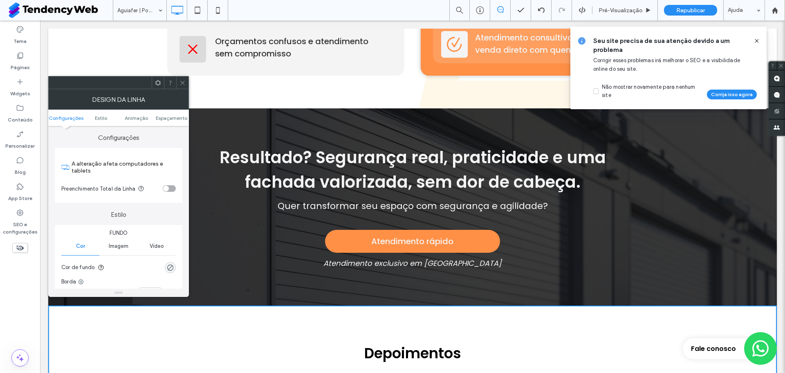
click at [155, 81] on div at bounding box center [158, 82] width 12 height 12
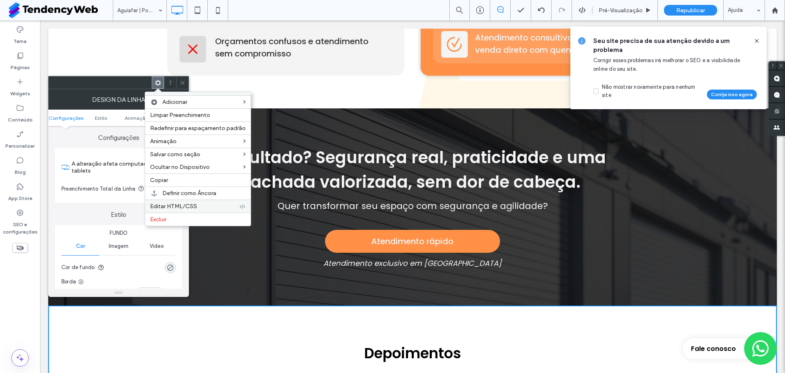
click at [193, 205] on span "Editar HTML/CSS" at bounding box center [173, 206] width 47 height 7
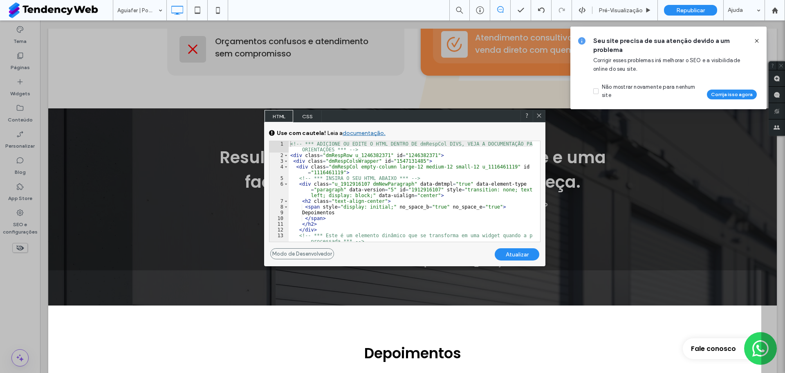
click at [541, 114] on use at bounding box center [539, 116] width 4 height 4
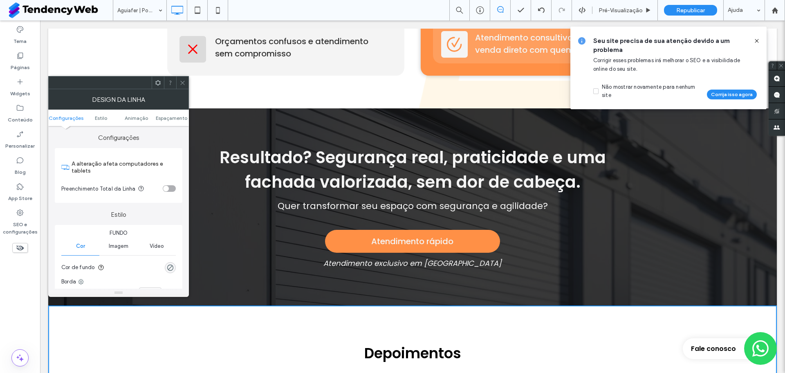
click at [157, 78] on span at bounding box center [158, 82] width 6 height 12
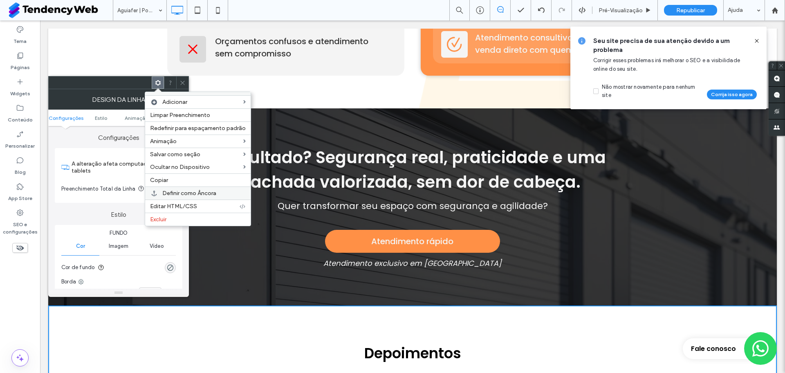
click at [183, 195] on span "Definir como Âncora" at bounding box center [189, 193] width 54 height 7
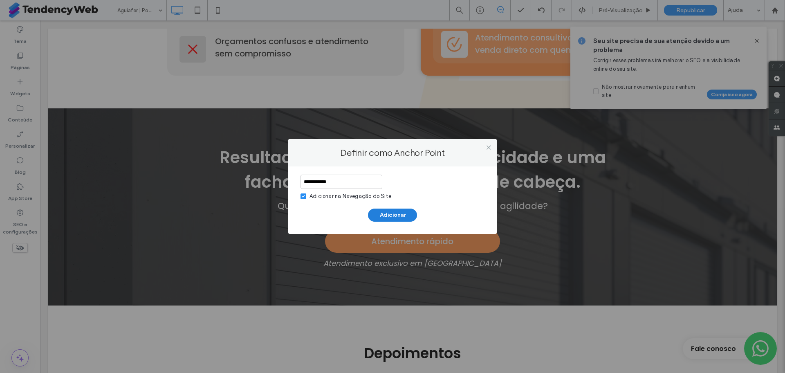
type input "**********"
click at [385, 216] on button "Adicionar" at bounding box center [392, 215] width 49 height 13
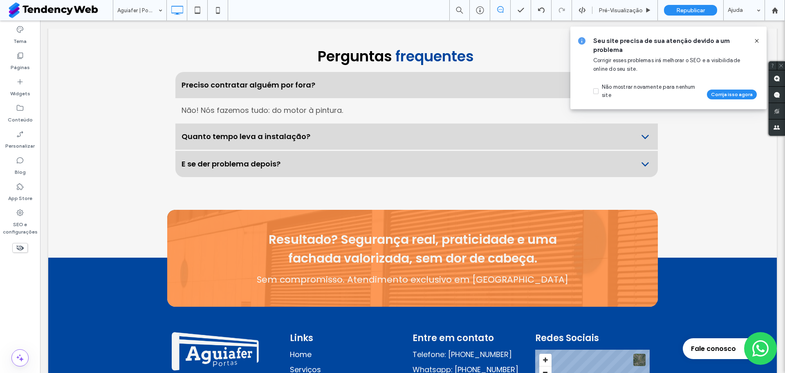
scroll to position [2846, 0]
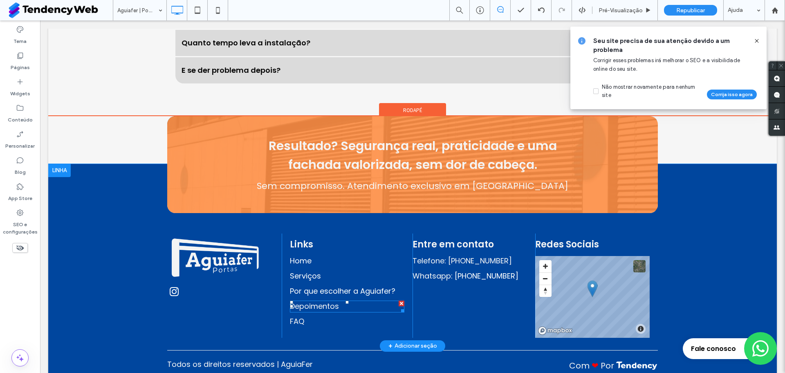
click at [314, 301] on span "Depoimentos" at bounding box center [314, 306] width 49 height 10
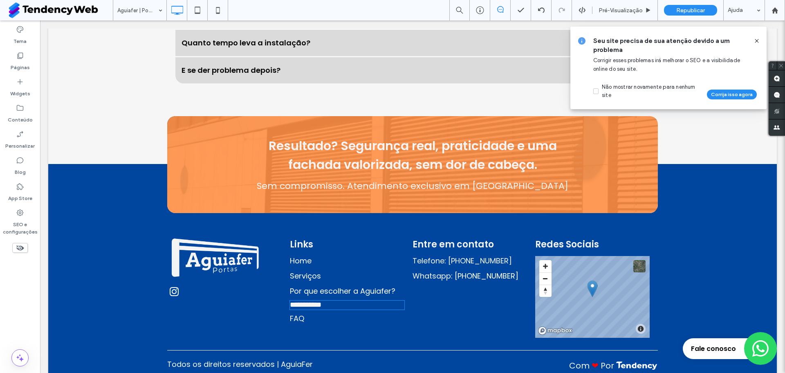
type input "*******"
type input "**"
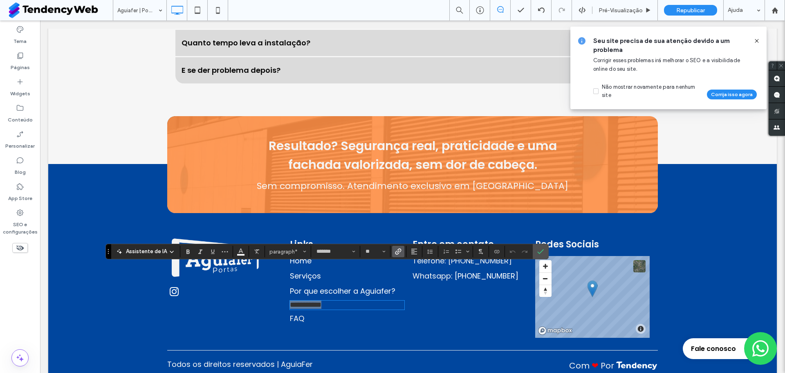
click at [396, 250] on icon "Link" at bounding box center [398, 251] width 7 height 7
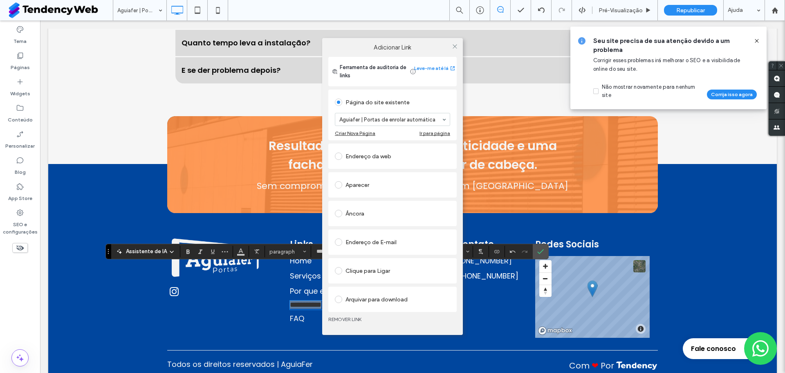
click at [368, 205] on div "Âncora" at bounding box center [392, 213] width 115 height 17
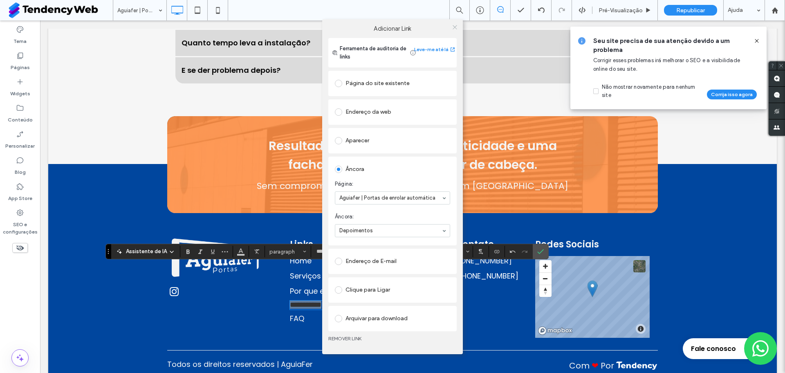
click at [455, 23] on span at bounding box center [455, 27] width 6 height 12
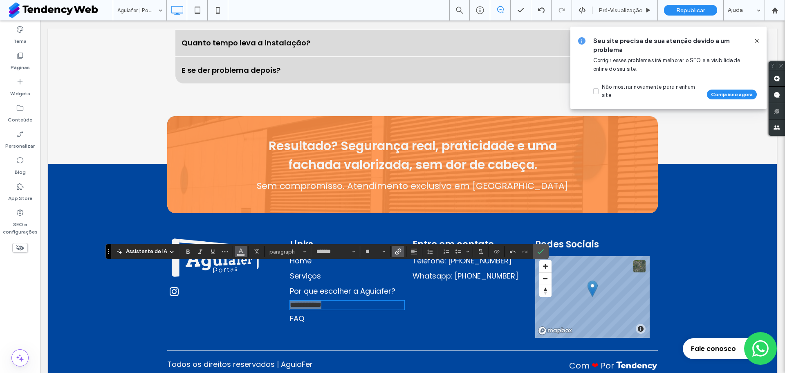
click at [240, 251] on icon "Cor" at bounding box center [241, 250] width 7 height 7
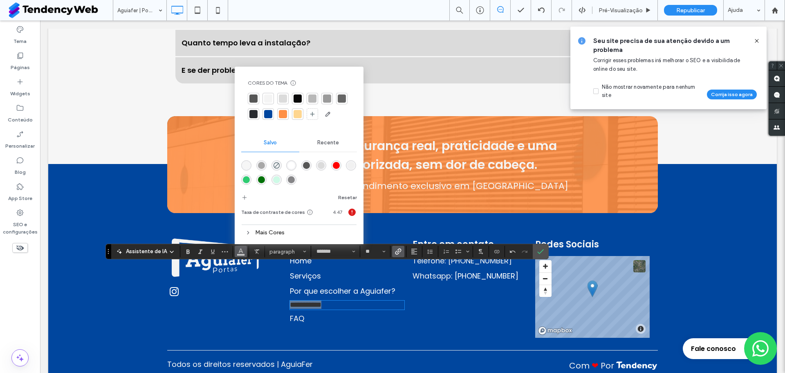
click at [290, 170] on div "rgba(255,255,255,1)" at bounding box center [291, 165] width 10 height 10
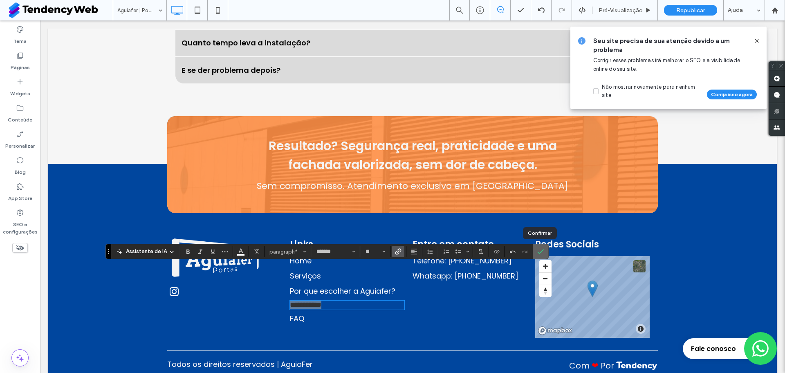
click at [538, 249] on icon "Confirmar" at bounding box center [541, 251] width 7 height 7
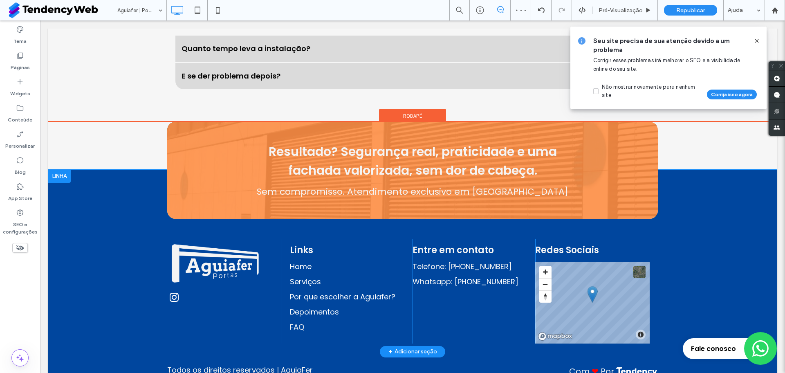
scroll to position [0, 0]
click at [292, 322] on span "FAQ" at bounding box center [297, 327] width 14 height 10
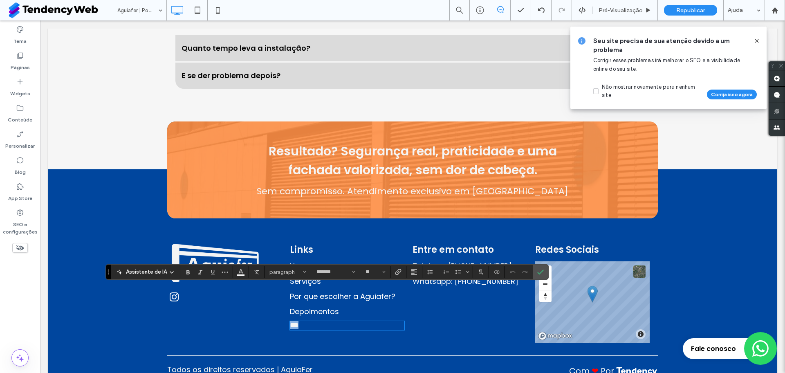
click at [292, 322] on span "***" at bounding box center [294, 325] width 9 height 7
click at [542, 278] on span "Confirmar" at bounding box center [541, 272] width 7 height 14
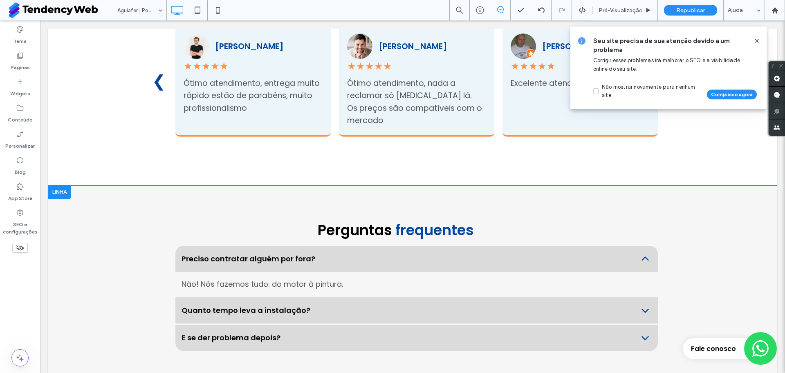
scroll to position [2577, 0]
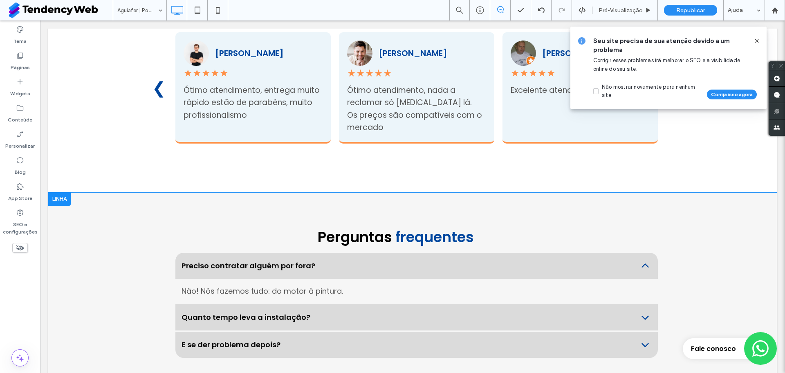
click at [57, 193] on div at bounding box center [59, 199] width 22 height 13
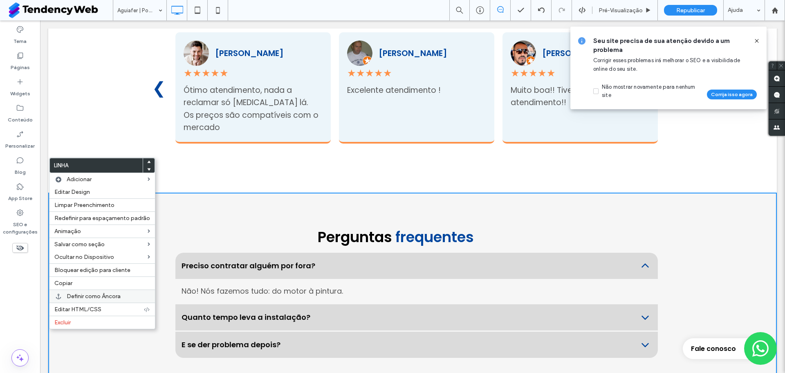
click at [110, 296] on span "Definir como Âncora" at bounding box center [94, 296] width 54 height 7
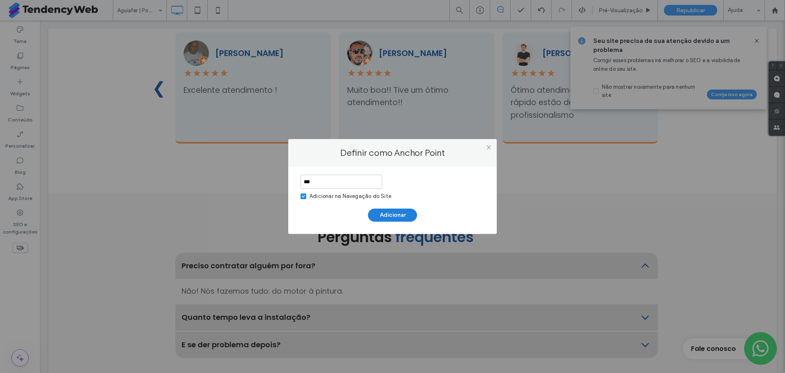
type input "***"
click at [384, 209] on button "Adicionar" at bounding box center [392, 215] width 49 height 13
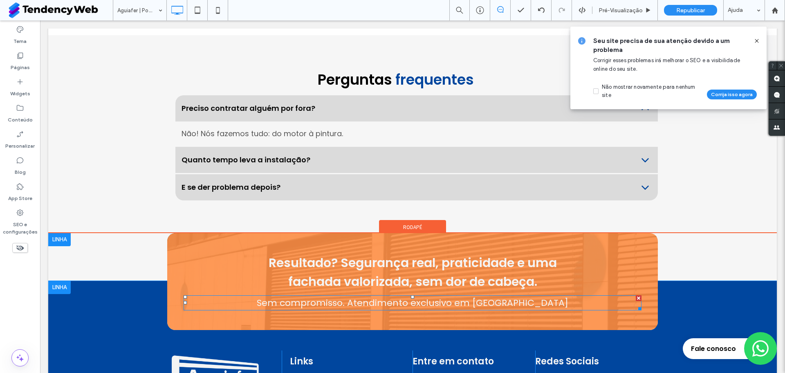
scroll to position [2846, 0]
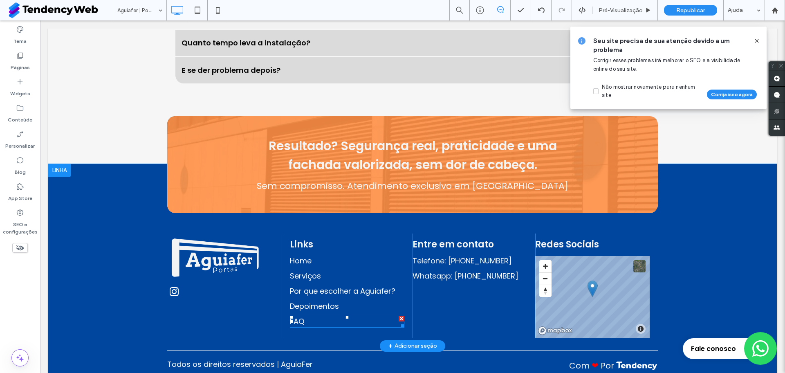
click at [299, 316] on p "FAQ" at bounding box center [347, 321] width 115 height 11
type input "*******"
type input "**"
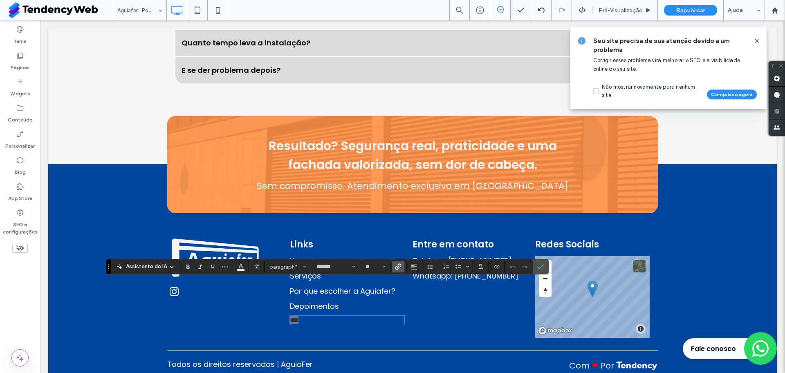
click at [396, 266] on icon "Link" at bounding box center [398, 266] width 7 height 7
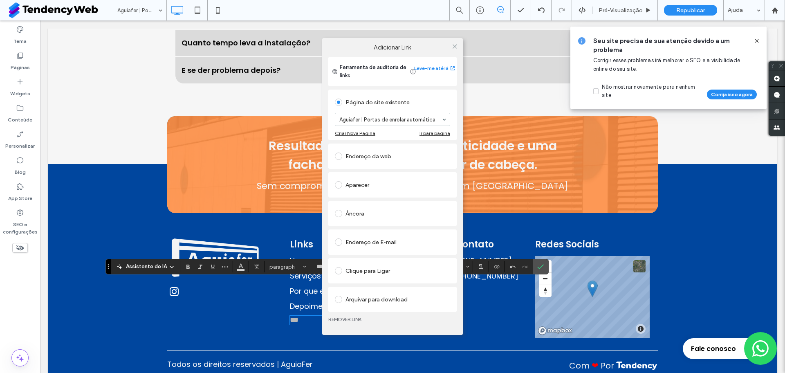
click at [375, 219] on div "Âncora" at bounding box center [392, 213] width 115 height 13
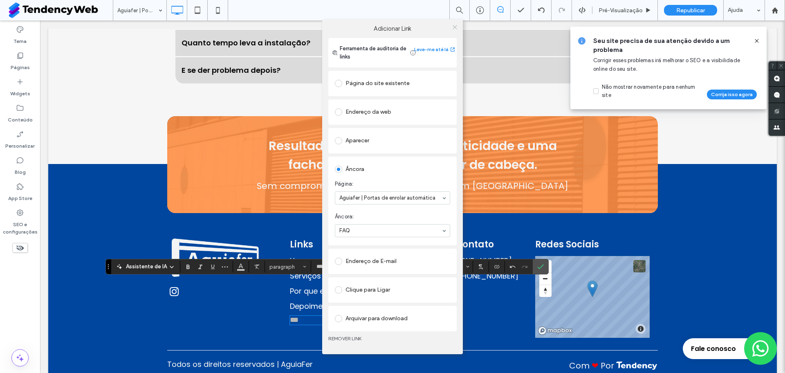
click at [452, 26] on icon at bounding box center [455, 27] width 6 height 6
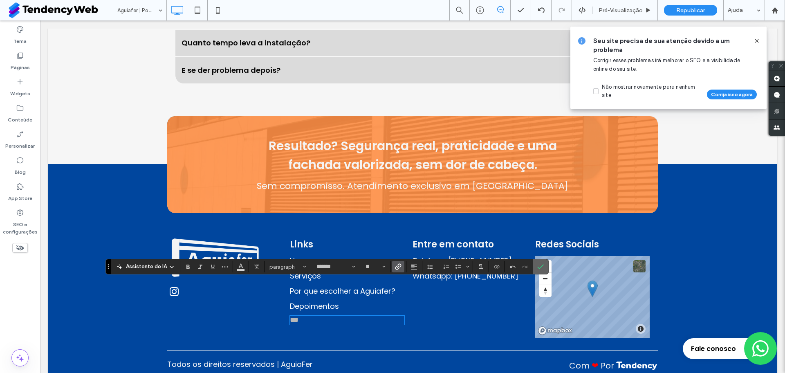
click at [538, 270] on span "Confirmar" at bounding box center [540, 266] width 4 height 15
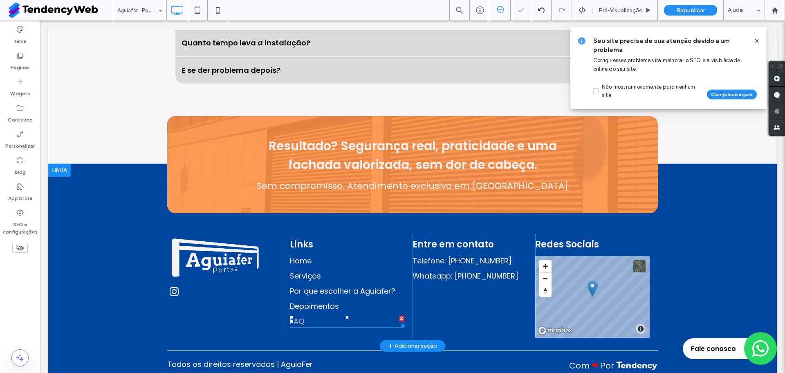
click at [308, 316] on p "FAQ" at bounding box center [347, 321] width 115 height 11
type input "*******"
type input "**"
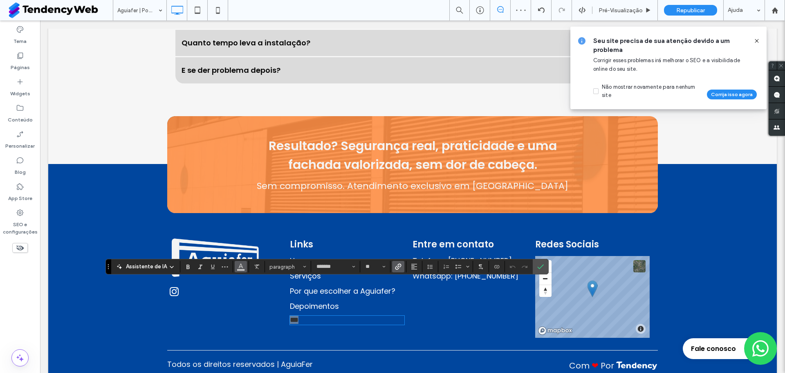
click at [241, 267] on use "Cor" at bounding box center [241, 266] width 4 height 4
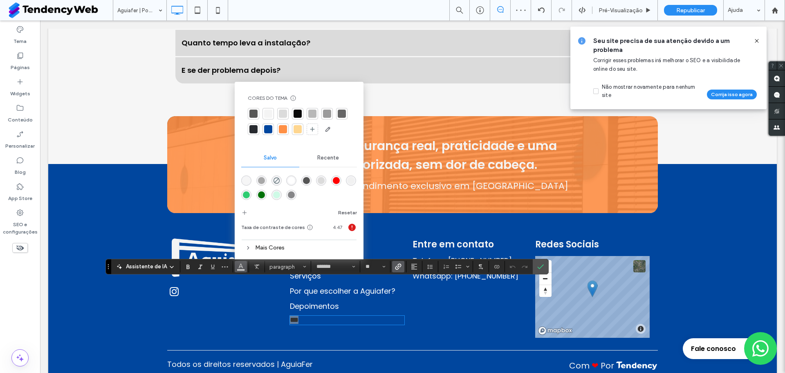
click at [291, 179] on div "rgba(255,255,255,1)" at bounding box center [291, 180] width 7 height 7
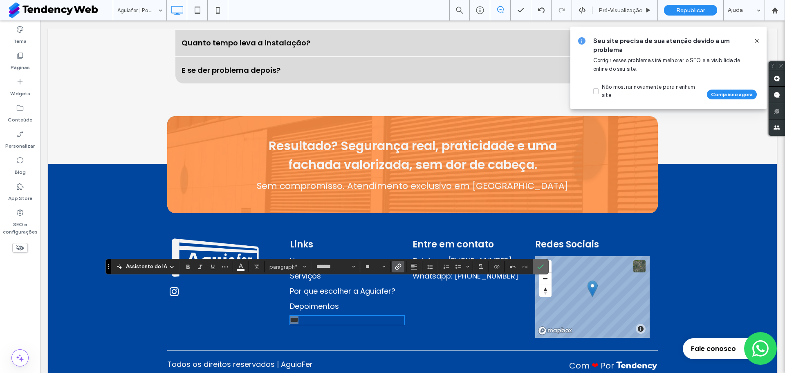
click at [535, 267] on label "Confirmar" at bounding box center [541, 266] width 12 height 15
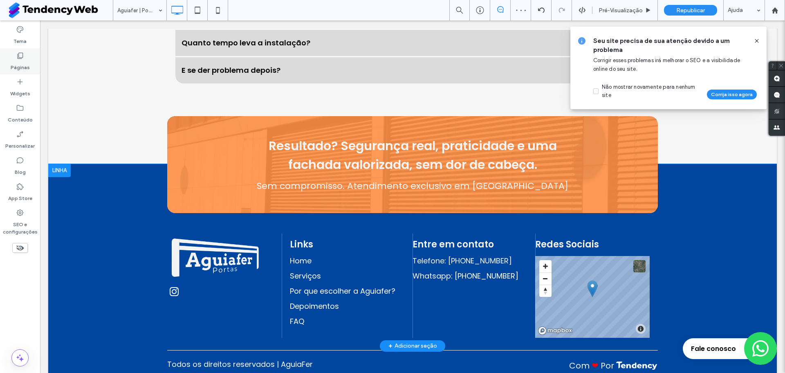
click at [24, 61] on label "Páginas" at bounding box center [20, 65] width 19 height 11
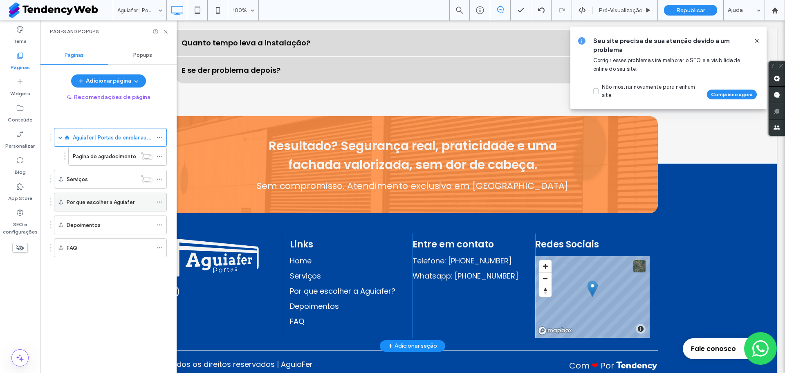
click at [159, 200] on icon at bounding box center [160, 202] width 6 height 6
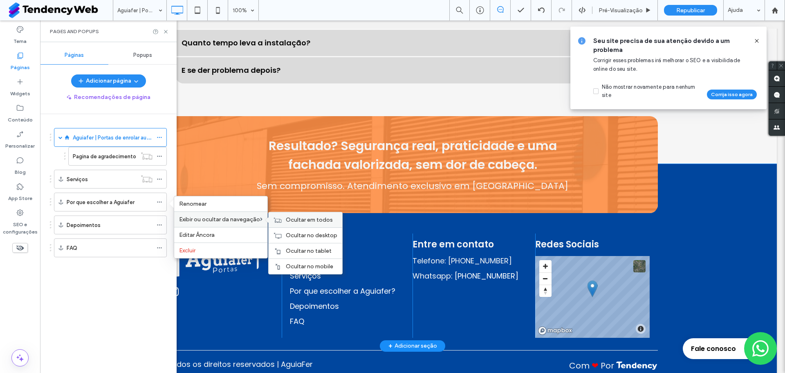
click at [285, 220] on div "Ocultar em todos" at bounding box center [306, 219] width 74 height 15
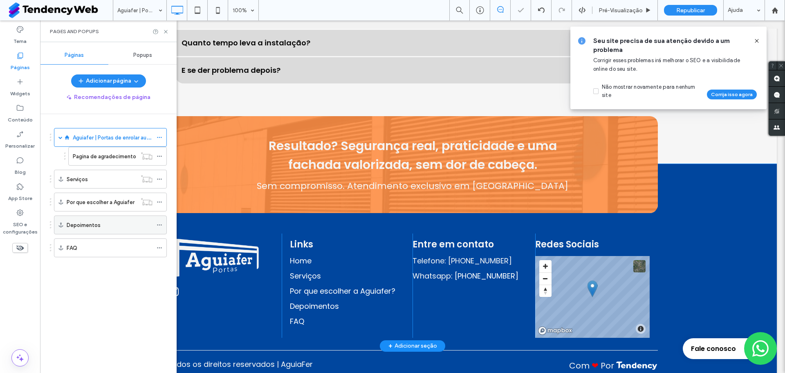
click at [163, 227] on div at bounding box center [162, 225] width 10 height 12
click at [160, 225] on icon at bounding box center [160, 225] width 6 height 6
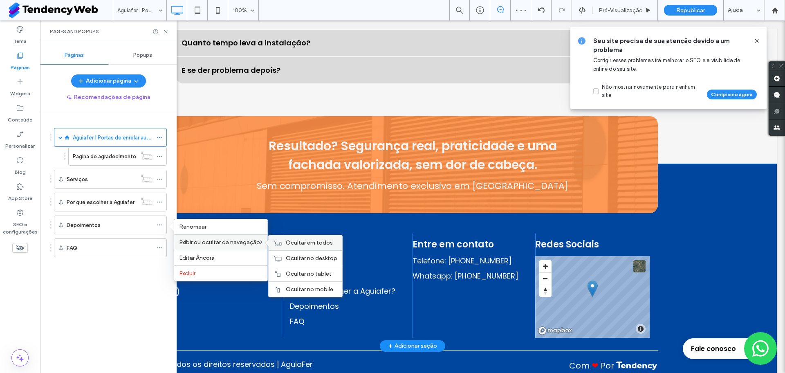
click at [299, 244] on span "Ocultar em todos" at bounding box center [309, 242] width 47 height 7
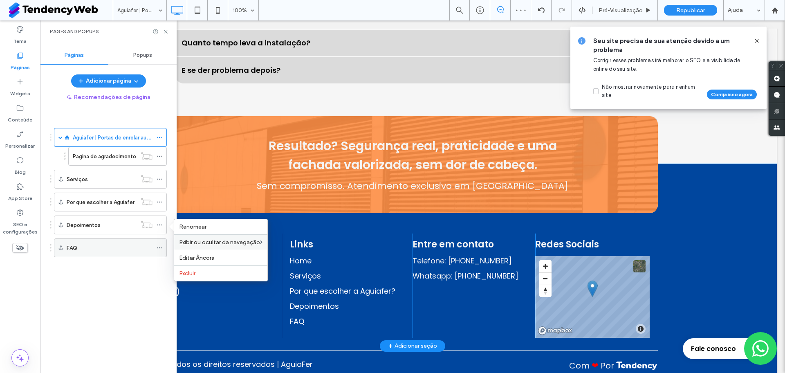
click at [159, 245] on icon at bounding box center [160, 248] width 6 height 6
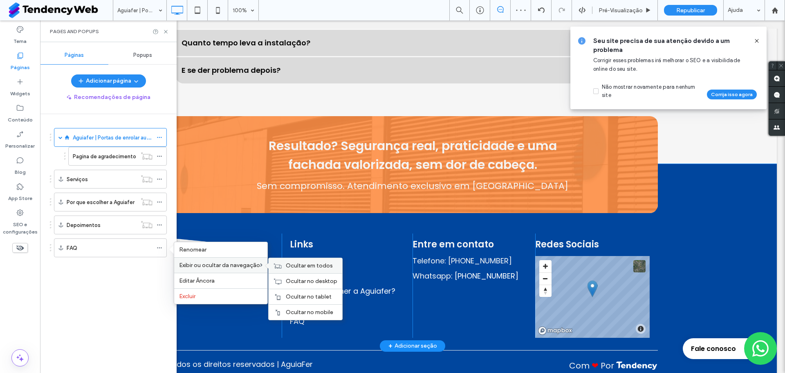
click at [281, 269] on div "Ocultar em todos" at bounding box center [306, 265] width 74 height 15
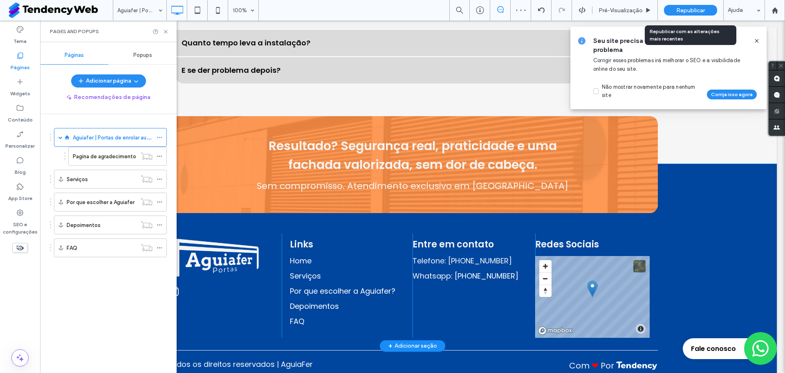
click at [695, 8] on span "Republicar" at bounding box center [691, 10] width 29 height 7
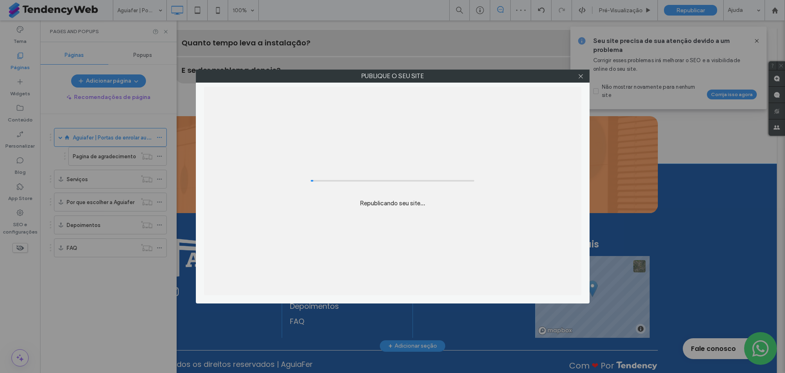
click at [695, 8] on div "Publique o seu site Republicando seu site..." at bounding box center [392, 186] width 785 height 373
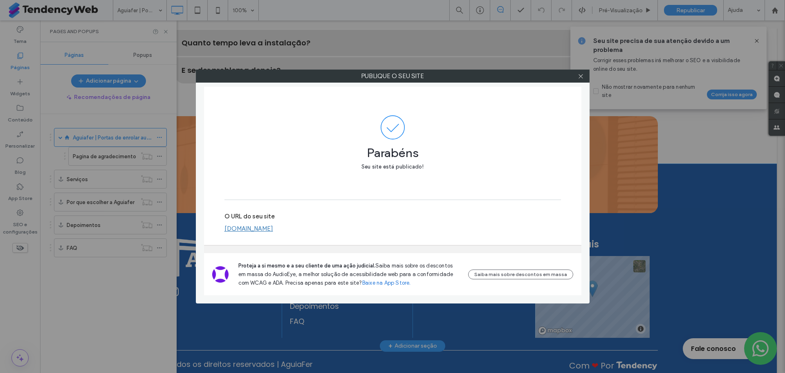
click at [273, 232] on link "[DOMAIN_NAME]" at bounding box center [249, 228] width 49 height 7
